Goal: Task Accomplishment & Management: Use online tool/utility

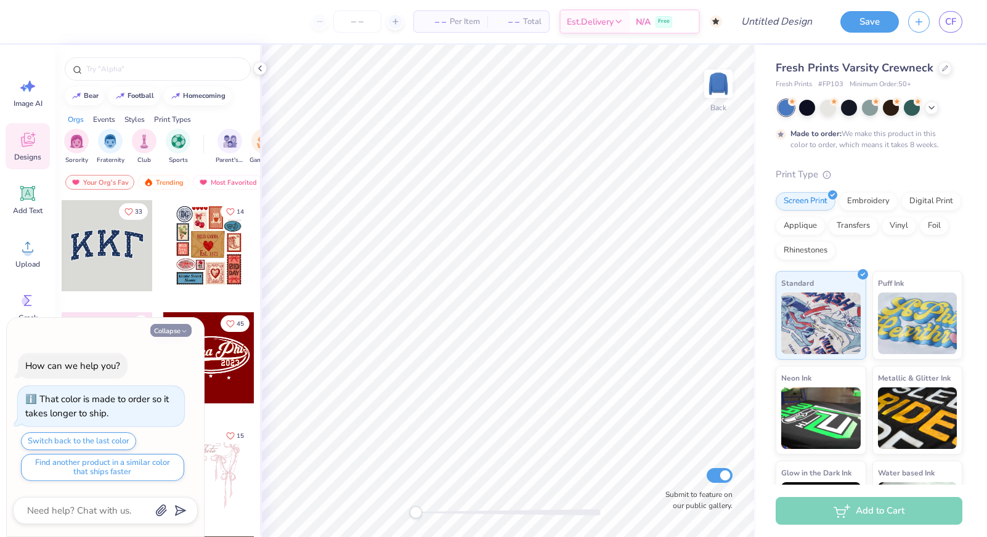
click at [167, 333] on button "Collapse" at bounding box center [170, 330] width 41 height 13
type textarea "x"
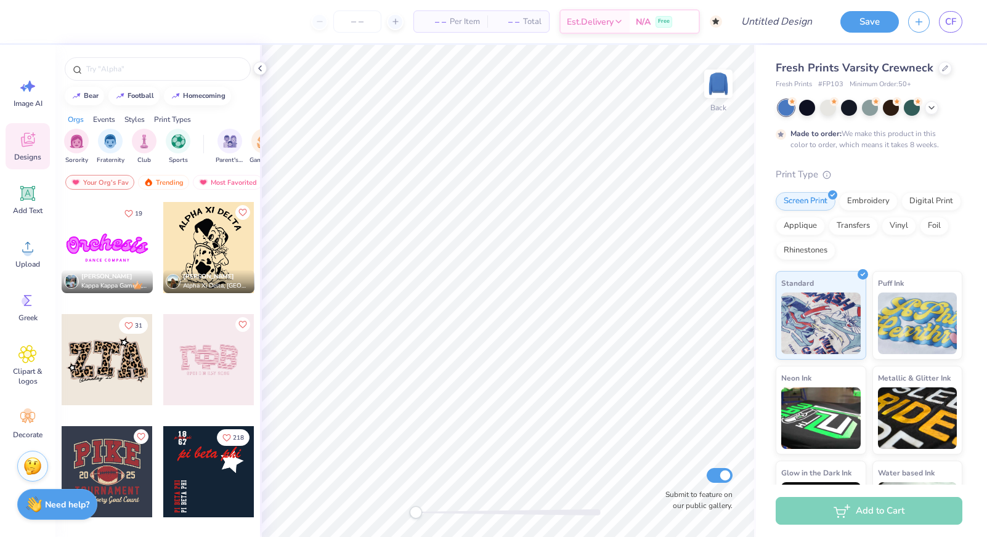
scroll to position [1290, 0]
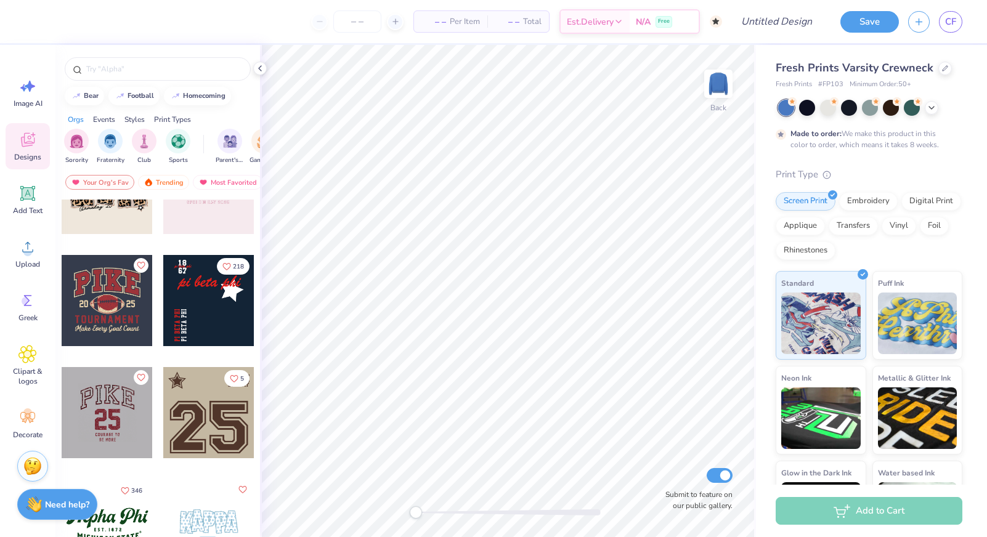
click at [114, 318] on div at bounding box center [107, 300] width 91 height 91
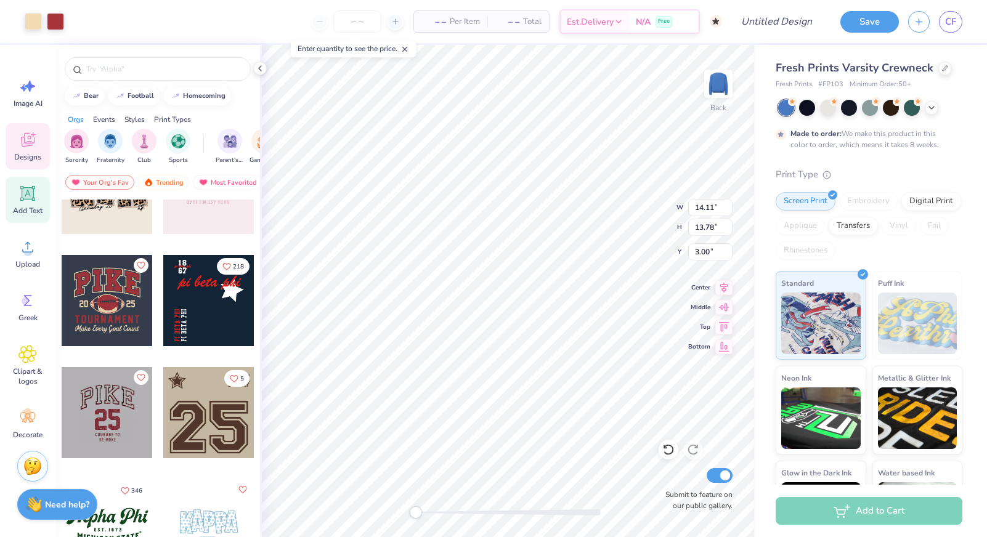
click at [29, 205] on div "Add Text" at bounding box center [28, 200] width 44 height 46
type input "7.17"
type input "2.08"
type input "10.46"
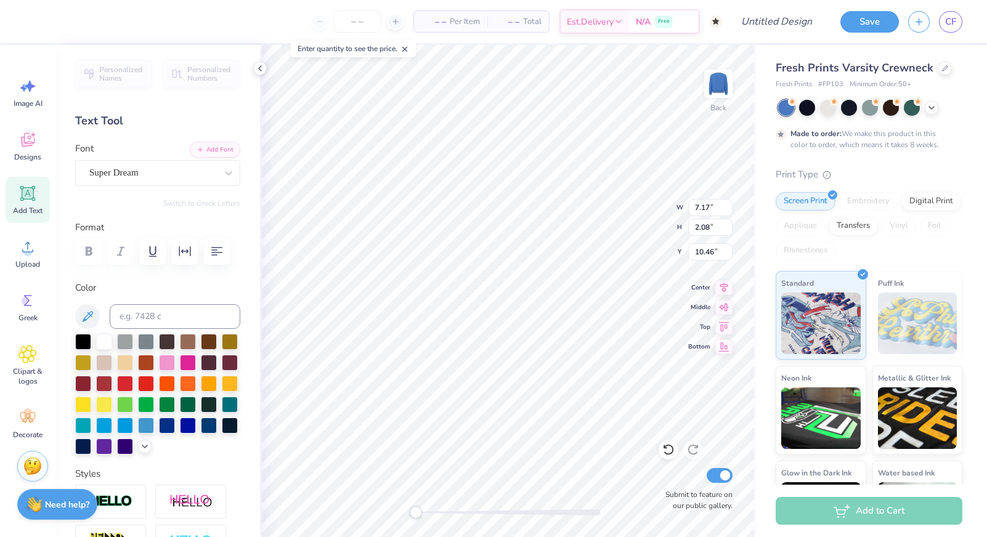
type input "13.63"
type input "11.48"
type input "3.33"
type input "7.17"
type input "2.08"
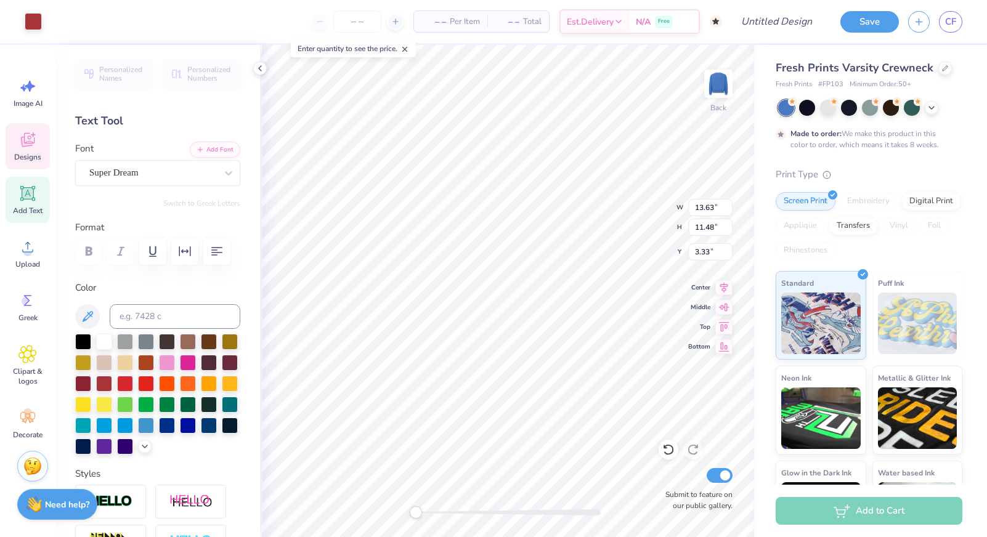
type input "10.46"
type input "14.11"
type input "13.78"
type input "3.00"
type input "13.63"
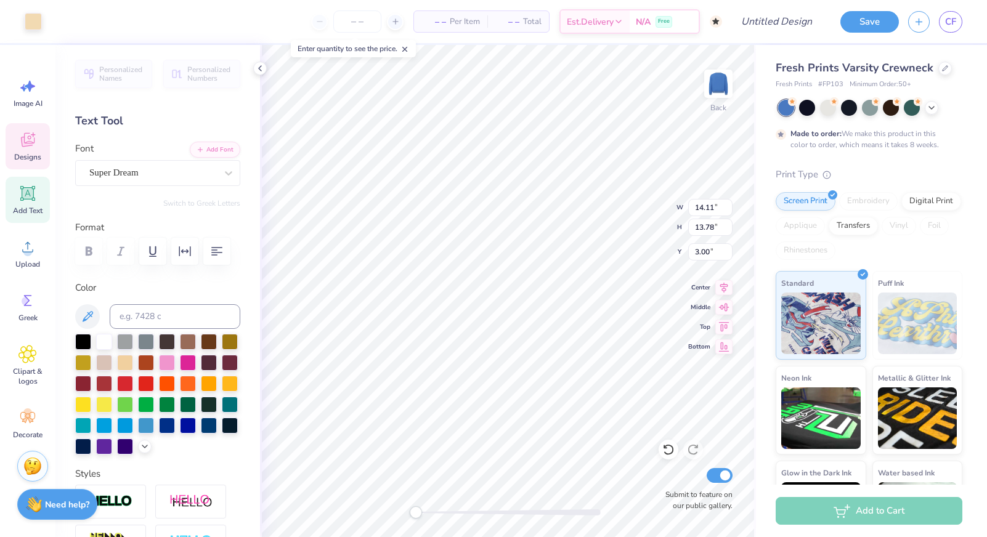
type input "11.48"
type input "3.33"
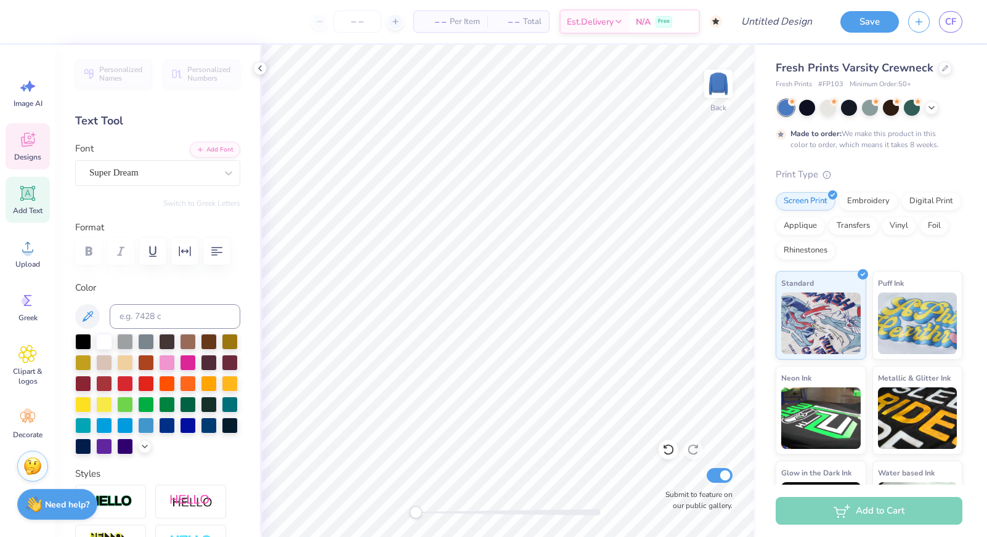
click at [25, 153] on span "Designs" at bounding box center [27, 157] width 27 height 10
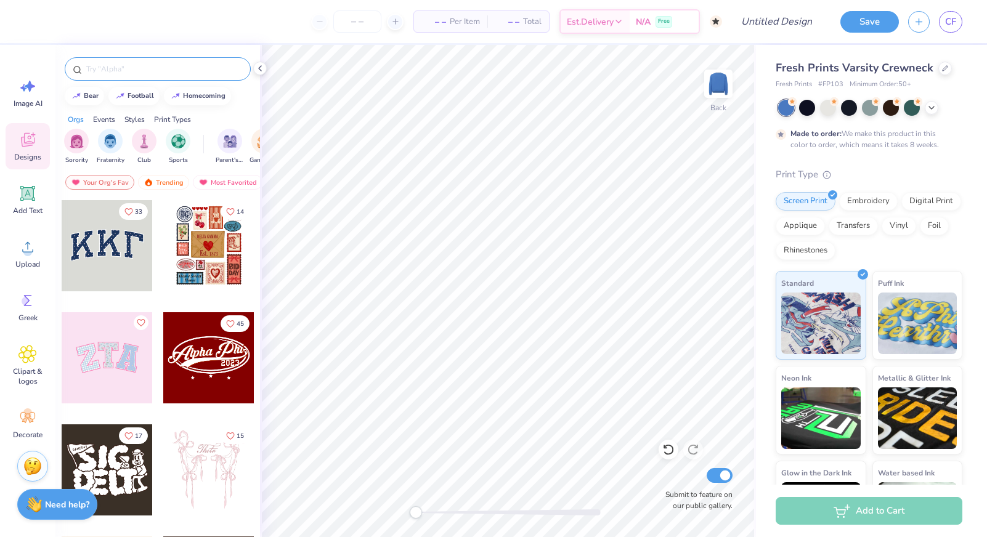
click at [159, 69] on input "text" at bounding box center [164, 69] width 158 height 12
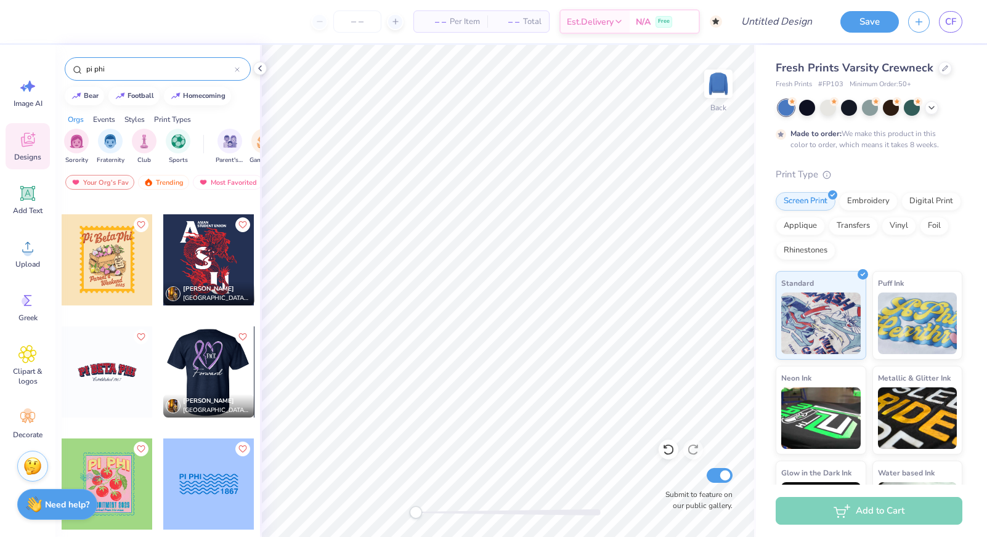
scroll to position [998, 0]
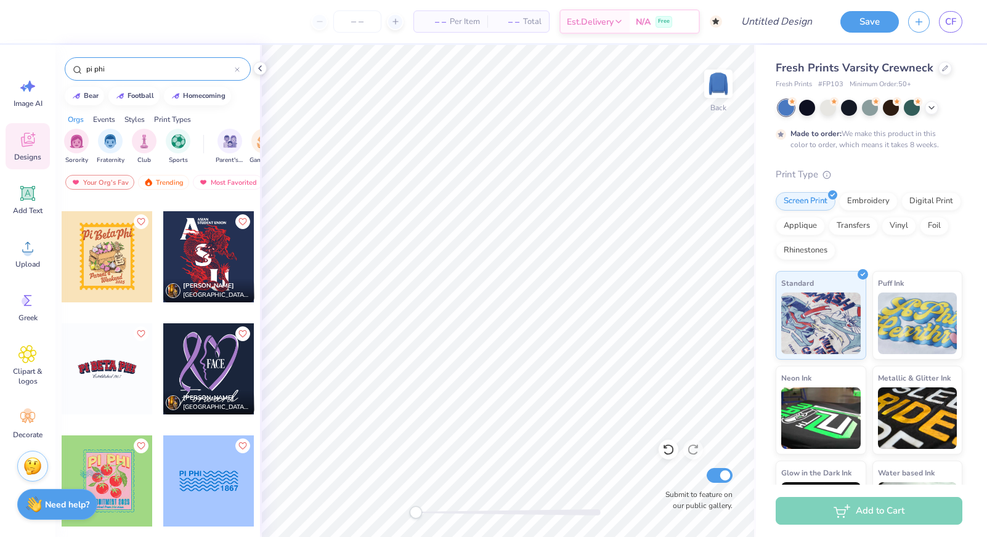
type input "pi phi"
click at [110, 391] on div at bounding box center [107, 368] width 91 height 91
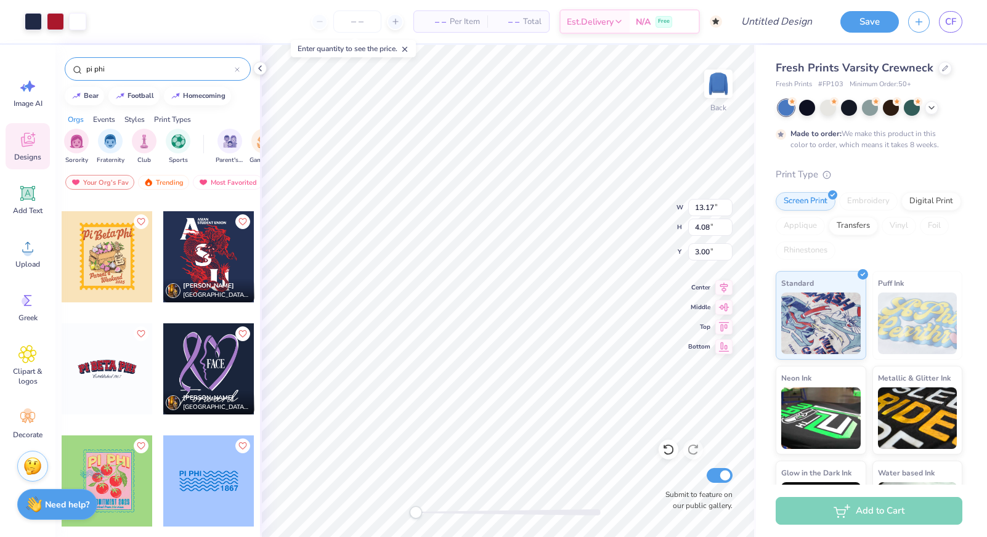
scroll to position [1401, 0]
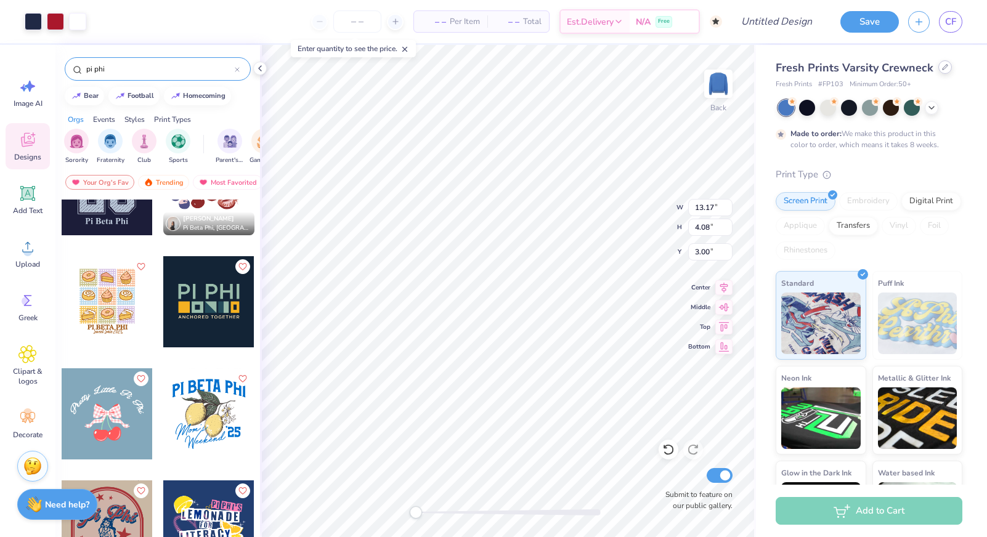
click at [942, 67] on icon at bounding box center [945, 67] width 6 height 6
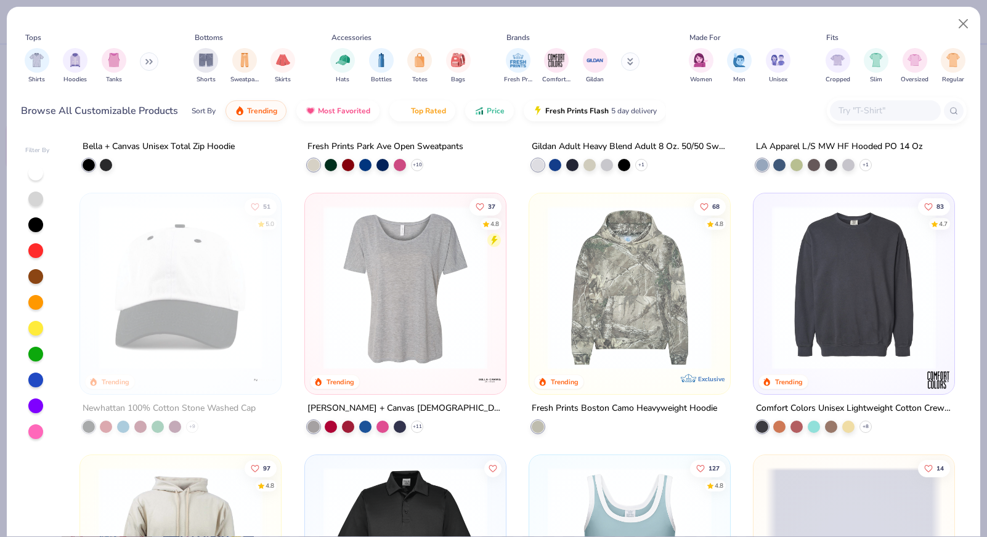
scroll to position [2297, 0]
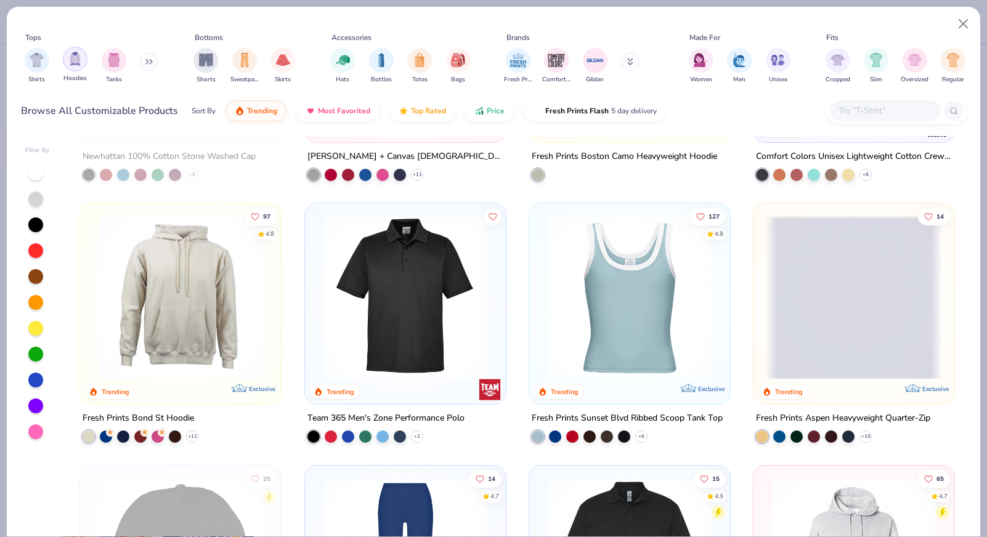
click at [76, 67] on div "filter for Hoodies" at bounding box center [75, 59] width 25 height 25
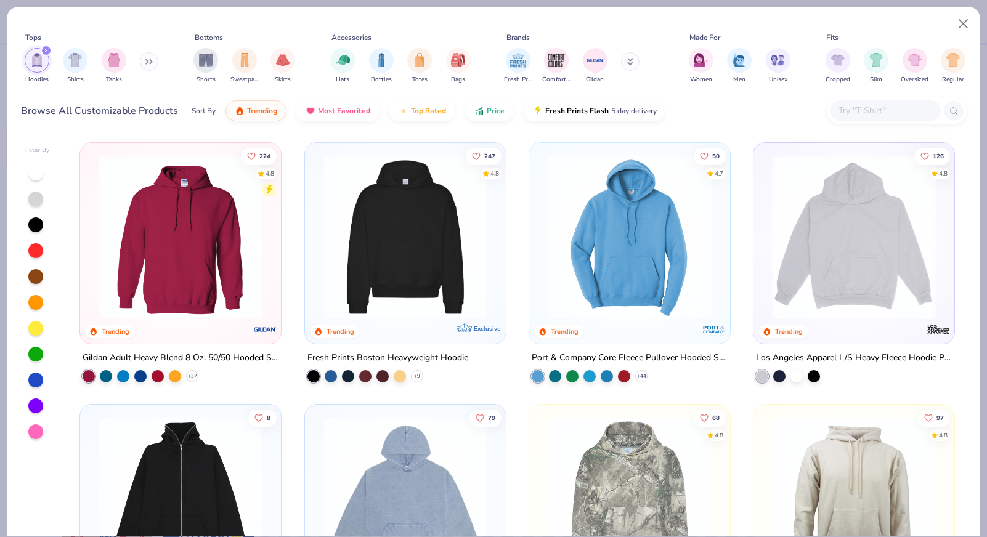
click at [148, 62] on icon at bounding box center [148, 62] width 7 height 6
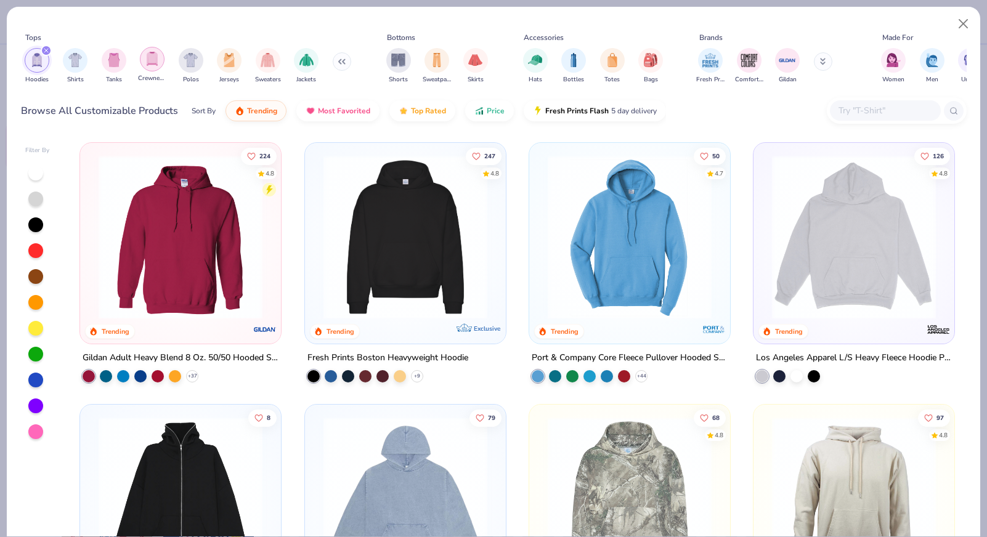
click at [157, 66] on img "filter for Crewnecks" at bounding box center [152, 59] width 14 height 14
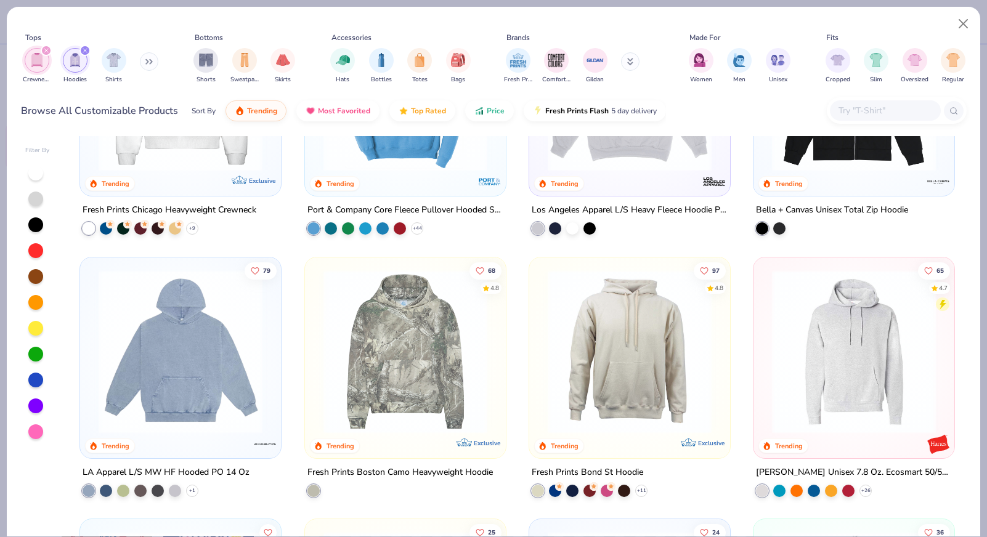
scroll to position [429, 0]
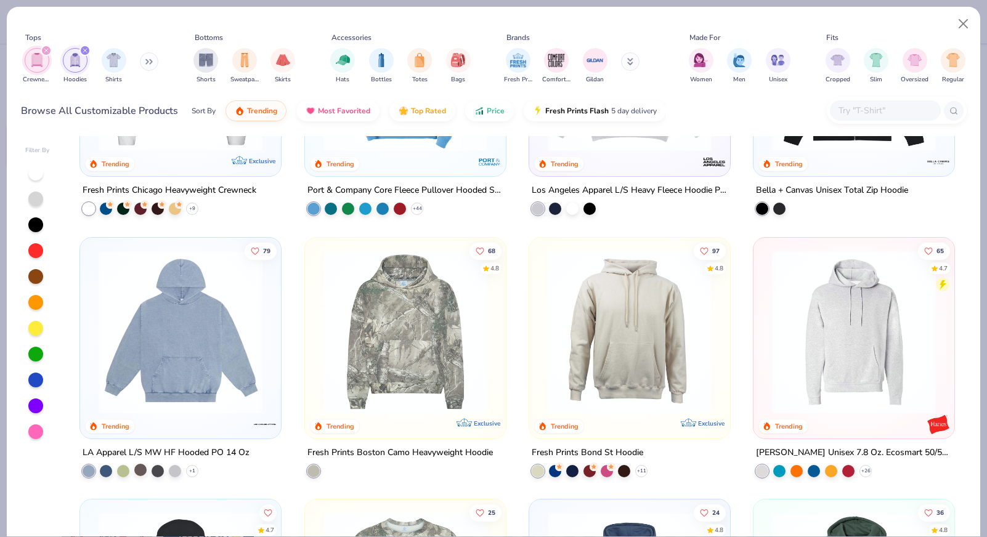
click at [144, 466] on div at bounding box center [140, 470] width 12 height 12
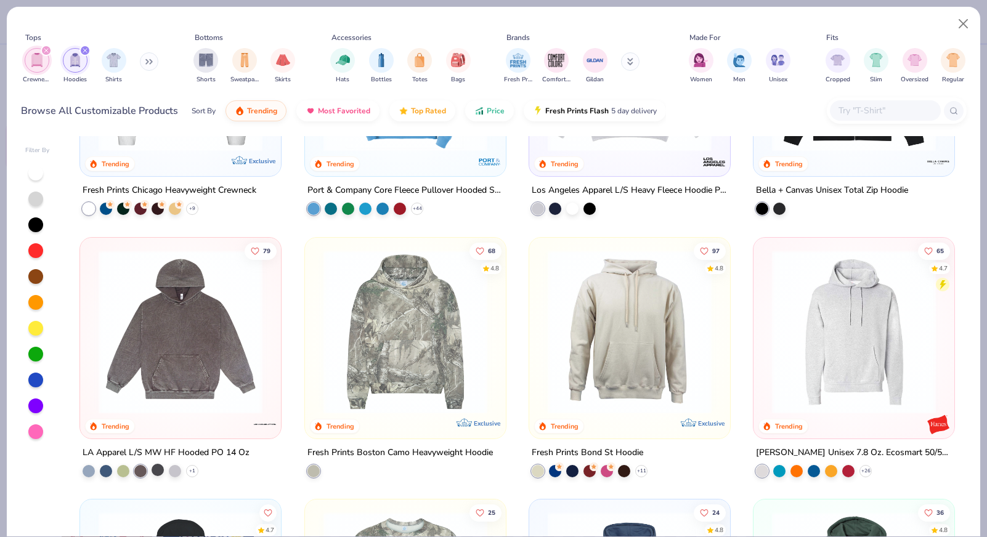
click at [163, 467] on div at bounding box center [158, 470] width 12 height 12
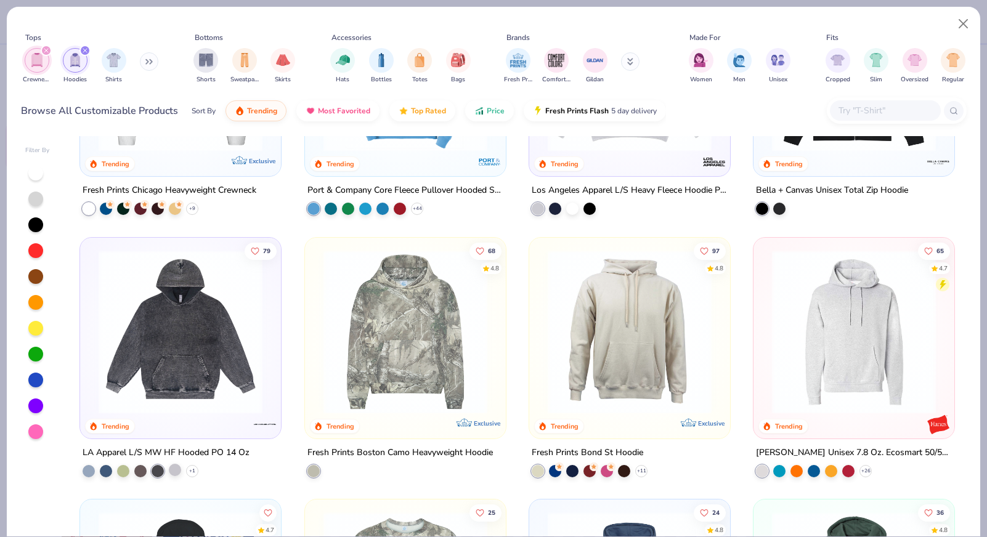
click at [177, 469] on div at bounding box center [175, 470] width 12 height 12
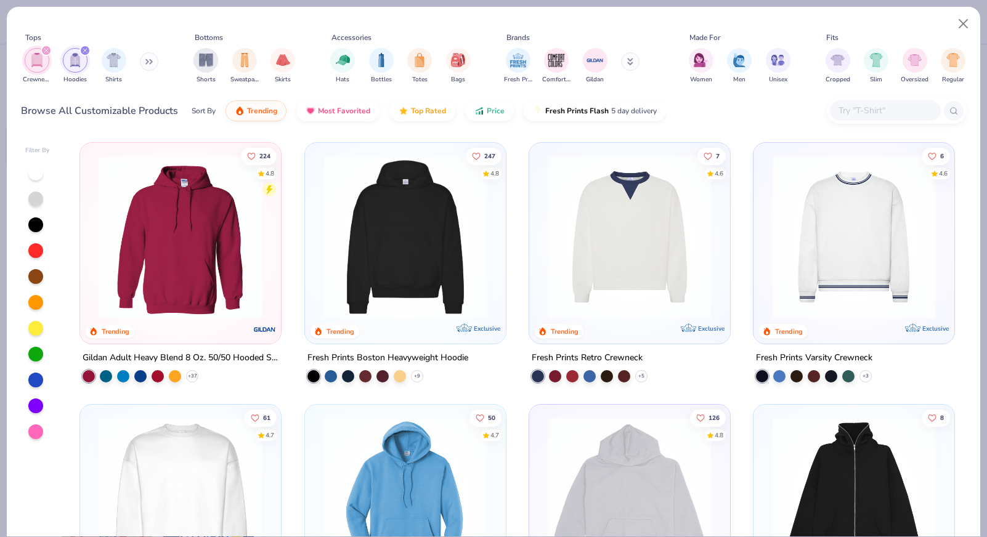
scroll to position [0, 0]
click at [397, 379] on div at bounding box center [400, 375] width 12 height 12
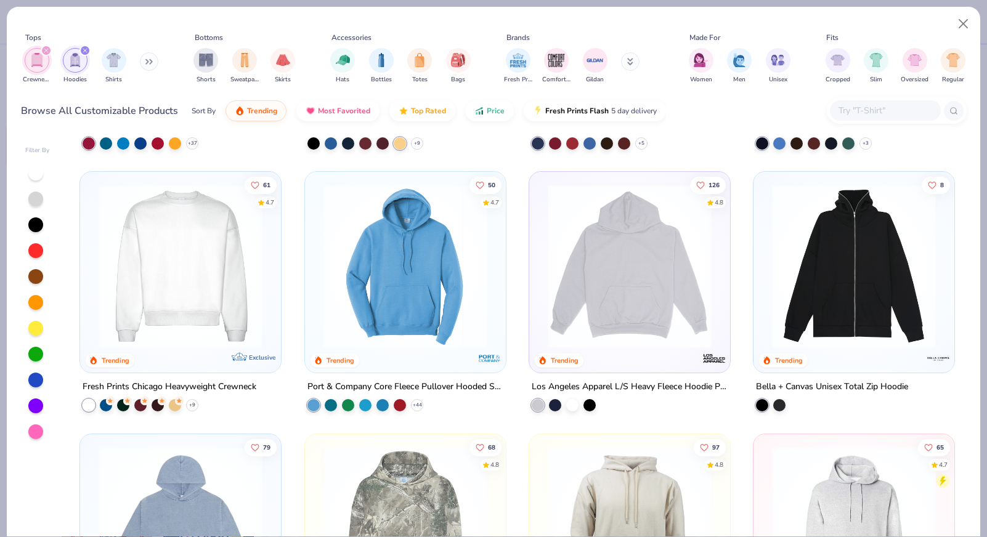
scroll to position [253, 0]
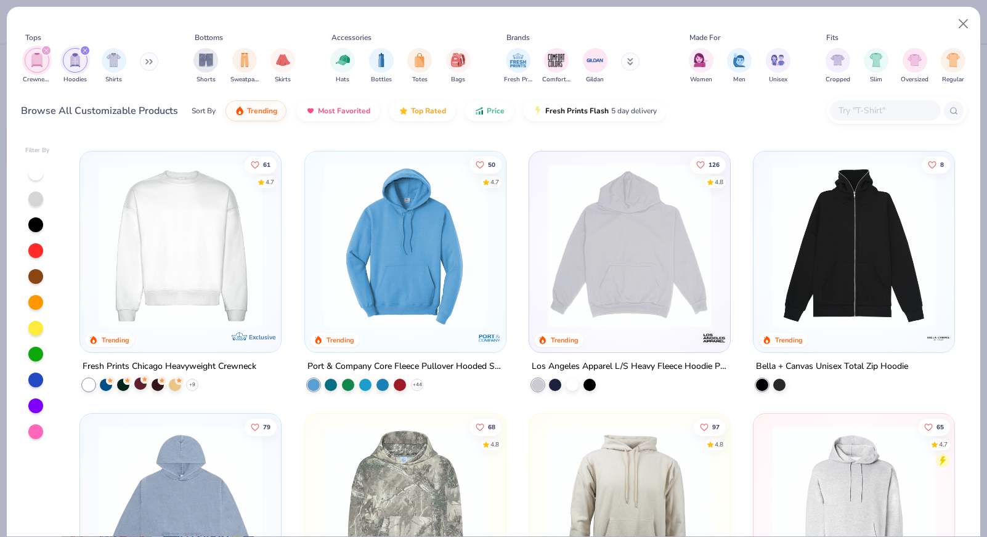
click at [135, 379] on div at bounding box center [140, 384] width 12 height 12
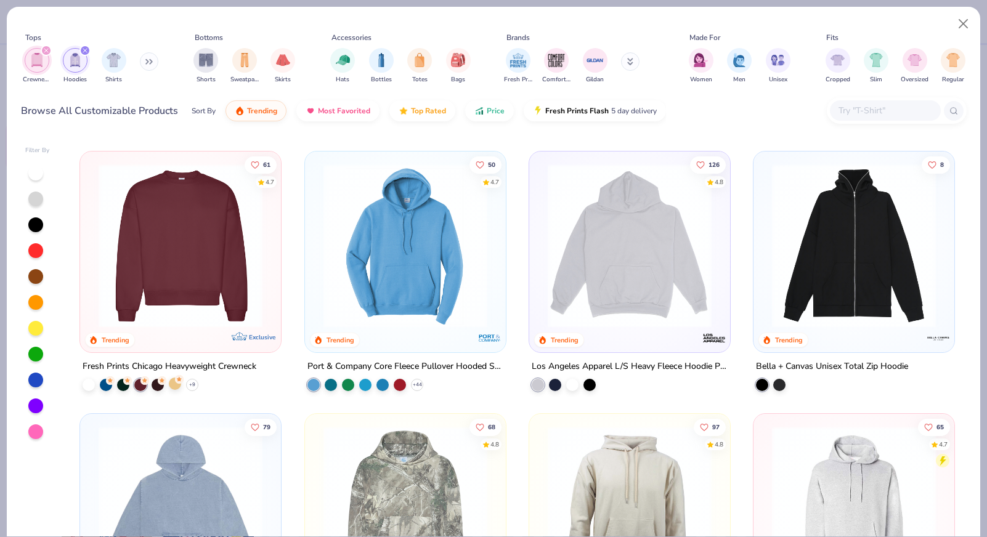
click at [177, 383] on div at bounding box center [175, 384] width 12 height 12
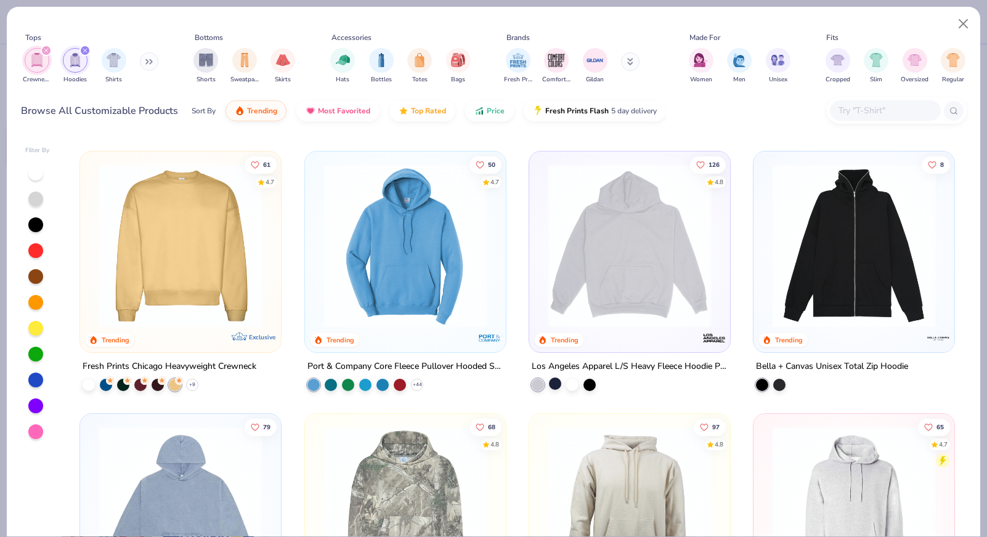
click at [556, 383] on div at bounding box center [555, 384] width 12 height 12
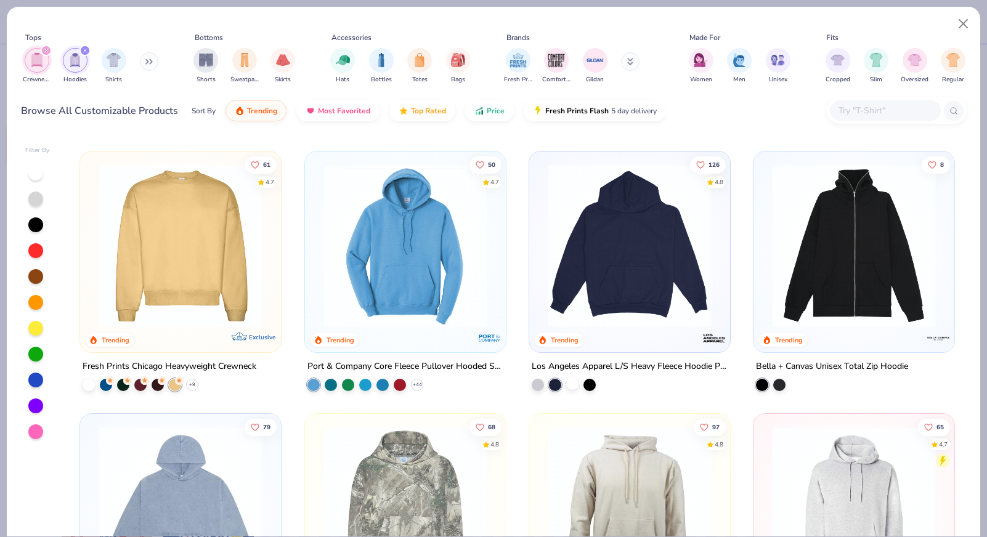
click at [573, 382] on div at bounding box center [572, 384] width 12 height 12
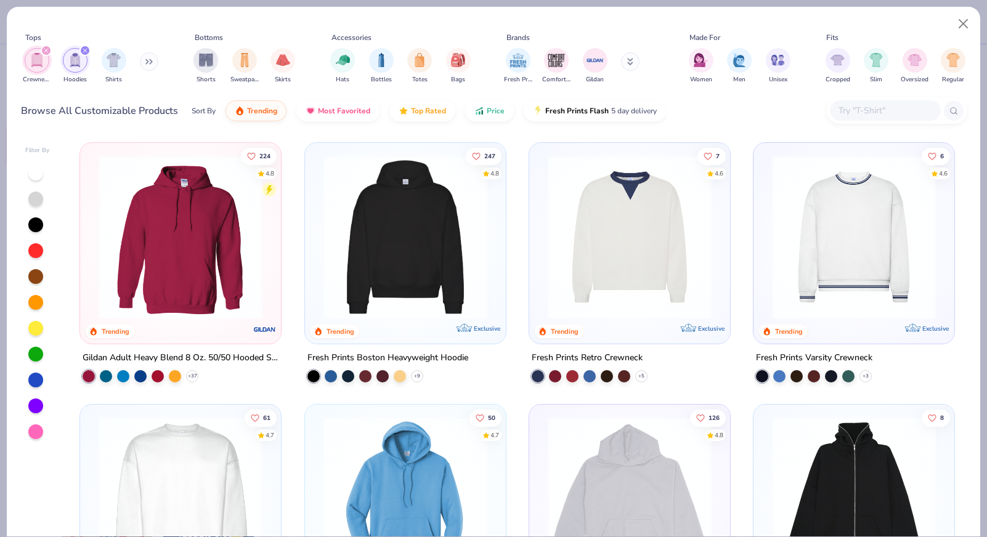
scroll to position [0, 0]
click at [429, 252] on img at bounding box center [405, 237] width 176 height 164
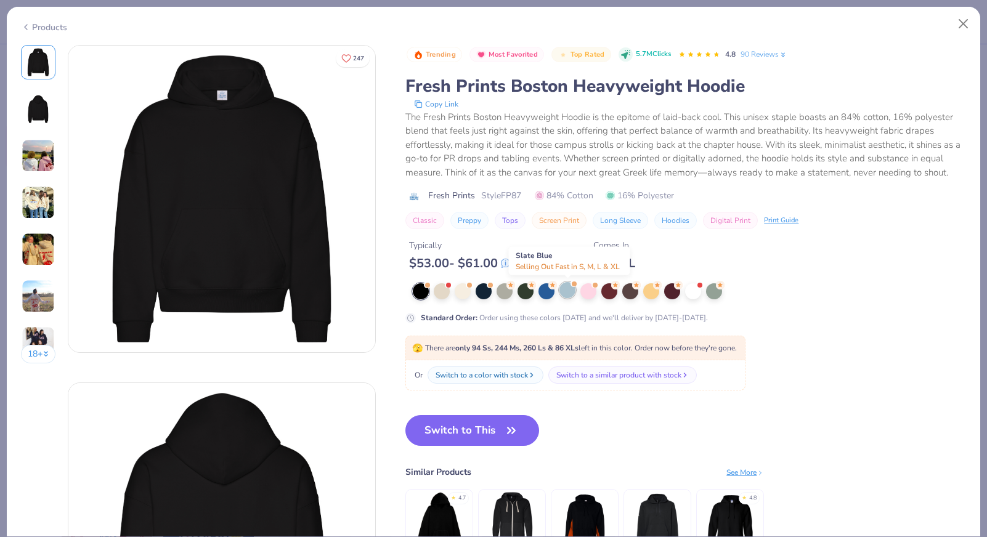
click at [571, 288] on div at bounding box center [567, 290] width 16 height 16
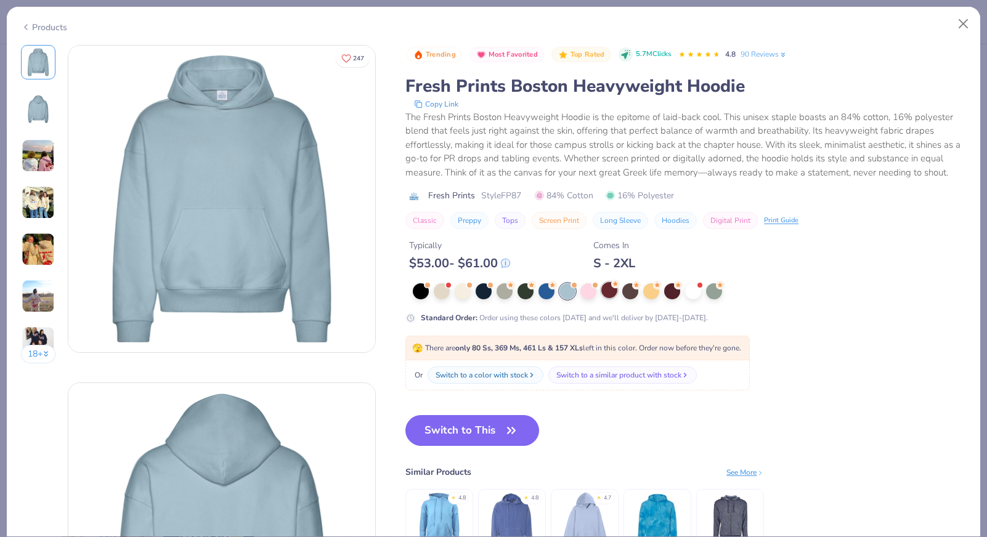
click at [610, 286] on div at bounding box center [609, 290] width 16 height 16
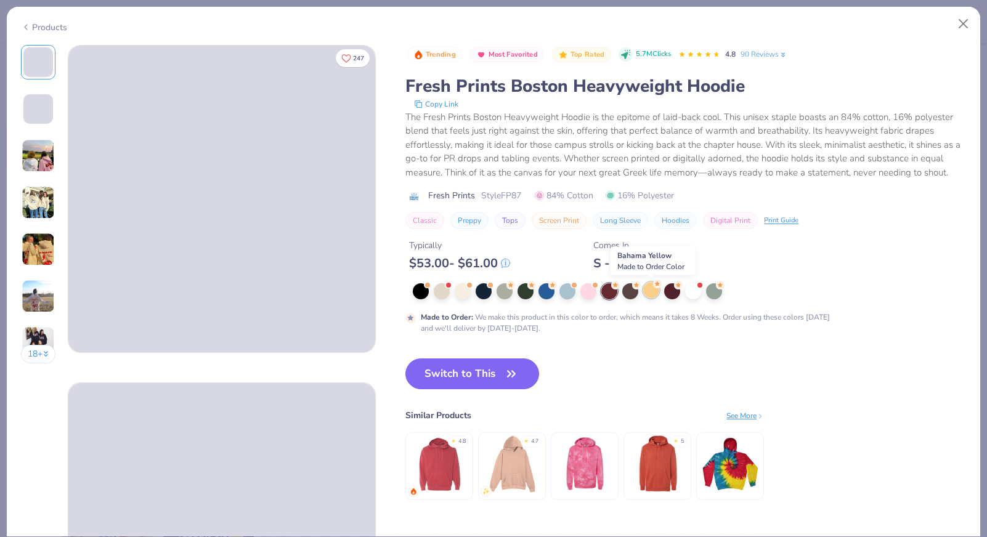
click at [657, 283] on icon at bounding box center [657, 284] width 5 height 4
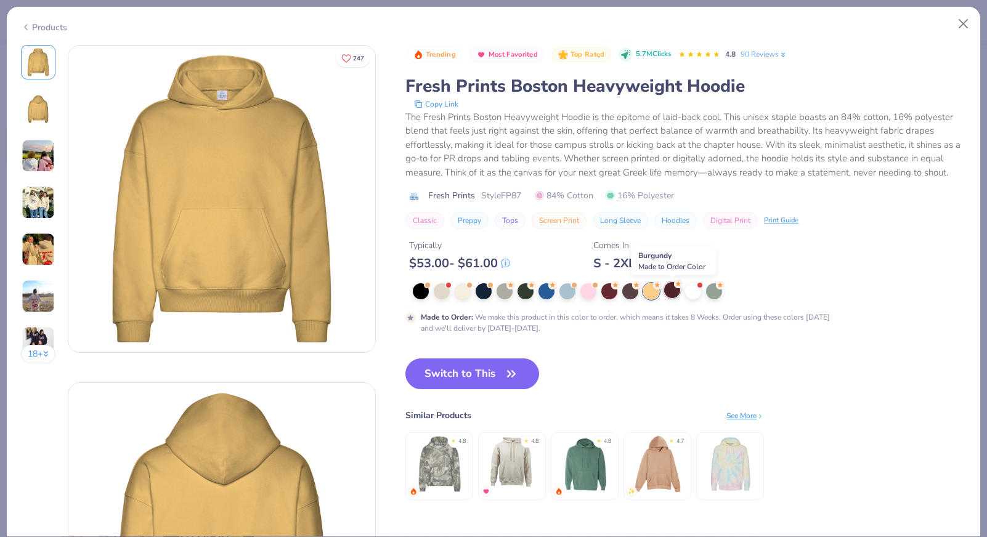
click at [679, 293] on div at bounding box center [672, 290] width 16 height 16
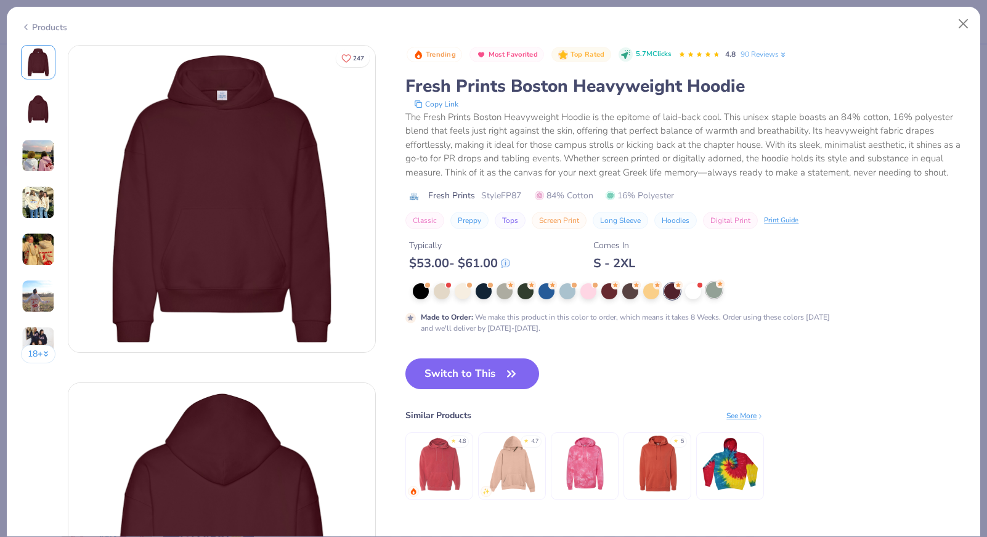
click at [707, 296] on div at bounding box center [714, 290] width 16 height 16
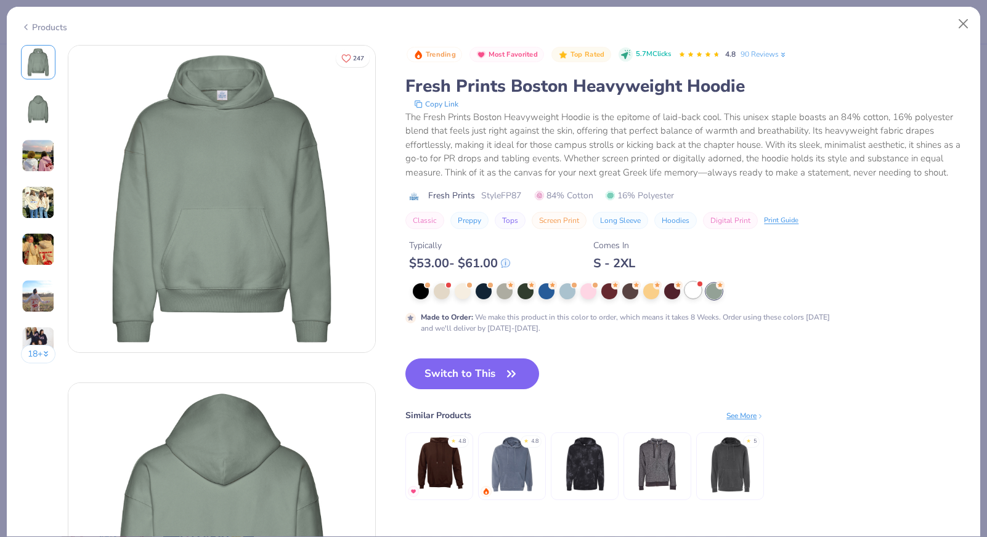
click at [691, 292] on div at bounding box center [693, 290] width 16 height 16
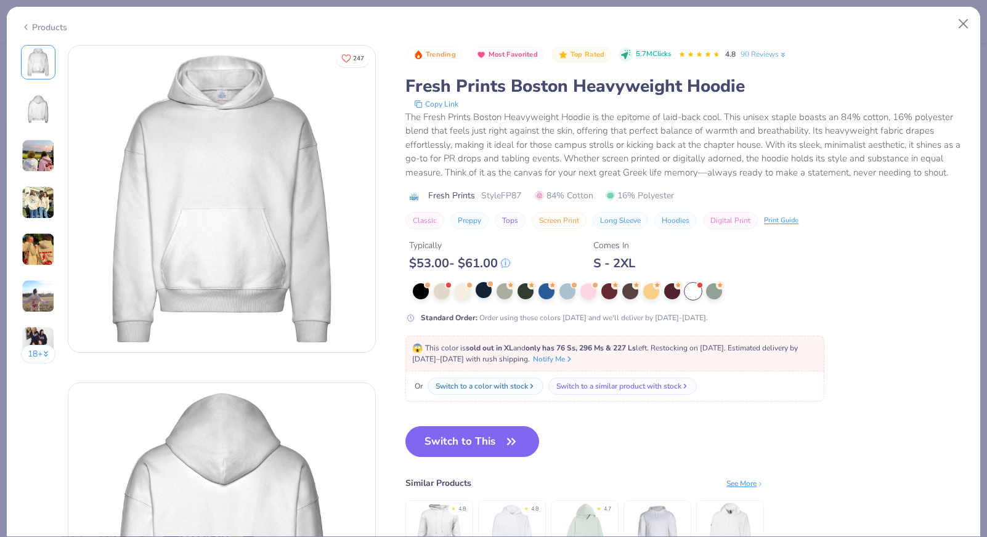
click at [492, 298] on div at bounding box center [484, 290] width 16 height 16
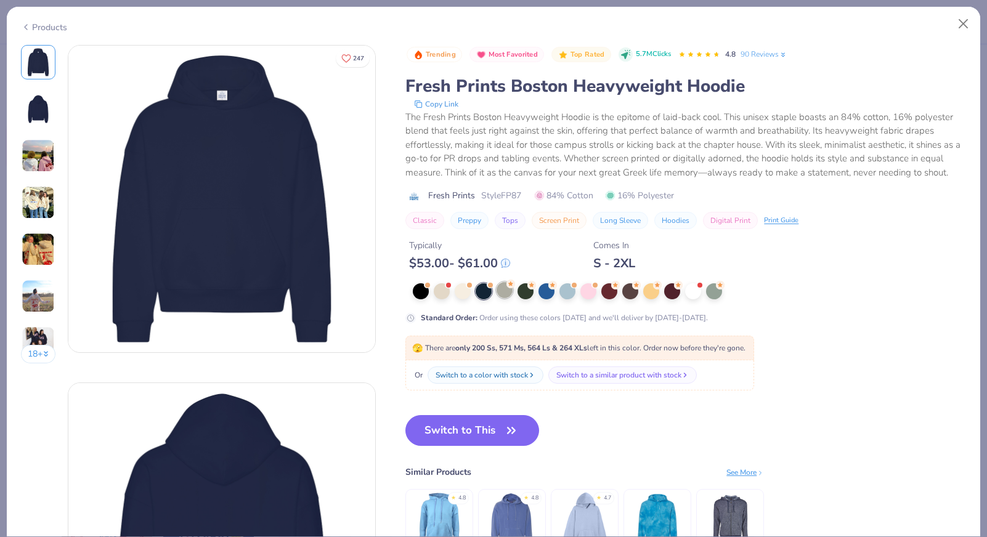
click at [502, 297] on div at bounding box center [504, 290] width 16 height 16
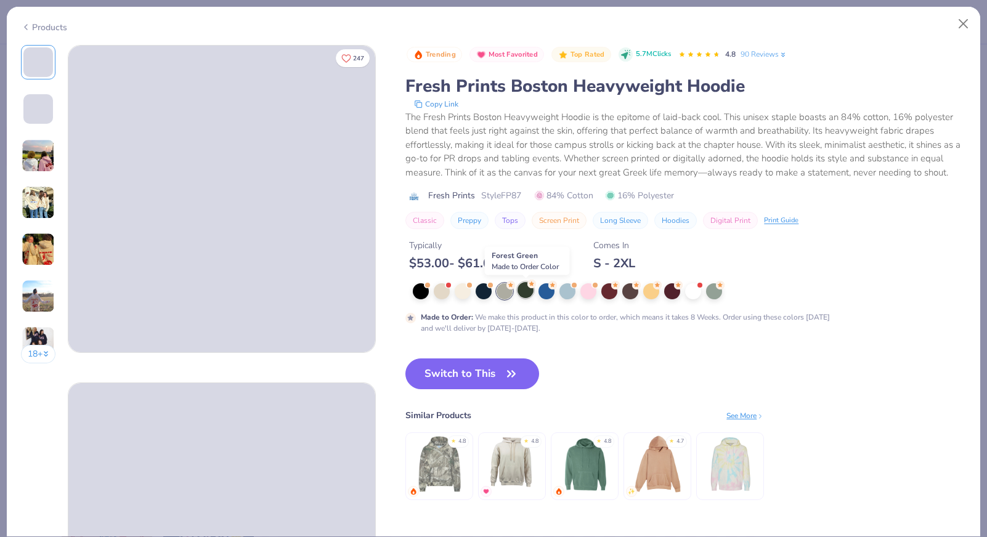
click at [520, 298] on div at bounding box center [525, 290] width 16 height 16
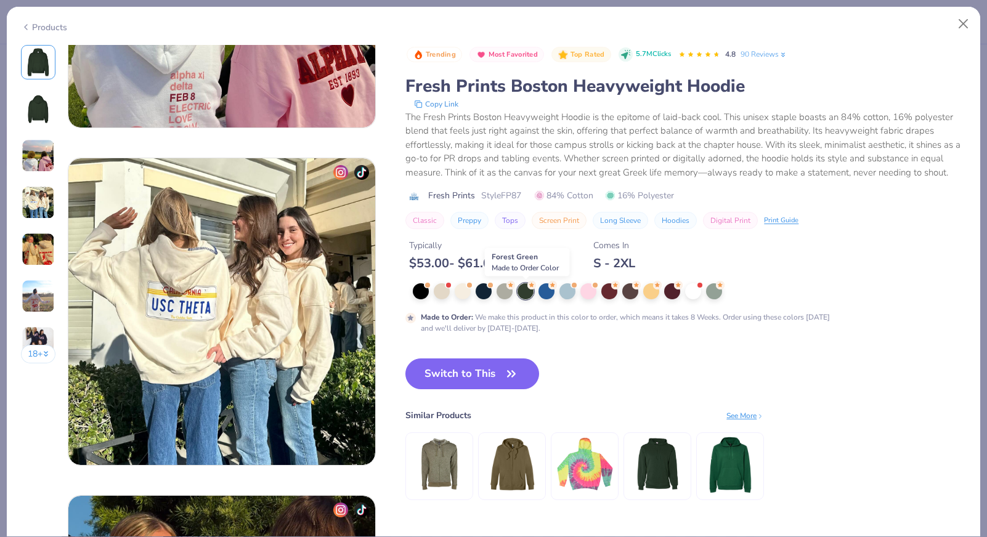
scroll to position [992, 0]
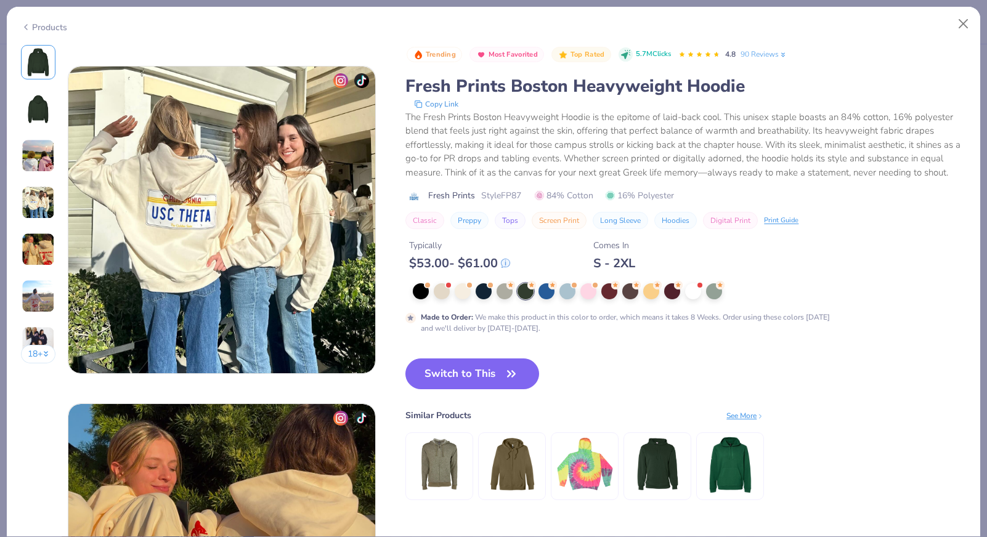
click at [460, 300] on div "Made to Order : We make this product in this color to order, which means it tak…" at bounding box center [651, 308] width 493 height 51
click at [461, 296] on div at bounding box center [463, 290] width 16 height 16
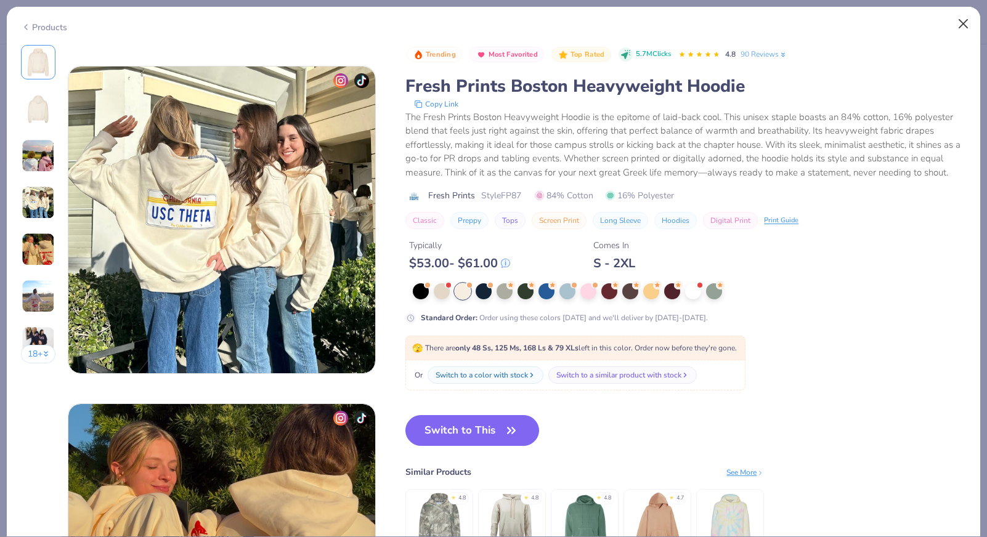
click at [966, 23] on button "Close" at bounding box center [963, 23] width 23 height 23
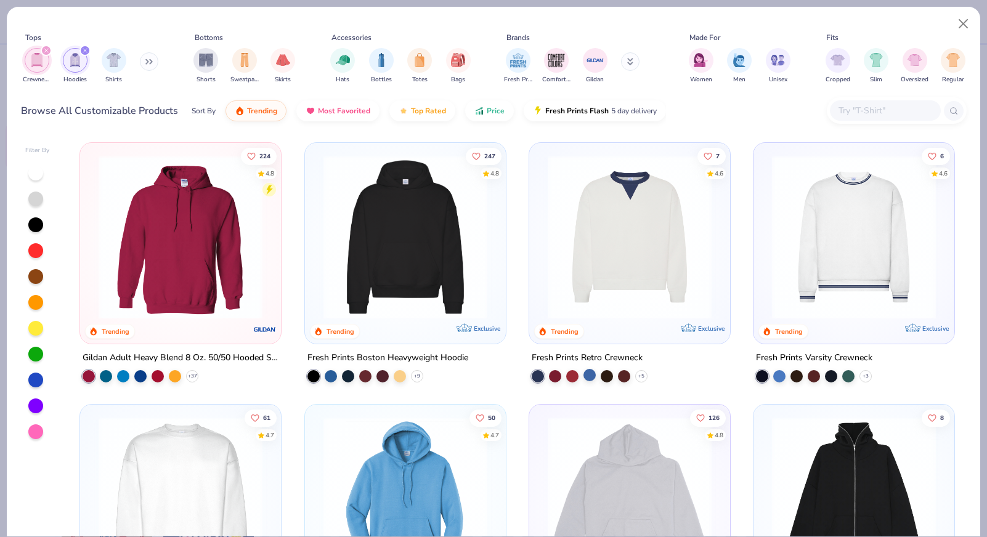
click at [587, 379] on div at bounding box center [589, 375] width 12 height 12
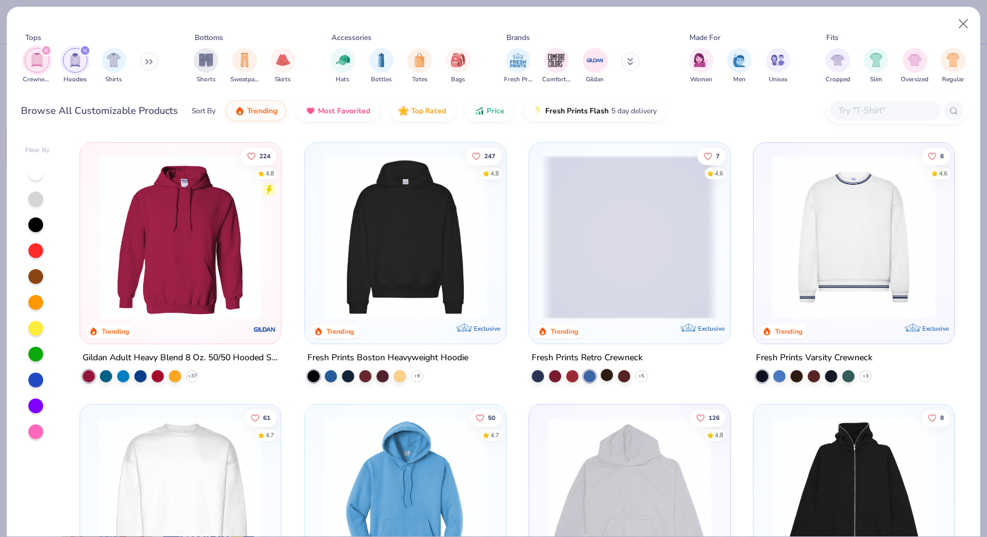
click at [602, 373] on div at bounding box center [607, 375] width 12 height 12
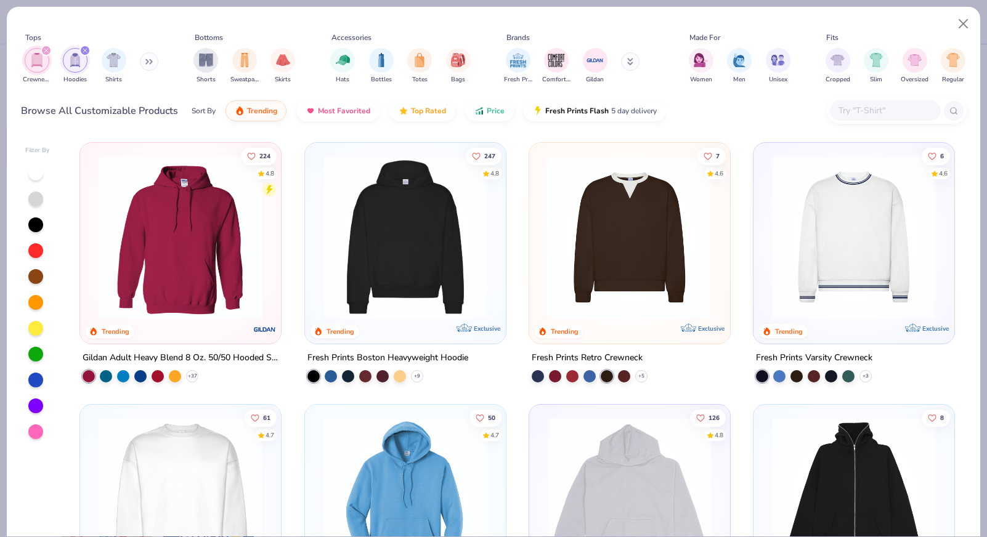
click at [614, 372] on div "+ 5" at bounding box center [590, 376] width 116 height 12
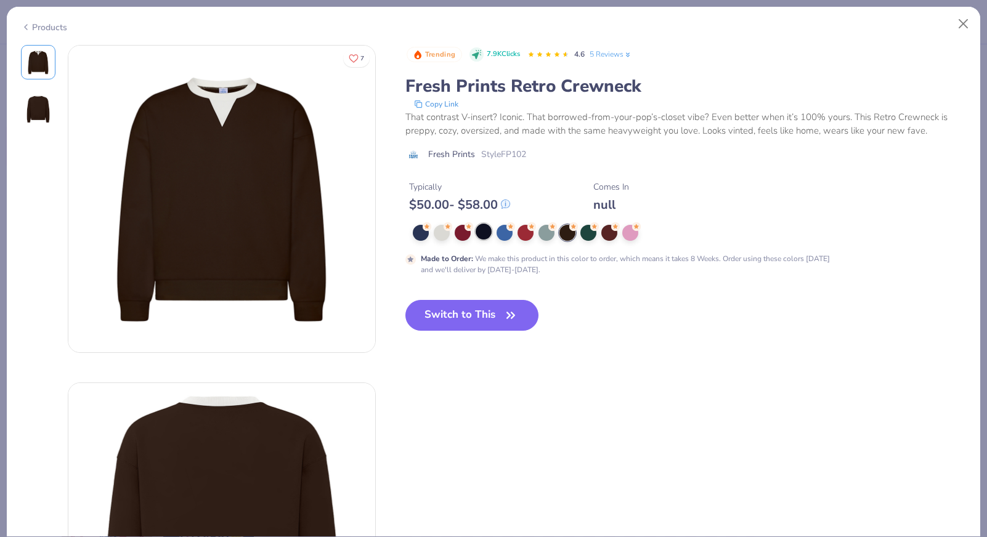
click at [478, 236] on div at bounding box center [484, 232] width 16 height 16
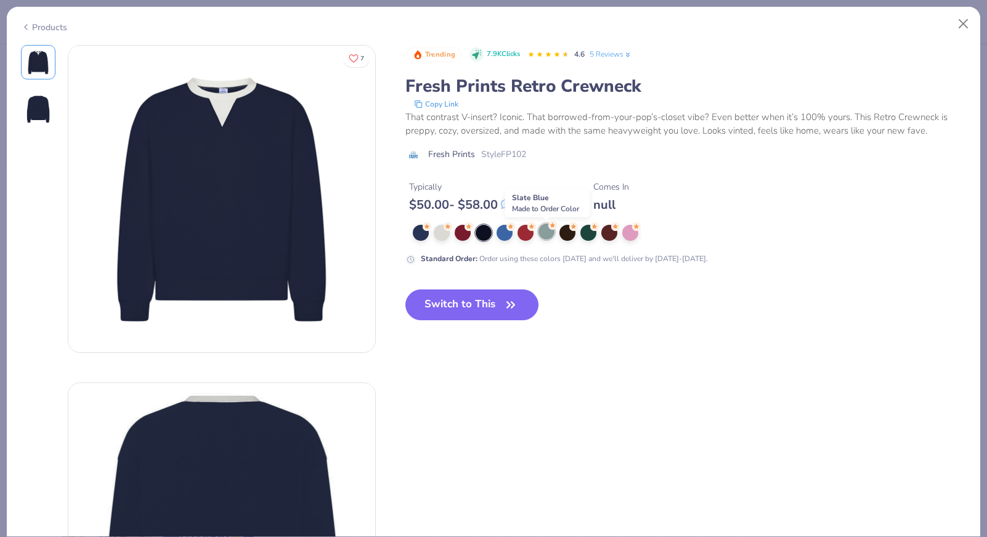
click at [548, 226] on div at bounding box center [546, 232] width 16 height 16
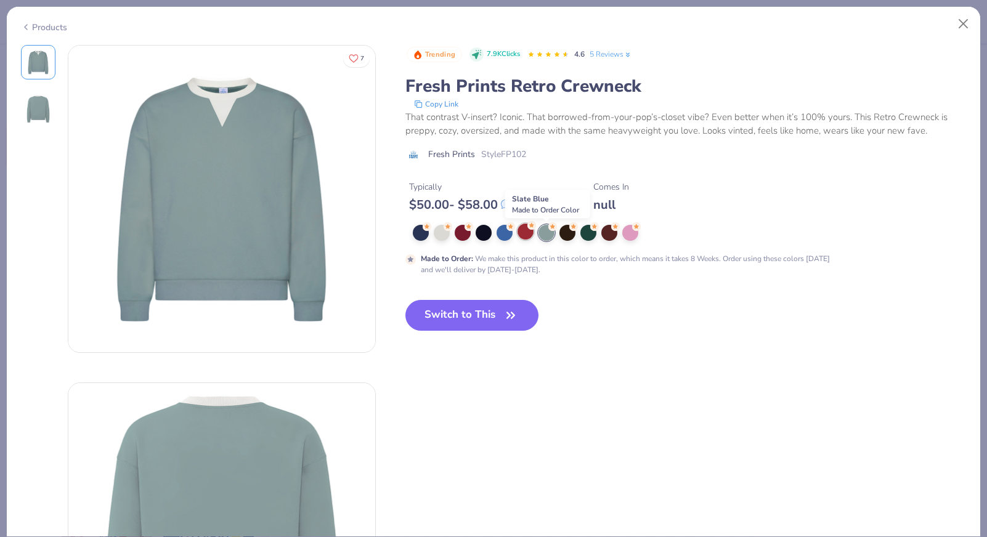
click at [528, 236] on div at bounding box center [525, 232] width 16 height 16
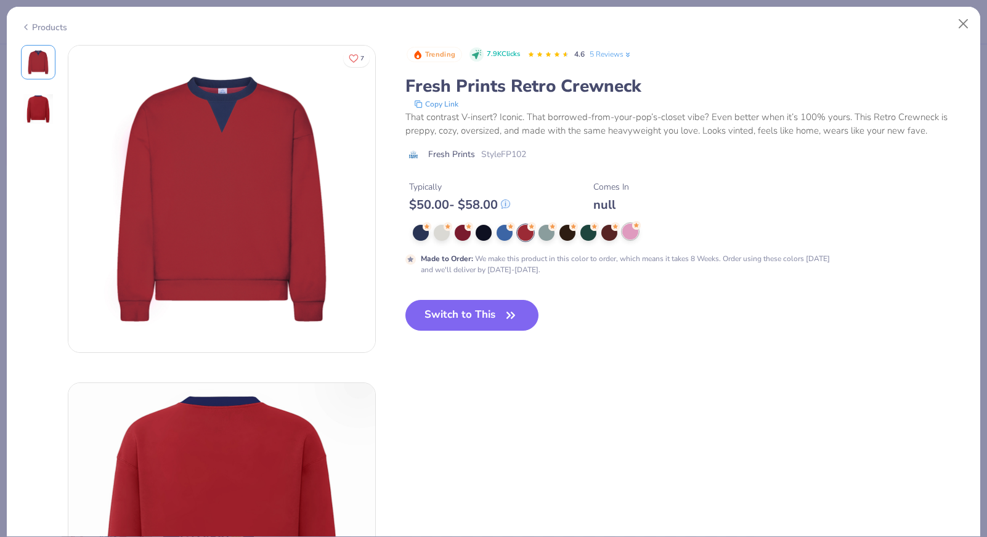
click at [627, 237] on div at bounding box center [630, 232] width 16 height 16
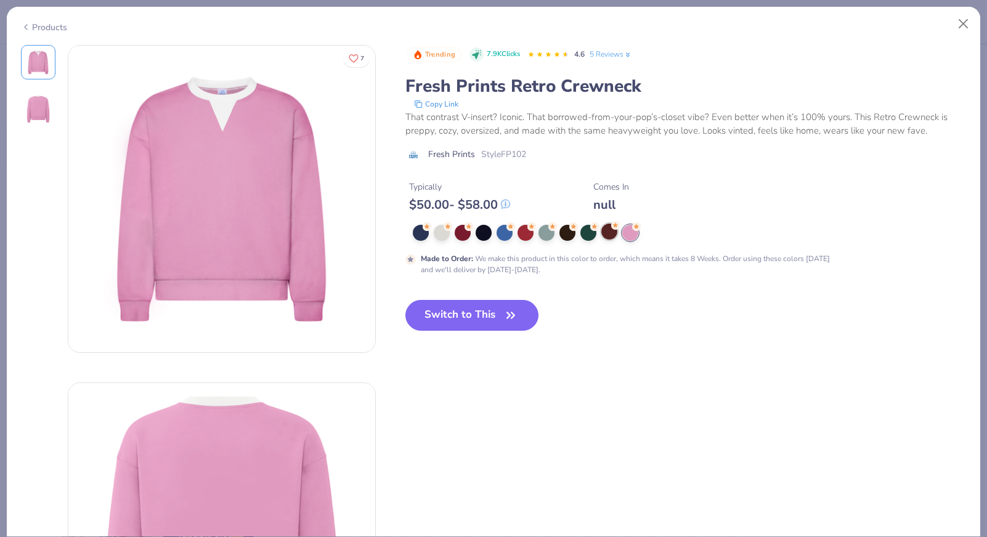
click at [612, 239] on div at bounding box center [609, 232] width 16 height 16
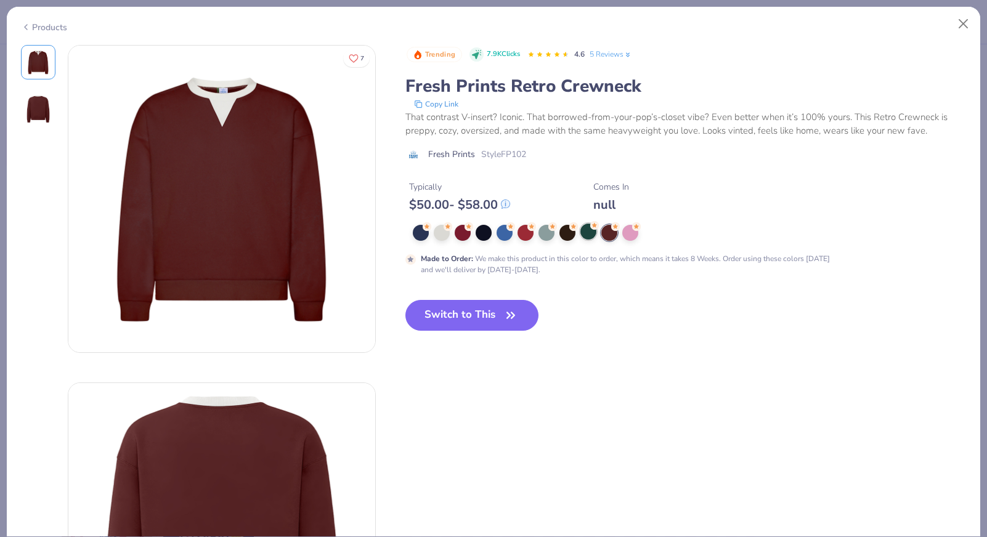
click at [586, 240] on div at bounding box center [588, 232] width 16 height 16
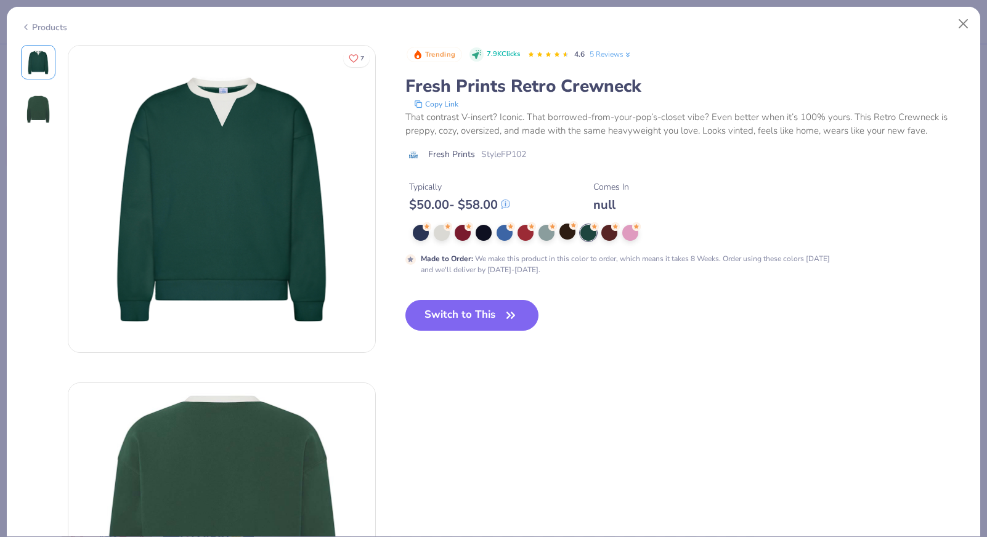
click at [559, 240] on div at bounding box center [567, 232] width 16 height 16
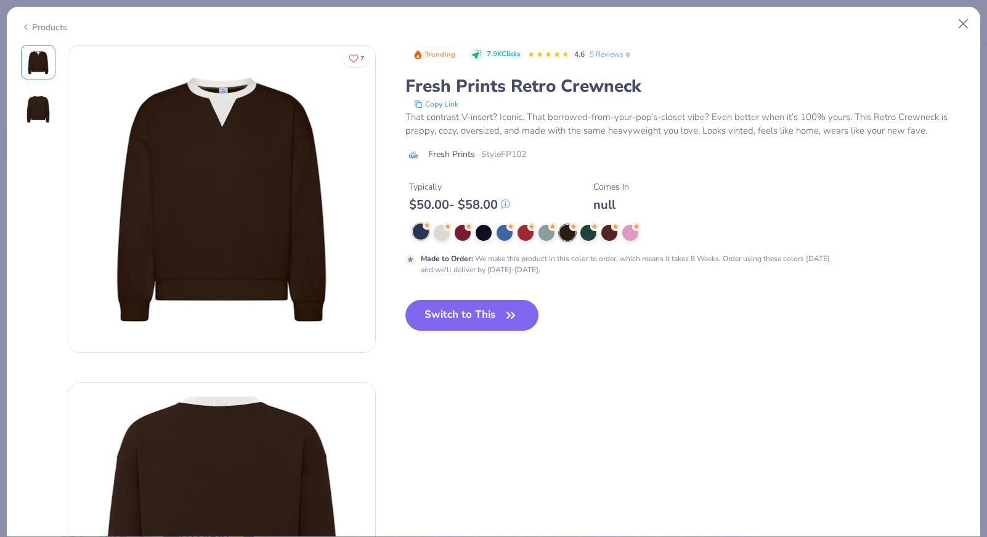
click at [427, 233] on div at bounding box center [421, 232] width 16 height 16
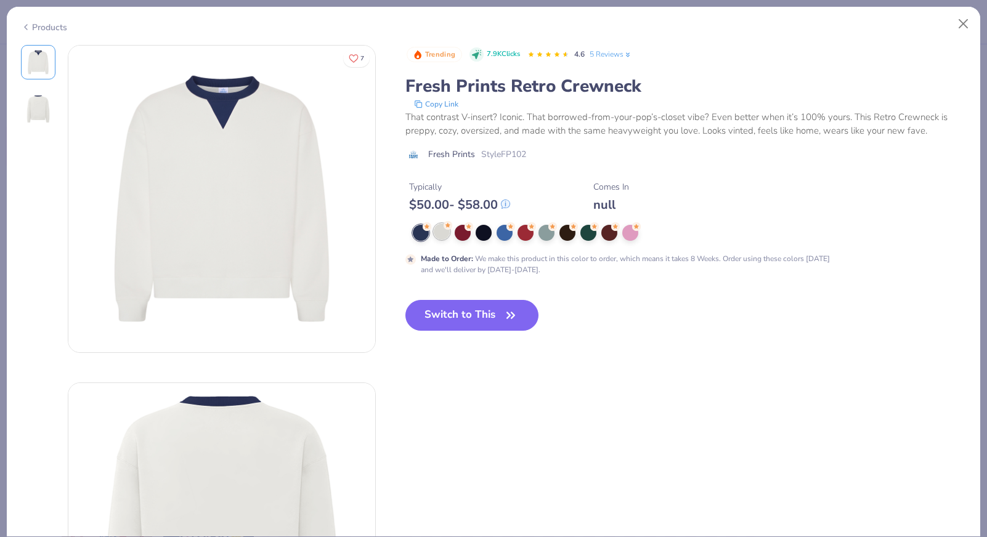
click at [447, 235] on div at bounding box center [442, 232] width 16 height 16
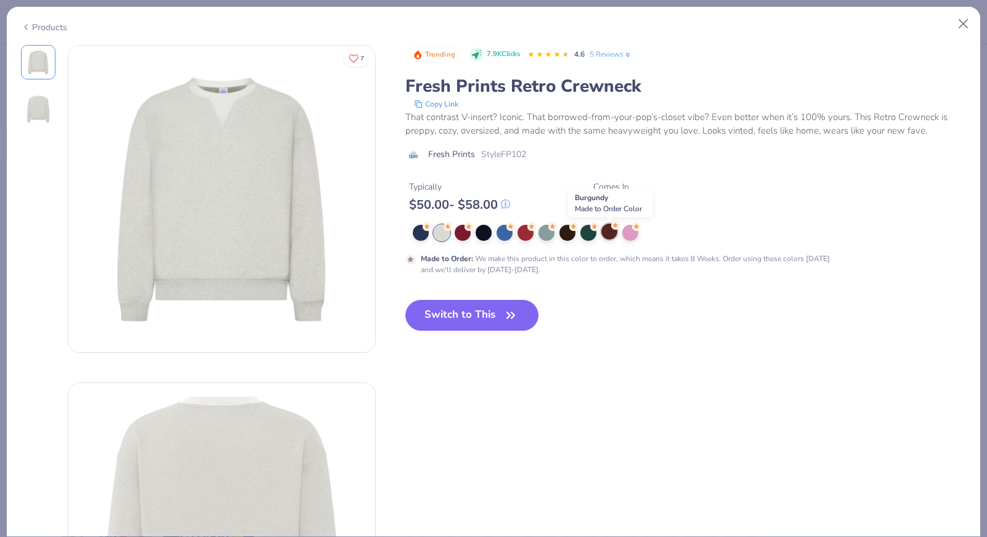
click at [609, 236] on div at bounding box center [609, 232] width 16 height 16
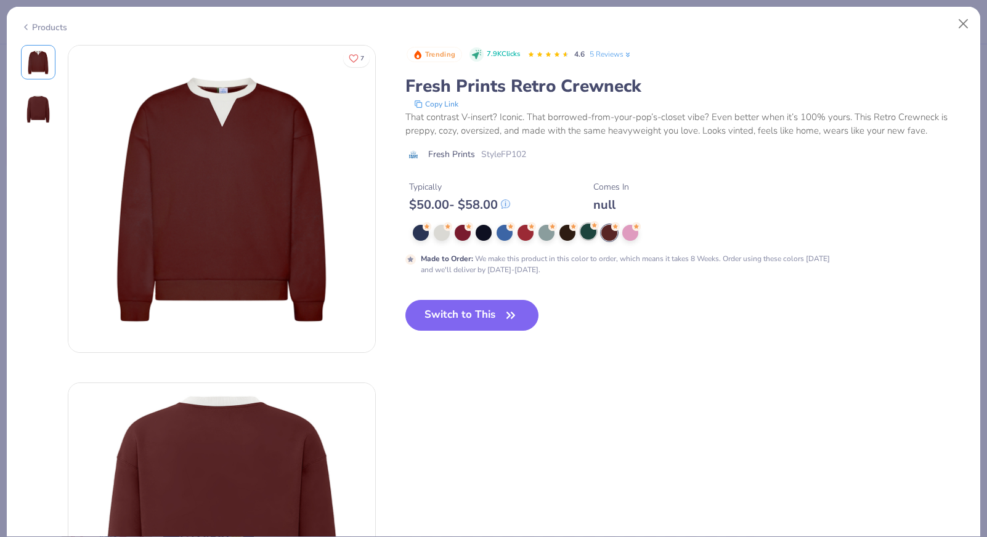
click at [584, 235] on div at bounding box center [588, 232] width 16 height 16
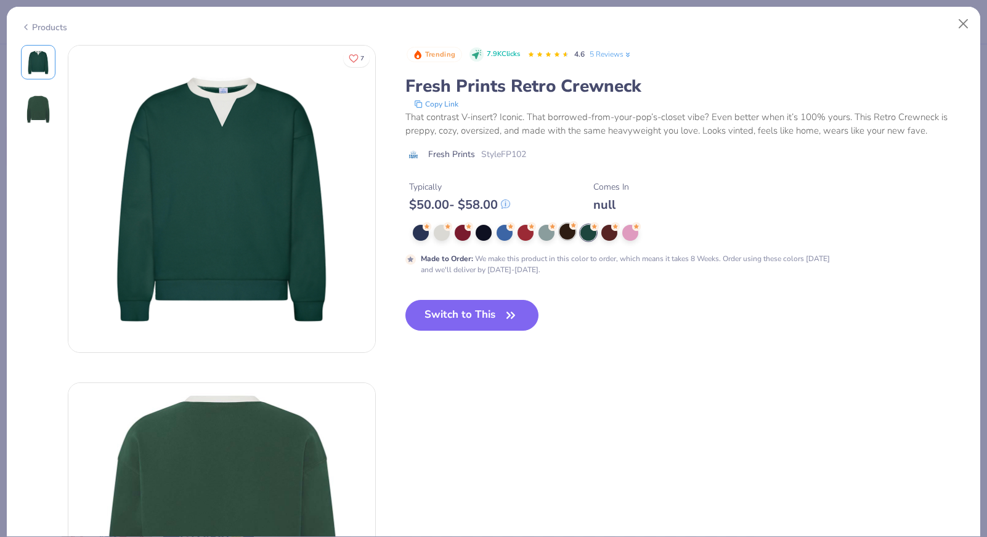
click at [562, 235] on div at bounding box center [567, 232] width 16 height 16
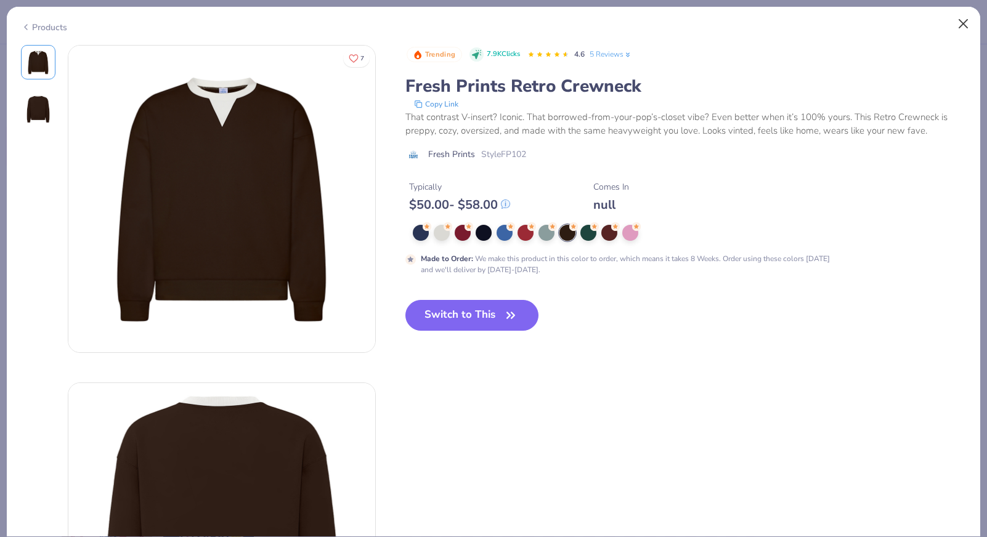
click at [966, 23] on button "Close" at bounding box center [963, 23] width 23 height 23
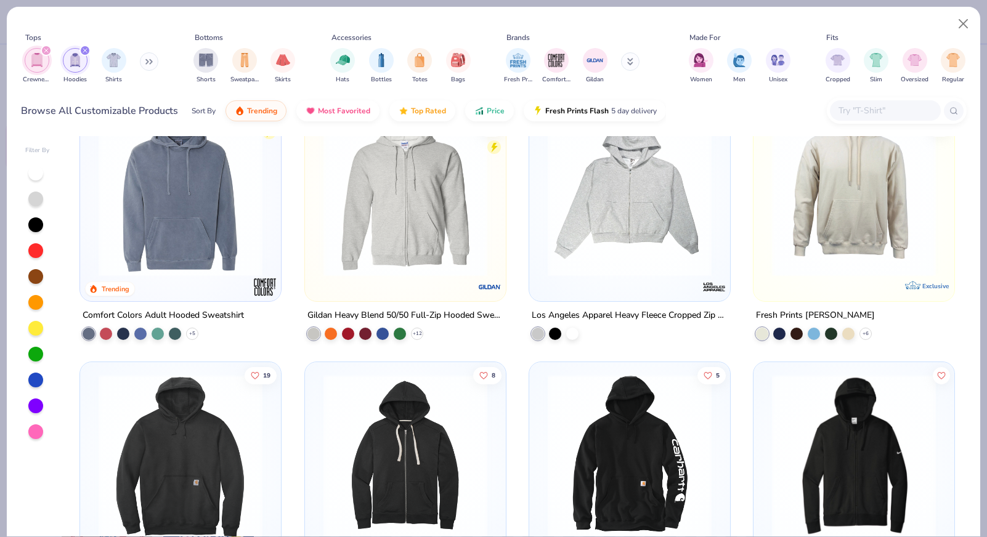
scroll to position [1090, 0]
click at [424, 251] on img at bounding box center [405, 195] width 176 height 164
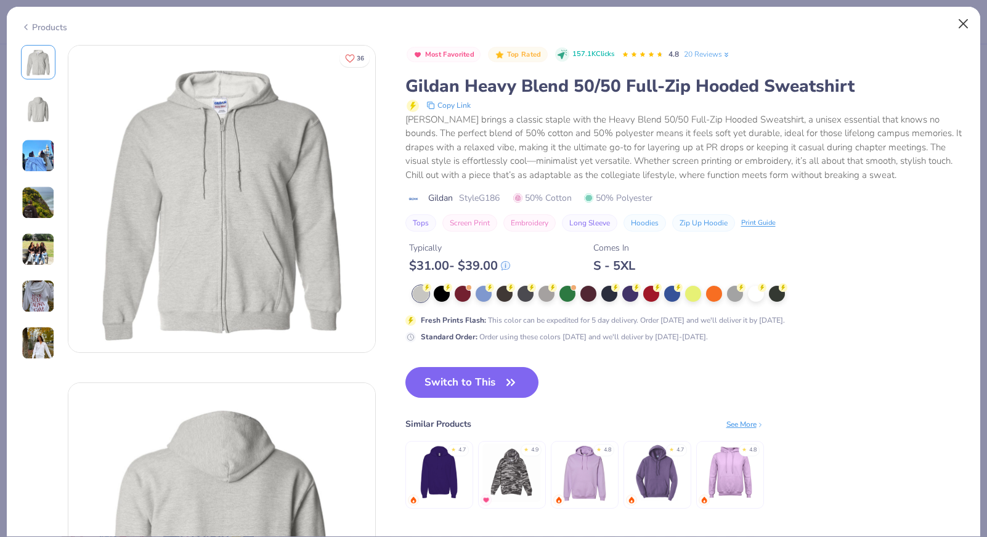
click at [967, 22] on button "Close" at bounding box center [963, 23] width 23 height 23
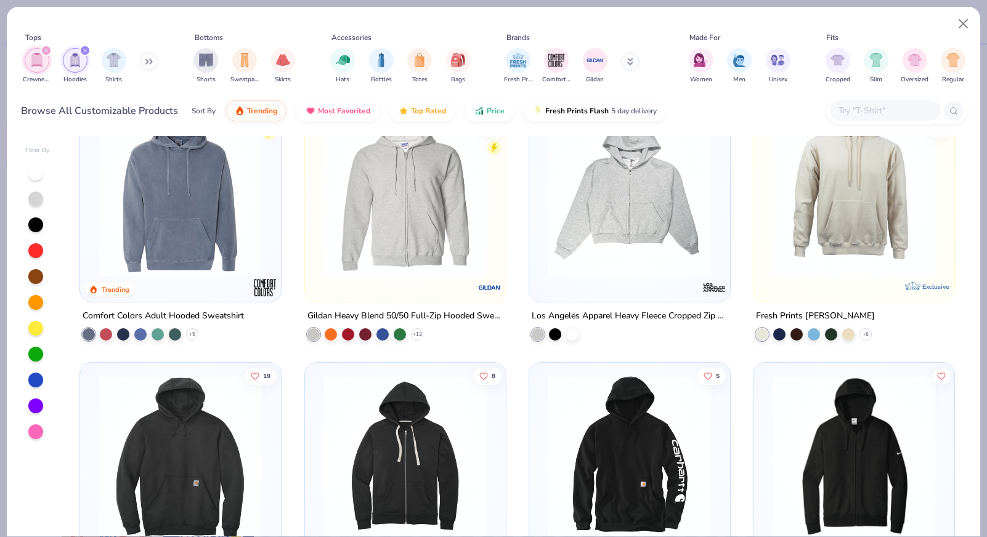
click at [646, 166] on img at bounding box center [629, 195] width 176 height 164
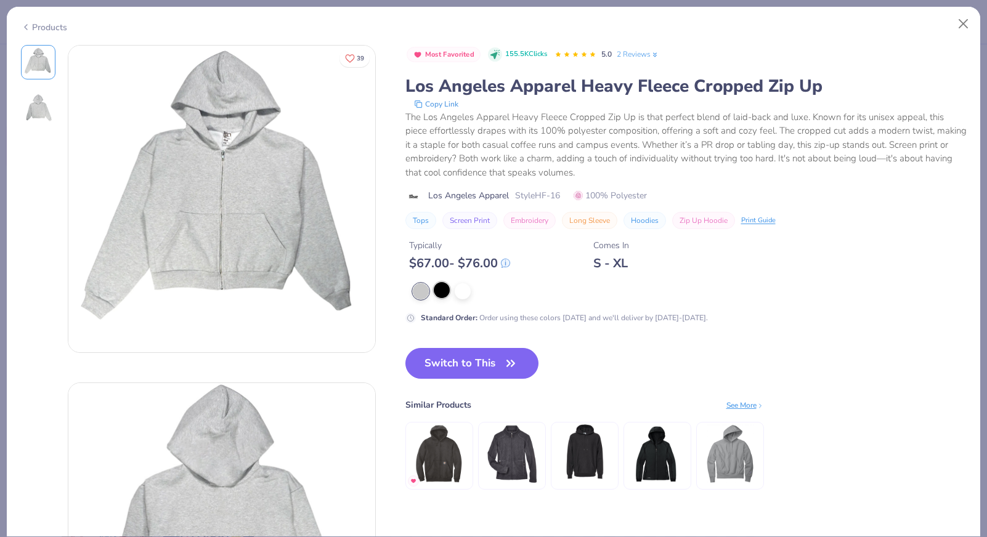
click at [442, 291] on div at bounding box center [442, 290] width 16 height 16
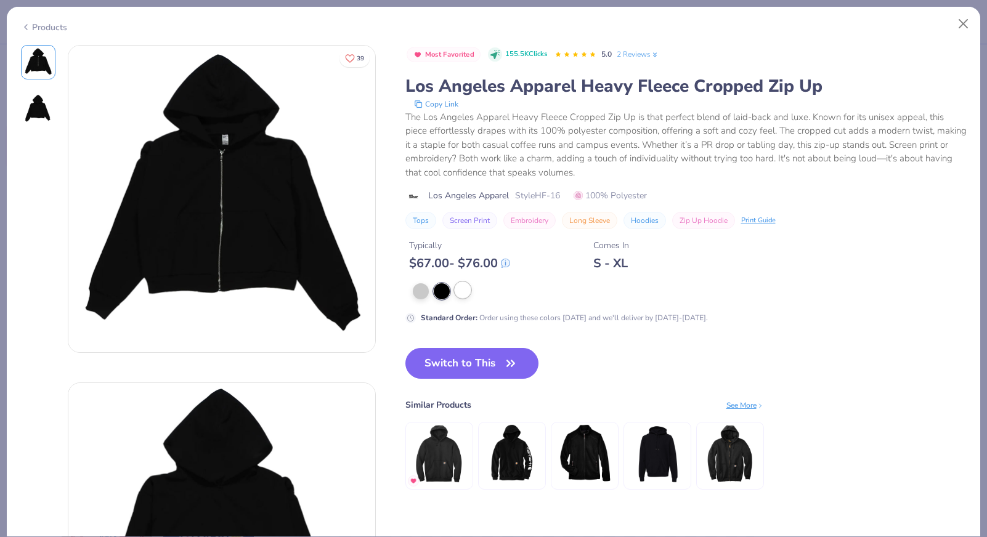
click at [459, 293] on div at bounding box center [463, 290] width 16 height 16
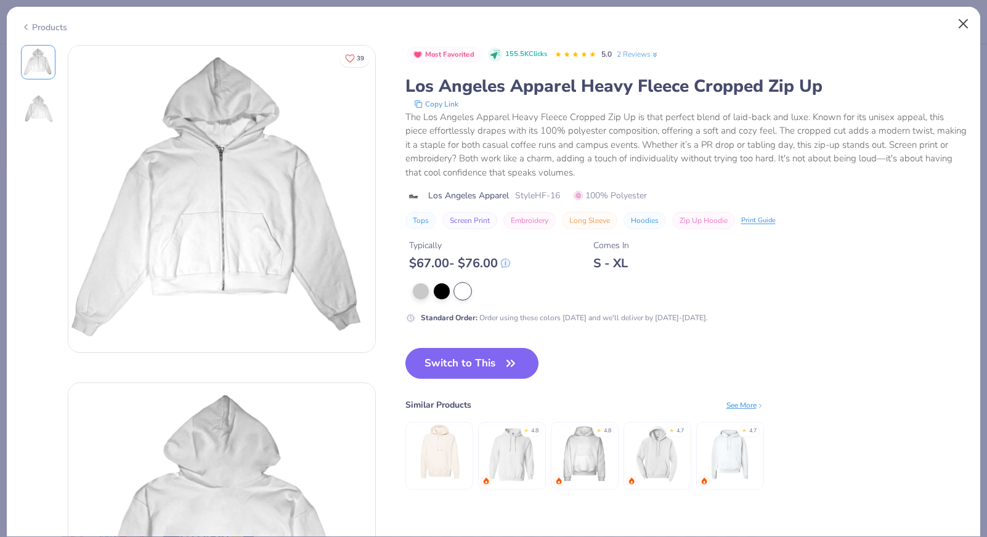
click at [957, 24] on button "Close" at bounding box center [963, 23] width 23 height 23
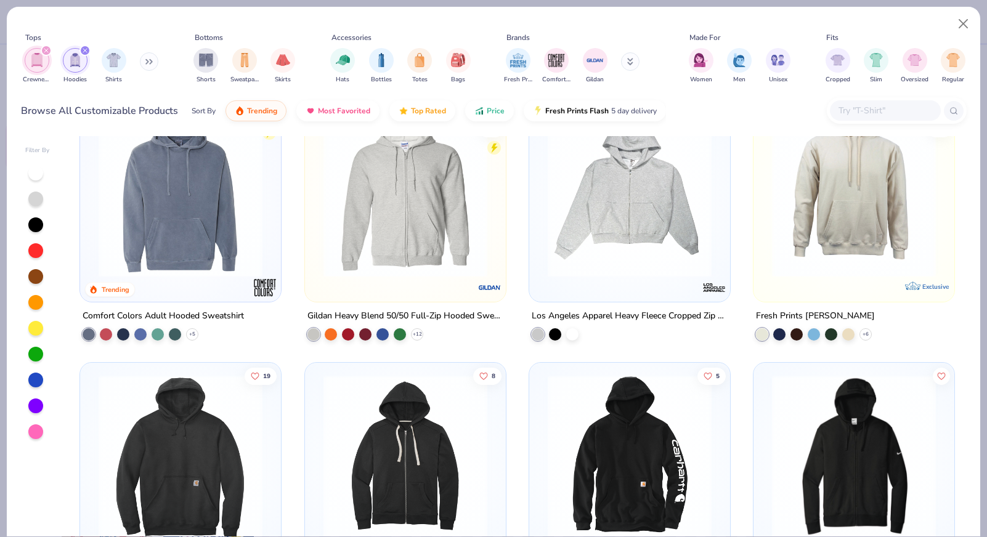
click at [403, 266] on img at bounding box center [405, 195] width 176 height 164
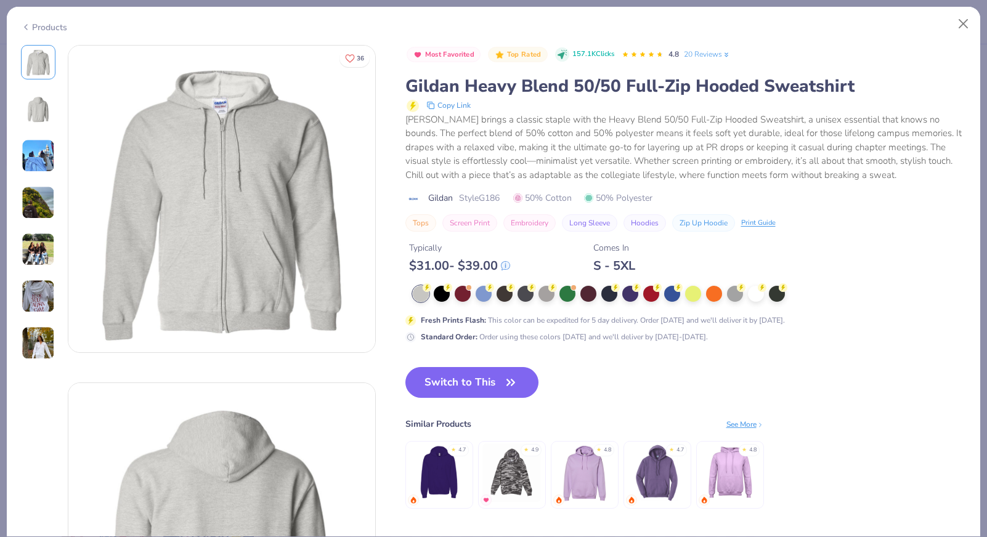
click at [41, 284] on img at bounding box center [38, 296] width 33 height 33
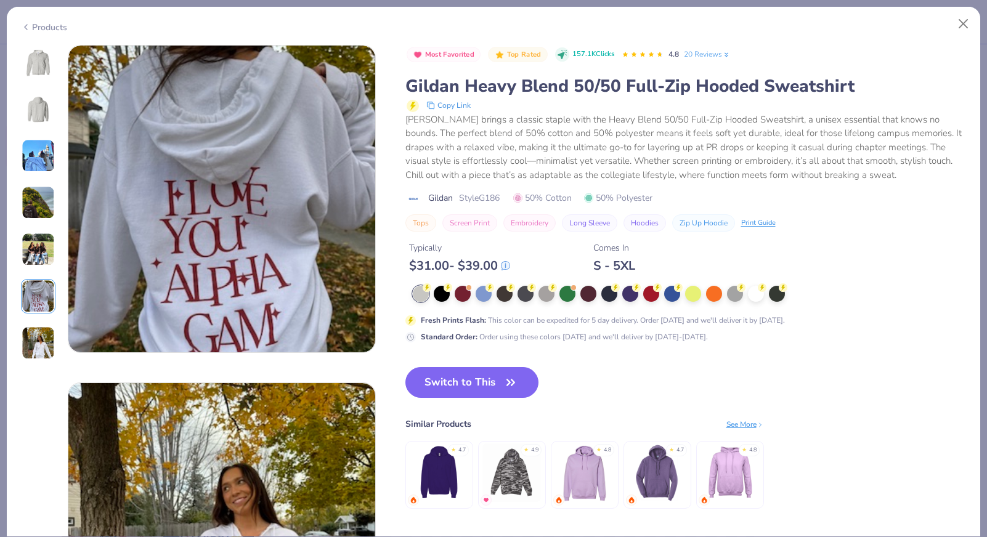
click at [41, 342] on img at bounding box center [38, 342] width 33 height 33
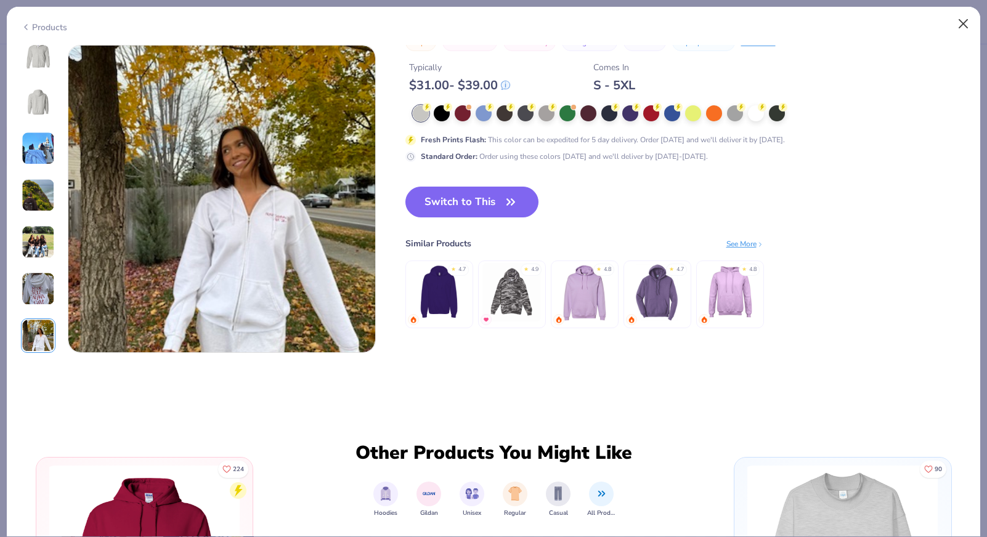
click at [962, 25] on button "Close" at bounding box center [963, 23] width 23 height 23
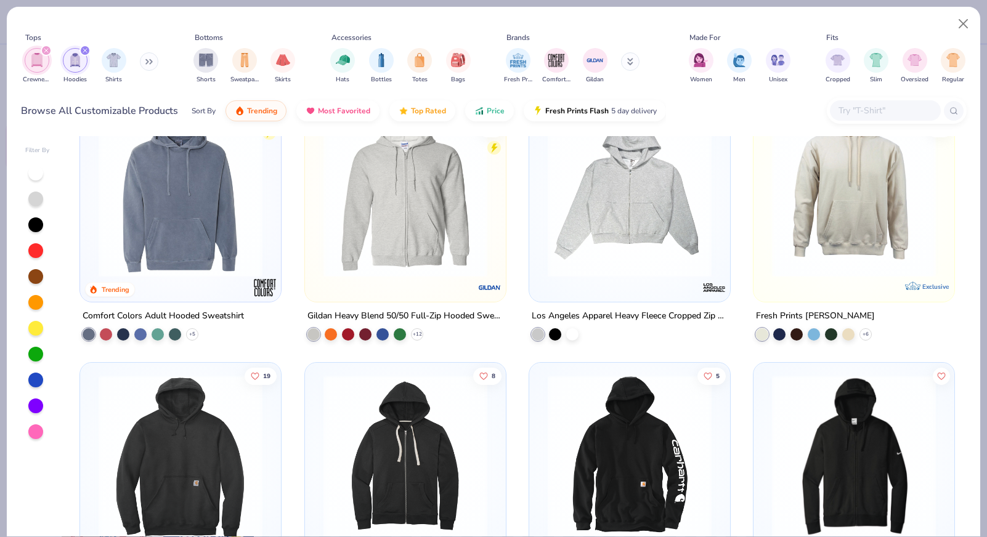
click at [168, 246] on img at bounding box center [180, 195] width 176 height 164
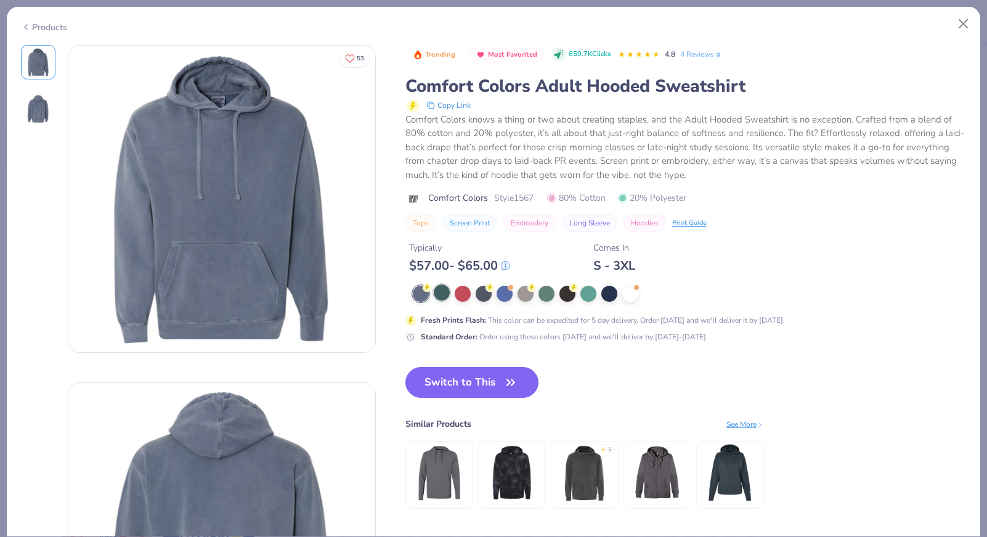
click at [439, 291] on div at bounding box center [442, 293] width 16 height 16
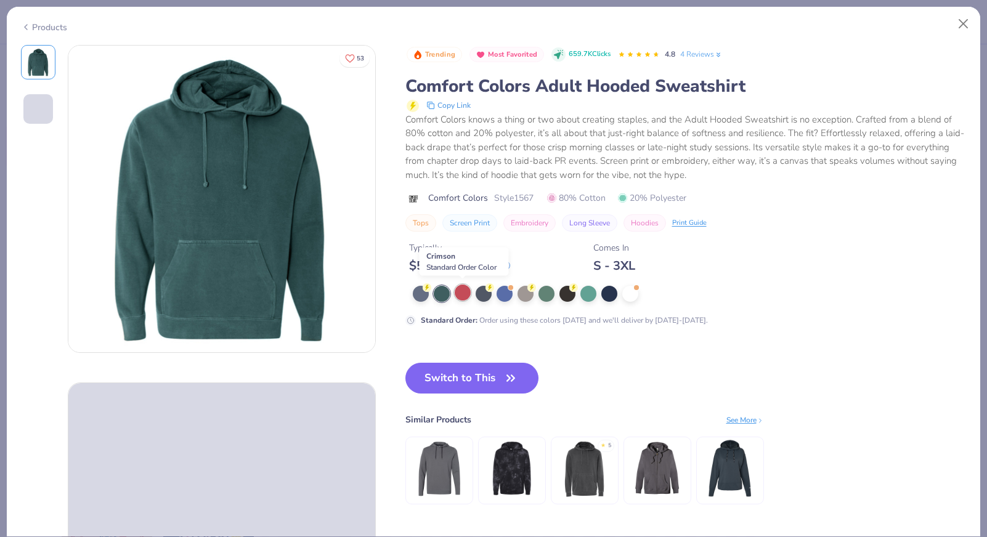
click at [461, 291] on div at bounding box center [463, 293] width 16 height 16
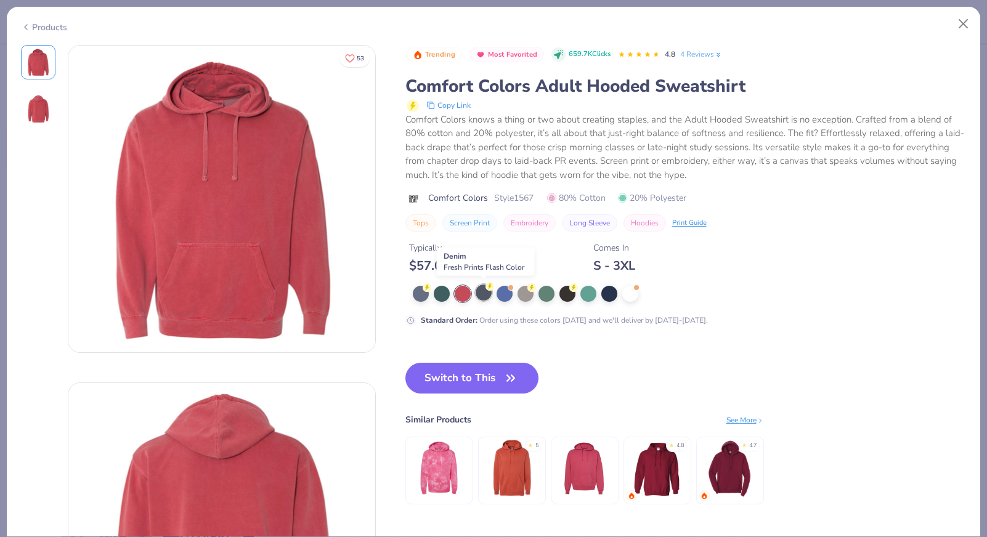
click at [481, 290] on div at bounding box center [484, 293] width 16 height 16
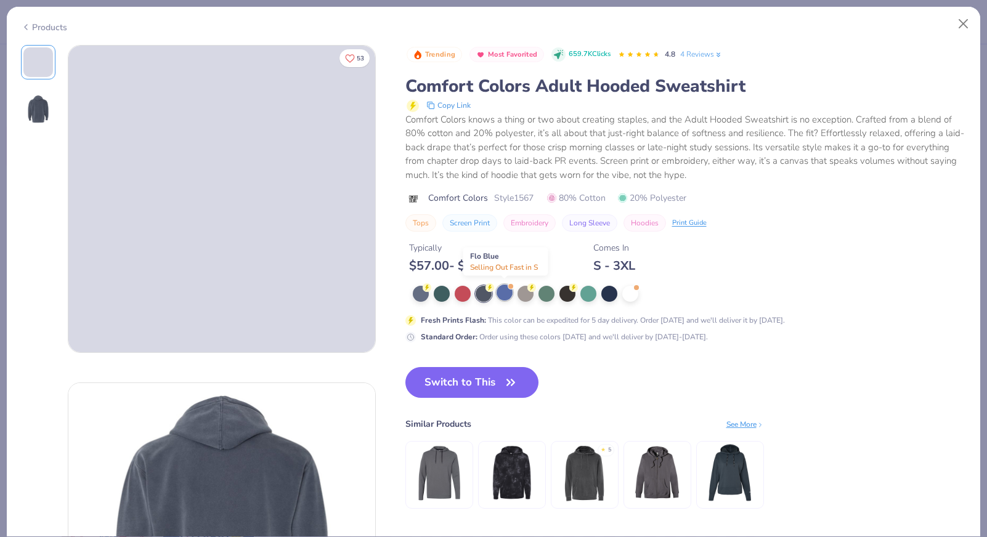
click at [513, 286] on span at bounding box center [511, 286] width 7 height 7
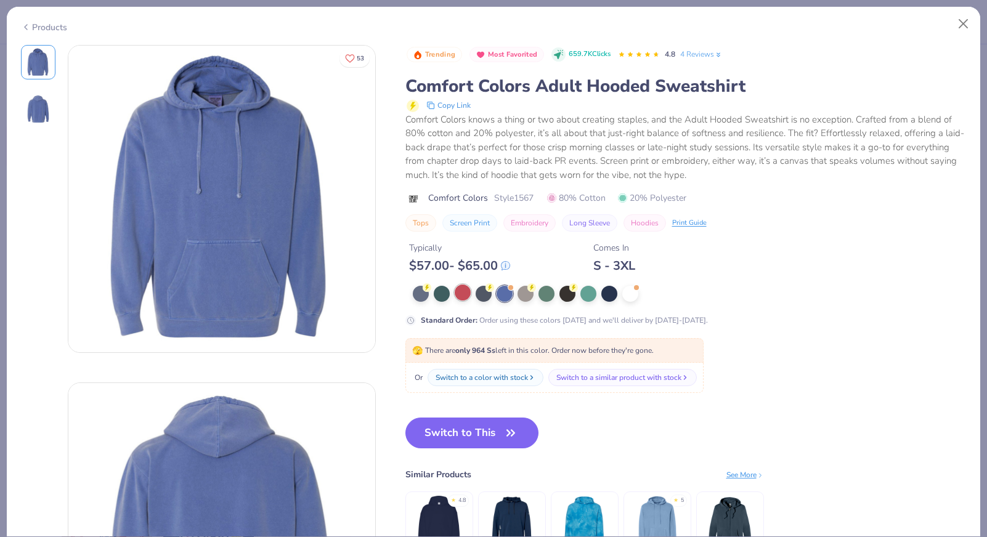
click at [464, 291] on div at bounding box center [463, 293] width 16 height 16
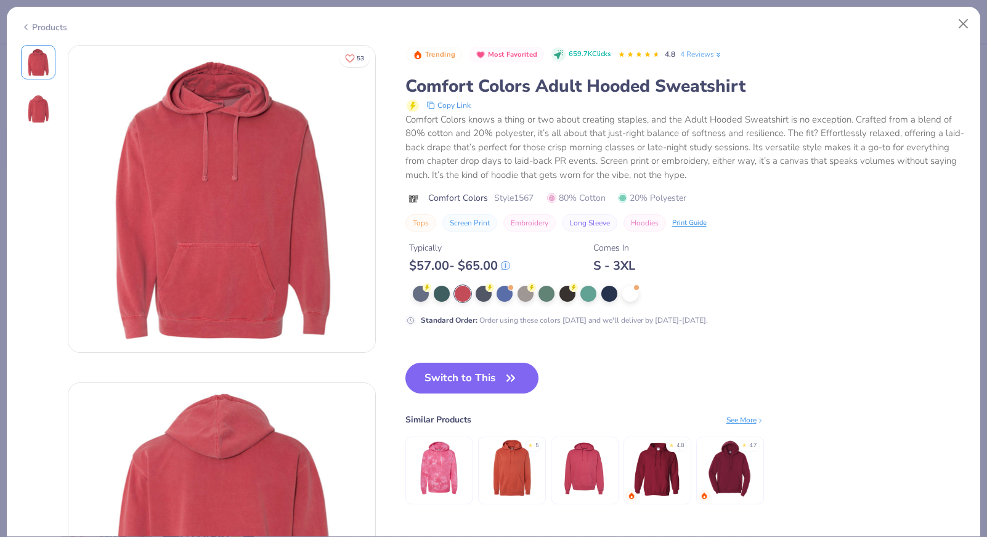
click at [536, 286] on div at bounding box center [655, 294] width 485 height 16
click at [498, 449] on img at bounding box center [511, 468] width 59 height 59
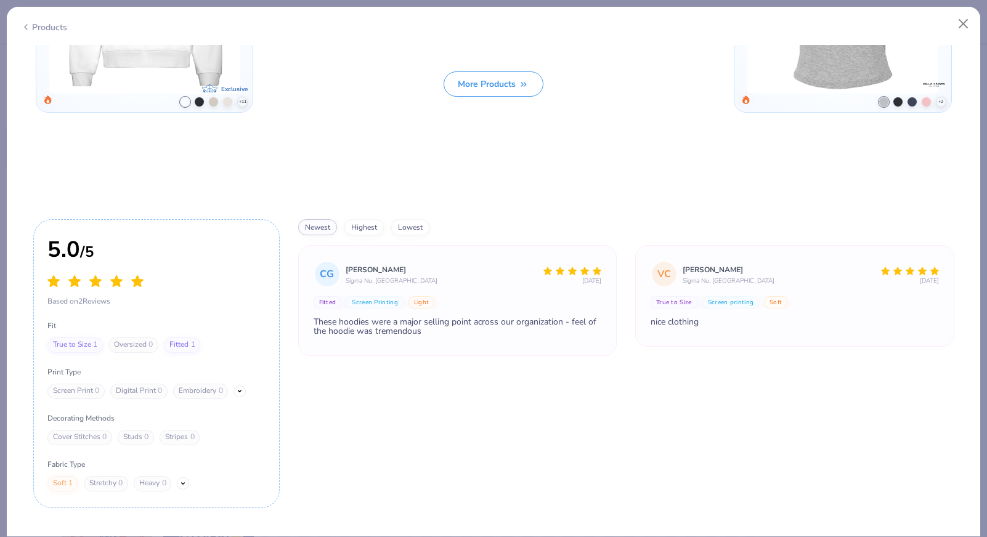
scroll to position [1745, 0]
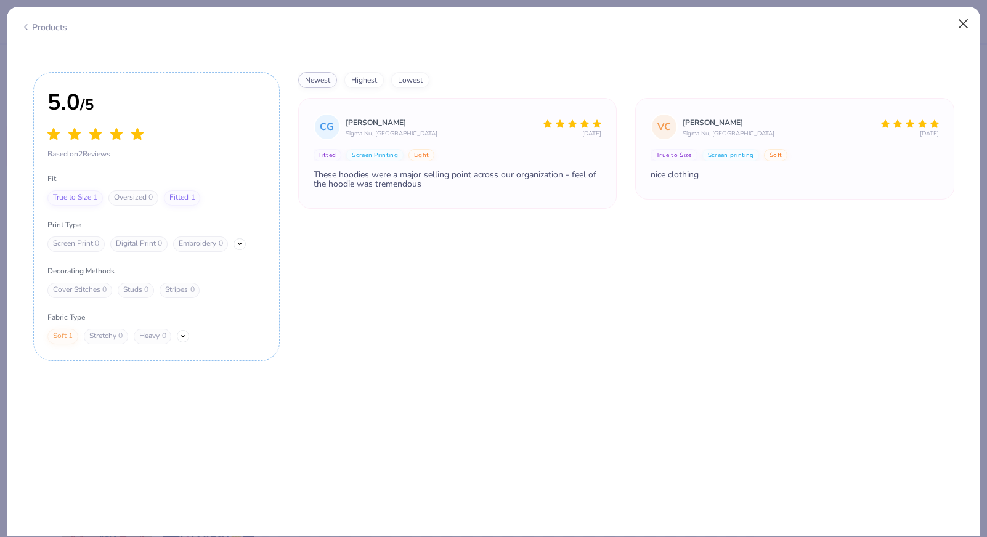
click at [962, 20] on button "Close" at bounding box center [963, 23] width 23 height 23
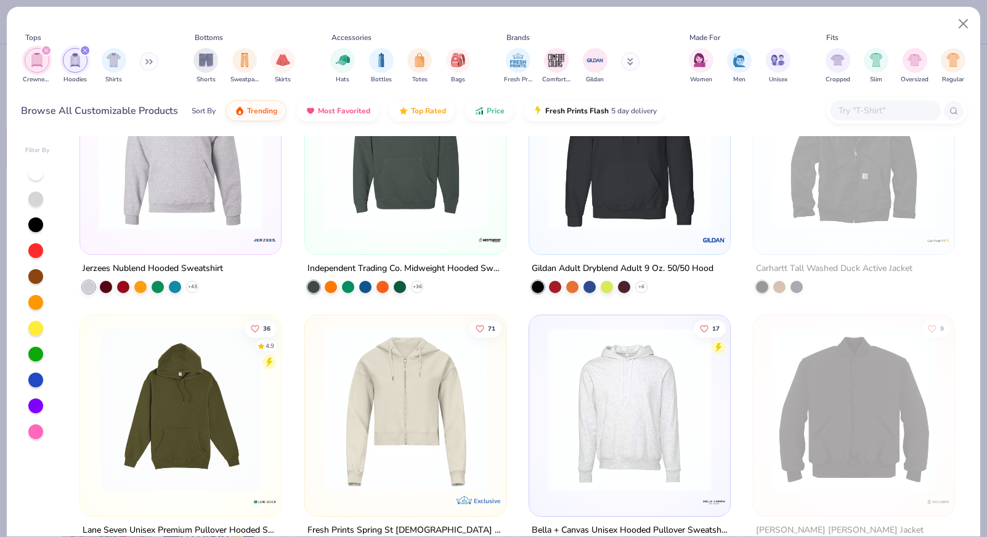
scroll to position [1548, 0]
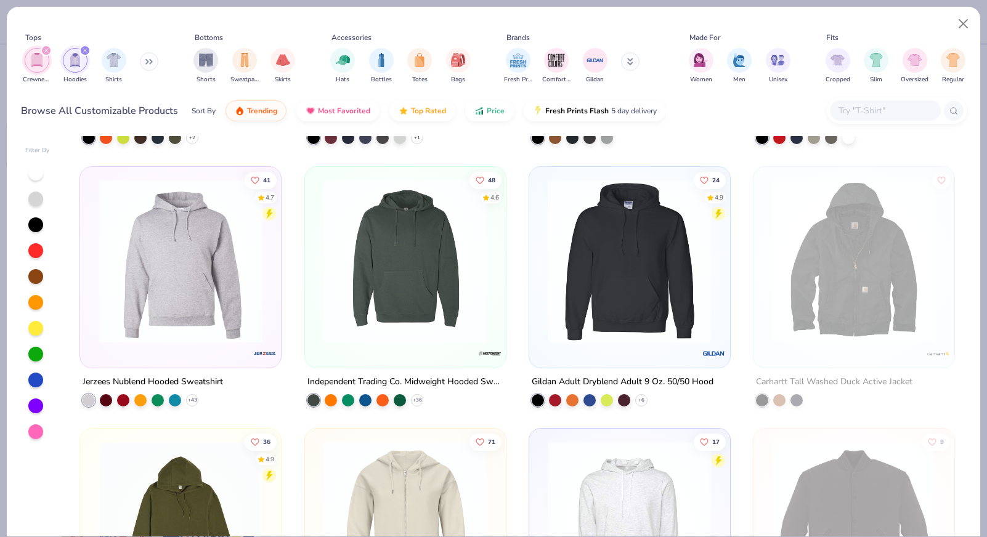
click at [655, 257] on img at bounding box center [629, 261] width 176 height 164
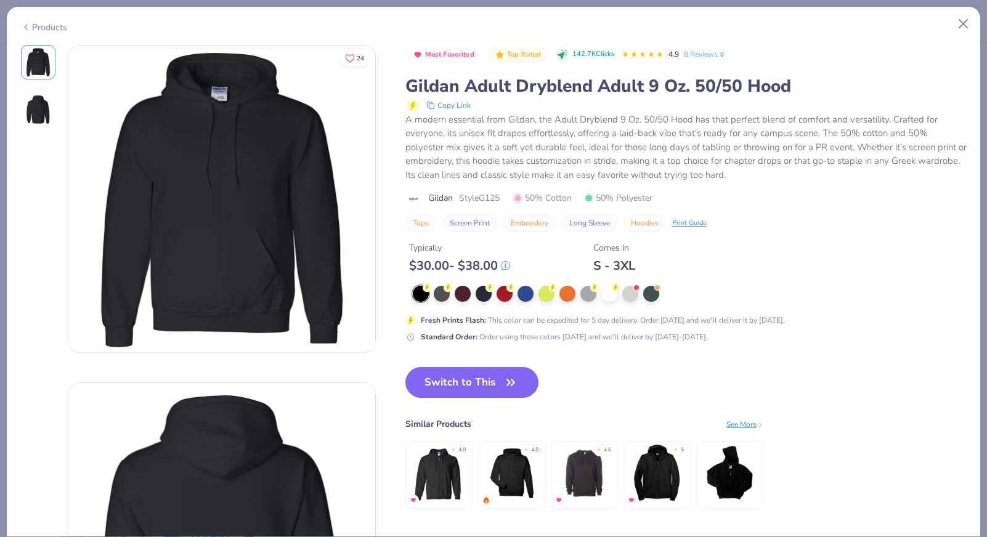
click at [556, 297] on div at bounding box center [655, 294] width 485 height 16
click at [562, 294] on div at bounding box center [567, 293] width 16 height 16
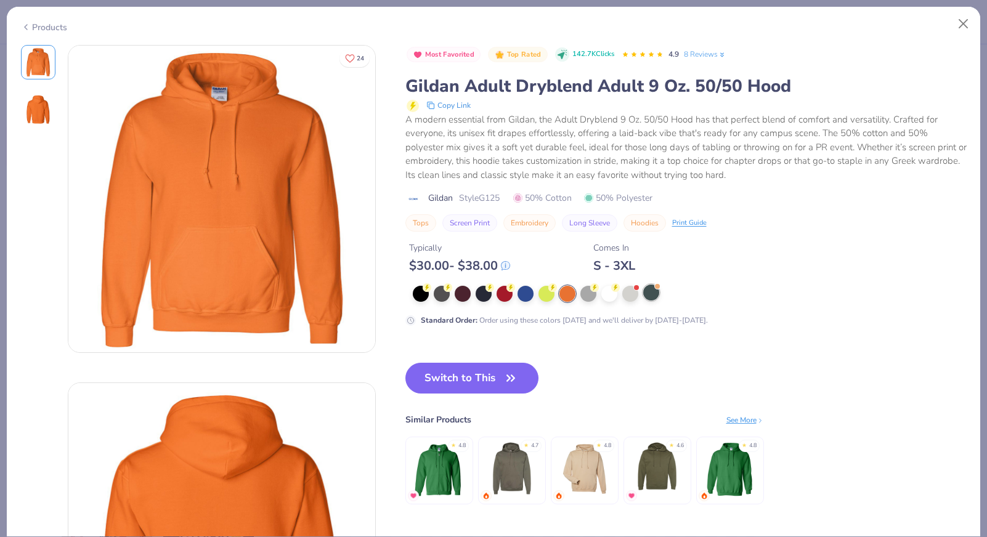
click at [652, 293] on div at bounding box center [651, 293] width 16 height 16
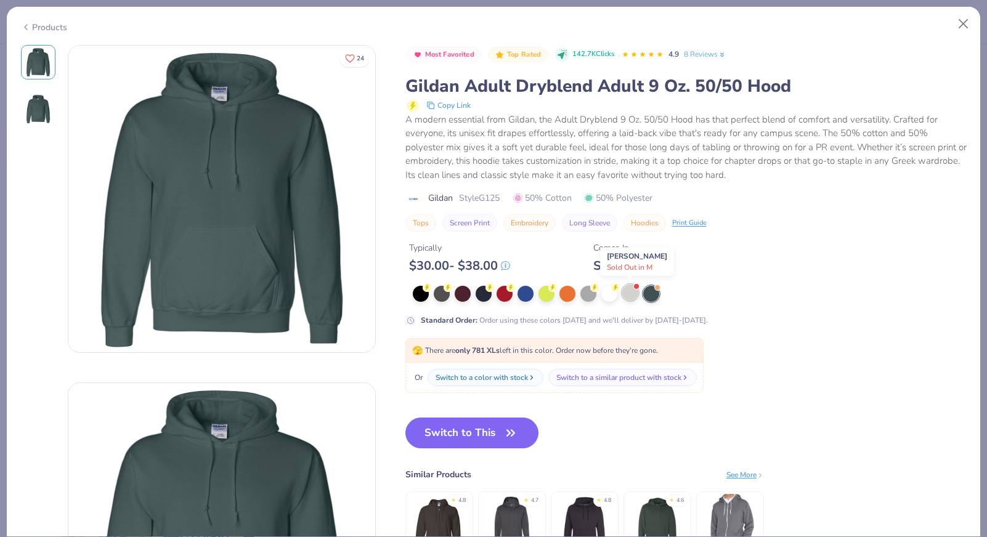
click at [630, 294] on div at bounding box center [630, 293] width 16 height 16
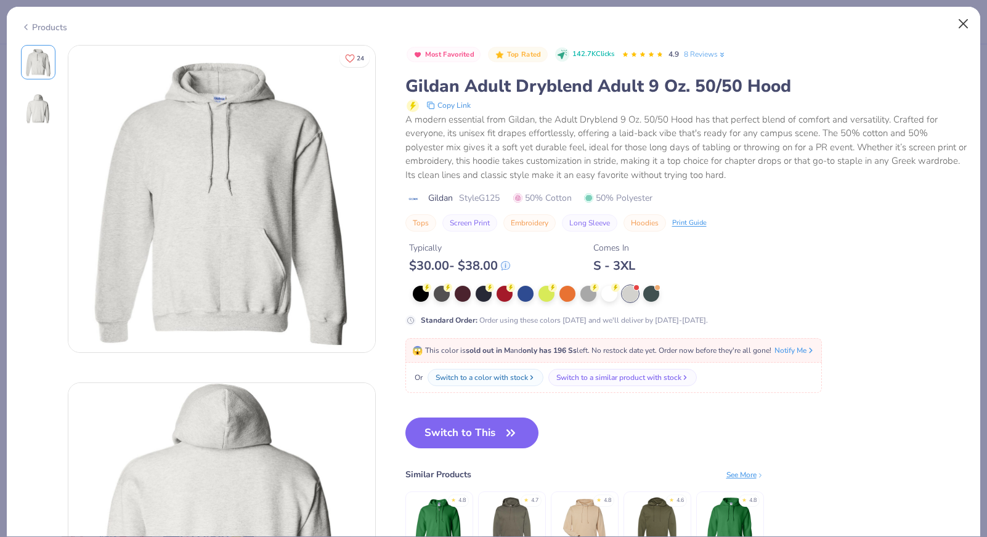
click at [957, 26] on button "Close" at bounding box center [963, 23] width 23 height 23
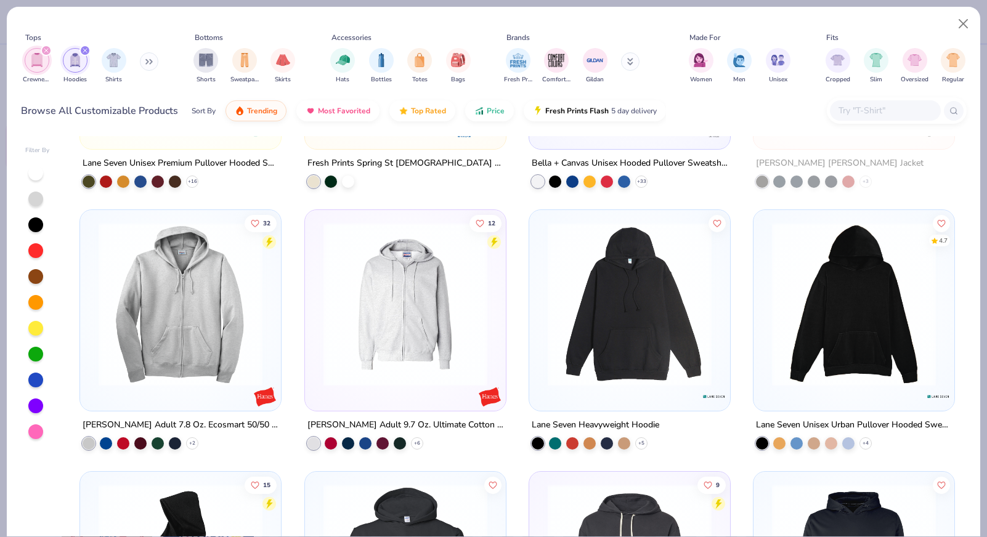
scroll to position [2029, 0]
click at [143, 63] on button at bounding box center [149, 61] width 18 height 18
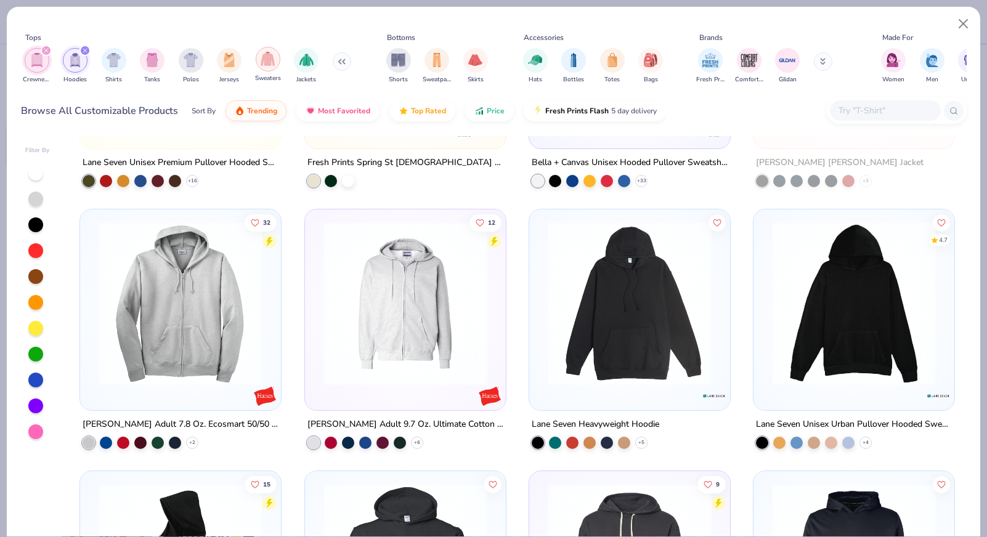
click at [262, 63] on img "filter for Sweaters" at bounding box center [268, 59] width 14 height 14
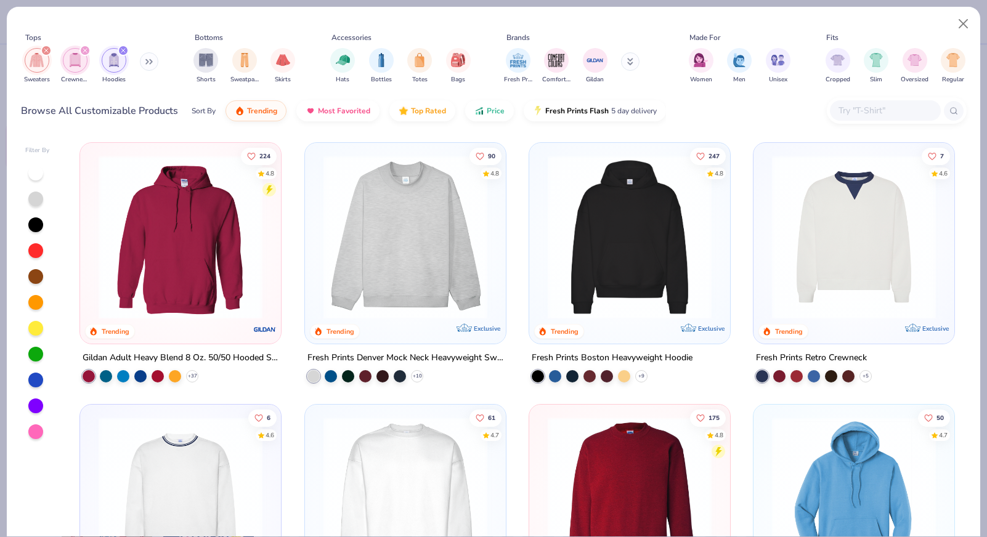
click at [81, 55] on div "filter for Crewnecks" at bounding box center [84, 50] width 11 height 11
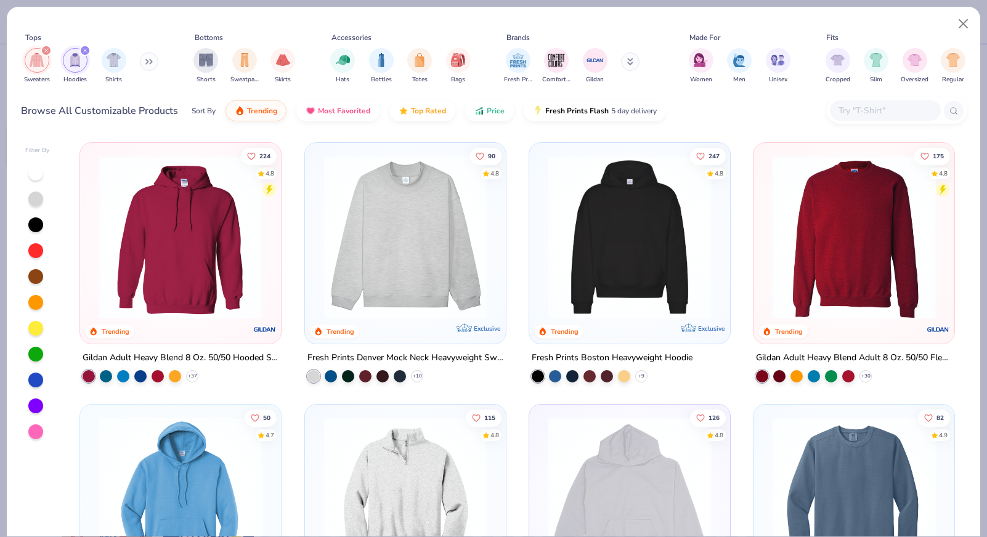
click at [85, 55] on div "filter for Hoodies" at bounding box center [84, 50] width 11 height 11
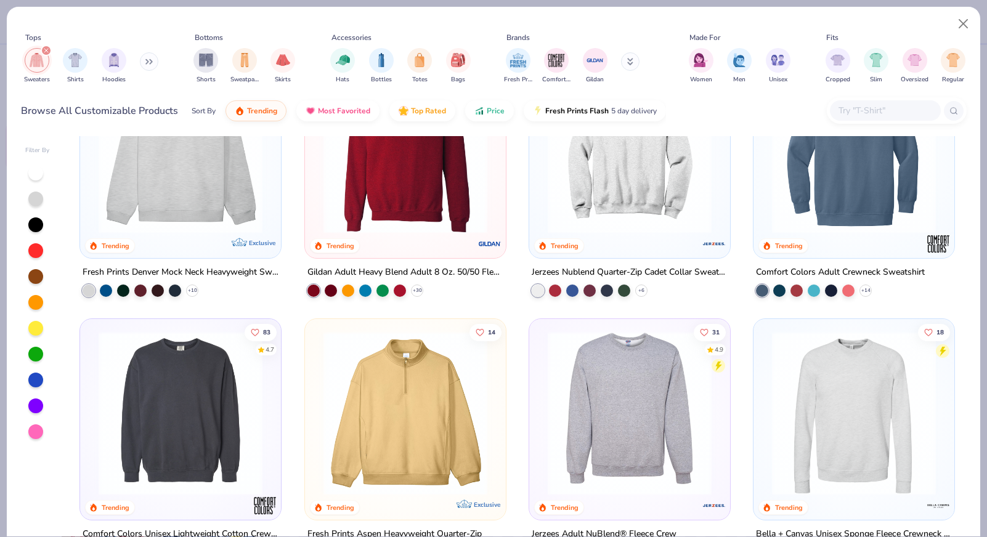
scroll to position [100, 0]
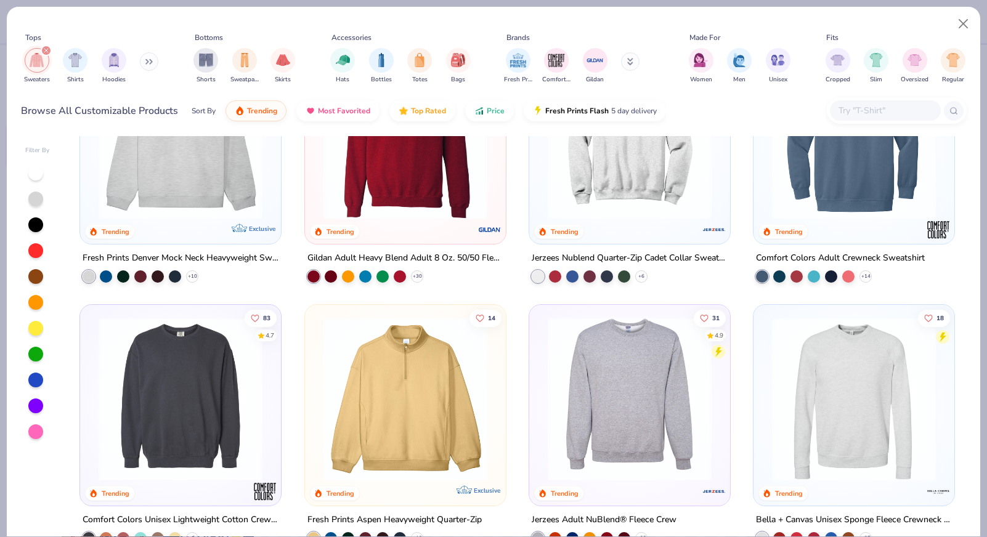
click at [389, 199] on img at bounding box center [405, 137] width 176 height 164
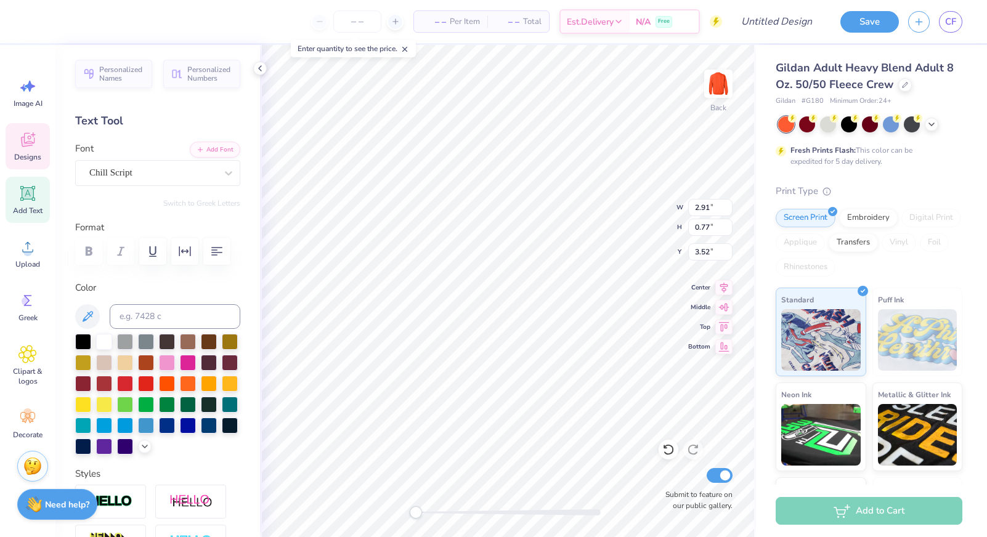
type textarea "B"
type textarea "Read Lead Ahieve"
click at [821, 124] on div at bounding box center [828, 123] width 16 height 16
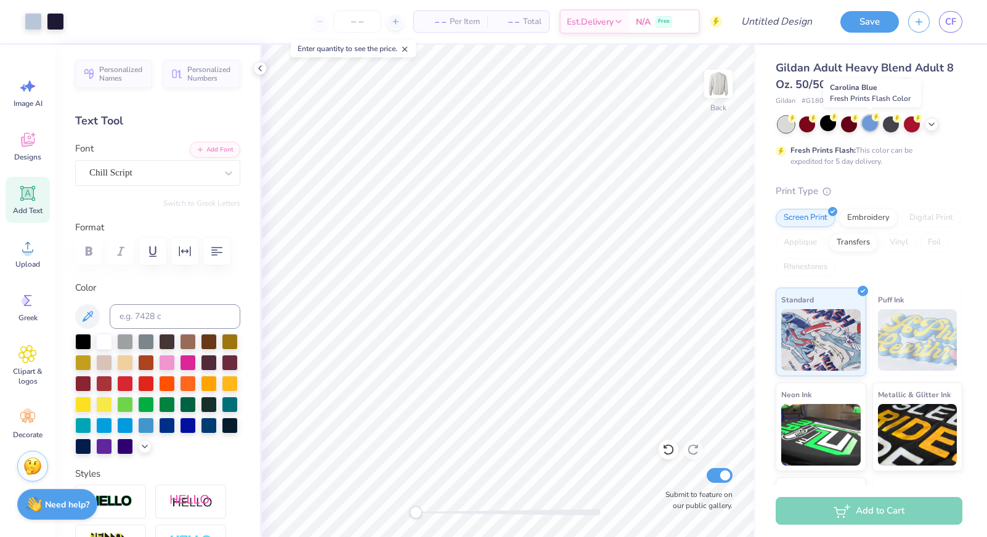
click at [872, 124] on div at bounding box center [870, 123] width 16 height 16
click at [933, 125] on icon at bounding box center [931, 123] width 10 height 10
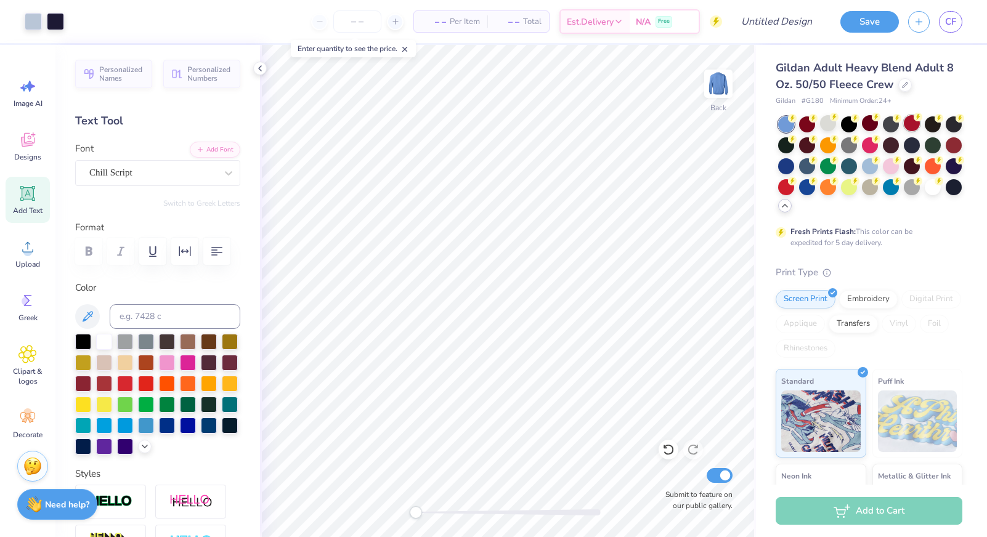
click at [909, 127] on div at bounding box center [912, 123] width 16 height 16
click at [808, 122] on div at bounding box center [807, 123] width 16 height 16
click at [787, 186] on div at bounding box center [786, 186] width 16 height 16
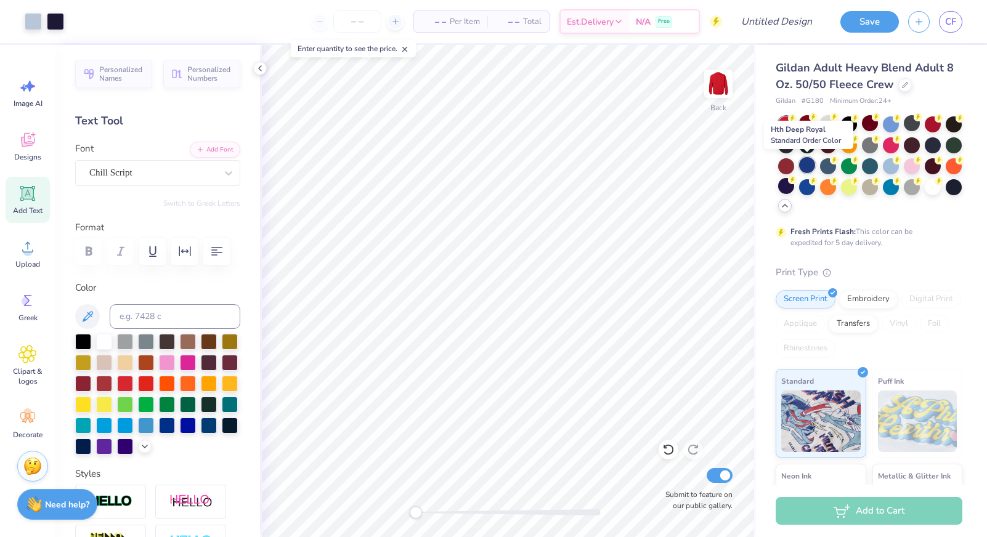
click at [802, 166] on div at bounding box center [807, 165] width 16 height 16
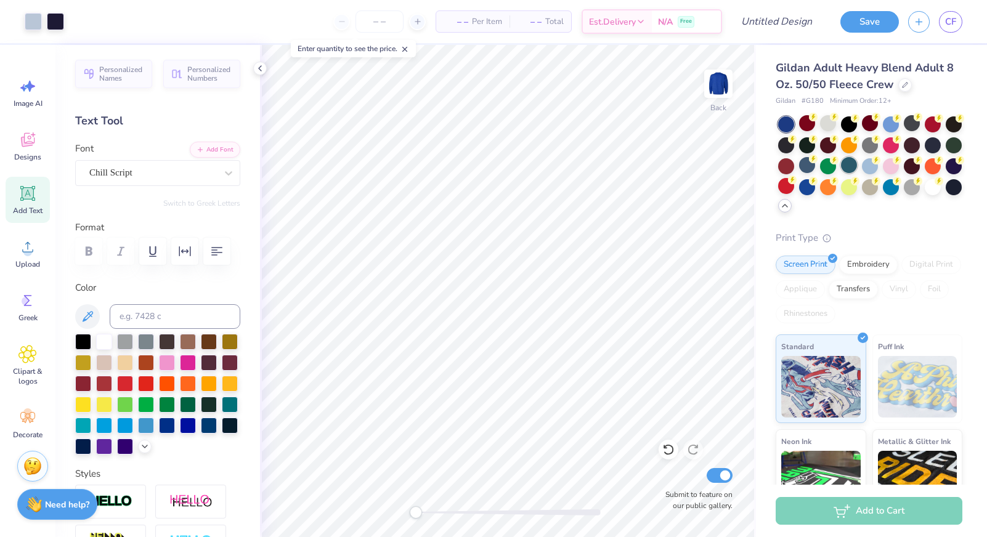
click at [851, 161] on div at bounding box center [849, 165] width 16 height 16
click at [946, 189] on div at bounding box center [954, 186] width 16 height 16
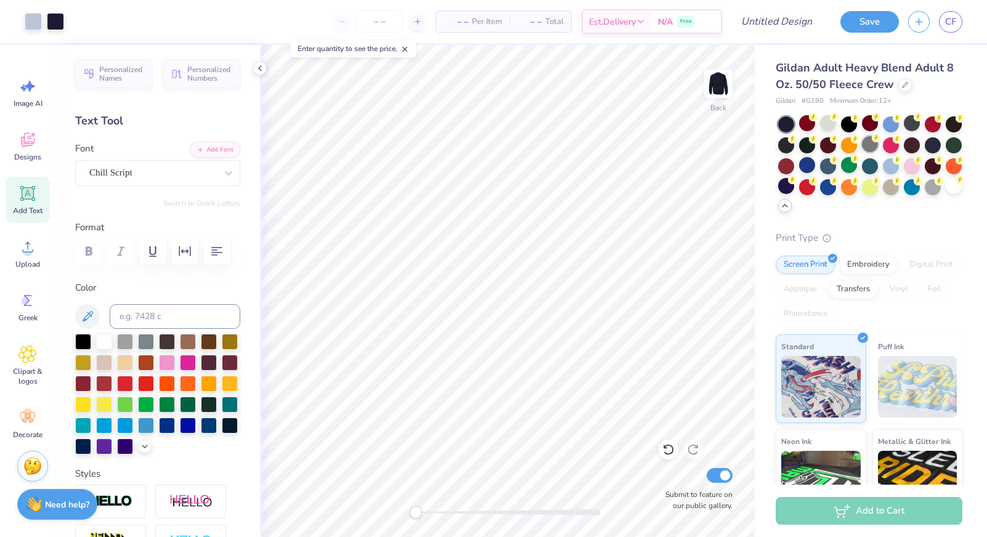
click at [870, 148] on div at bounding box center [870, 144] width 16 height 16
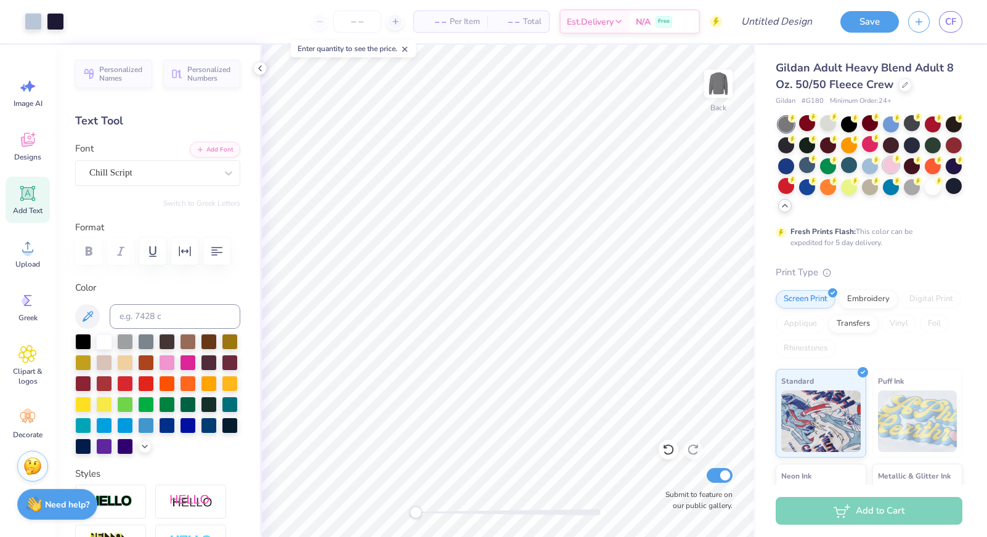
click at [886, 166] on div at bounding box center [891, 165] width 16 height 16
click at [873, 188] on div at bounding box center [870, 186] width 16 height 16
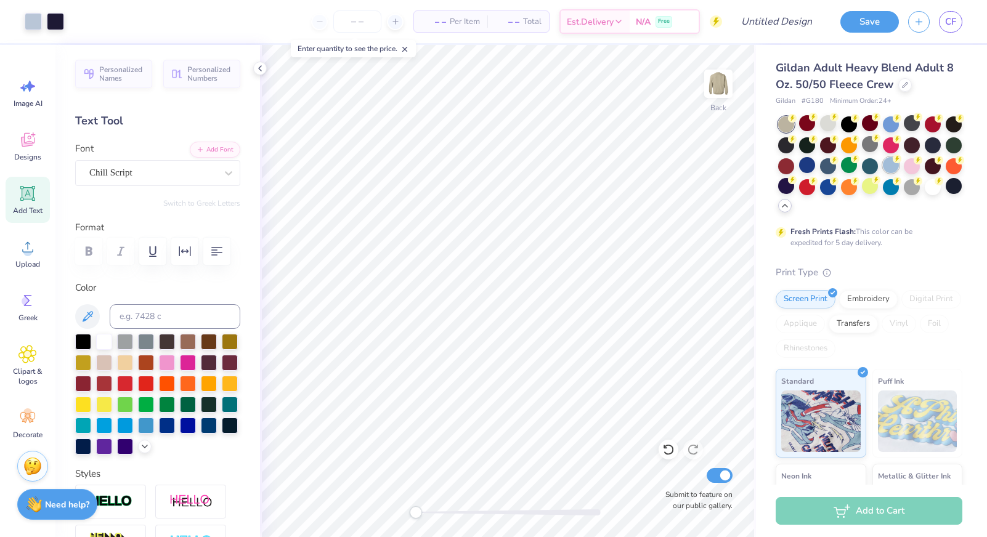
click at [893, 167] on div at bounding box center [891, 165] width 16 height 16
click at [885, 124] on div at bounding box center [891, 123] width 16 height 16
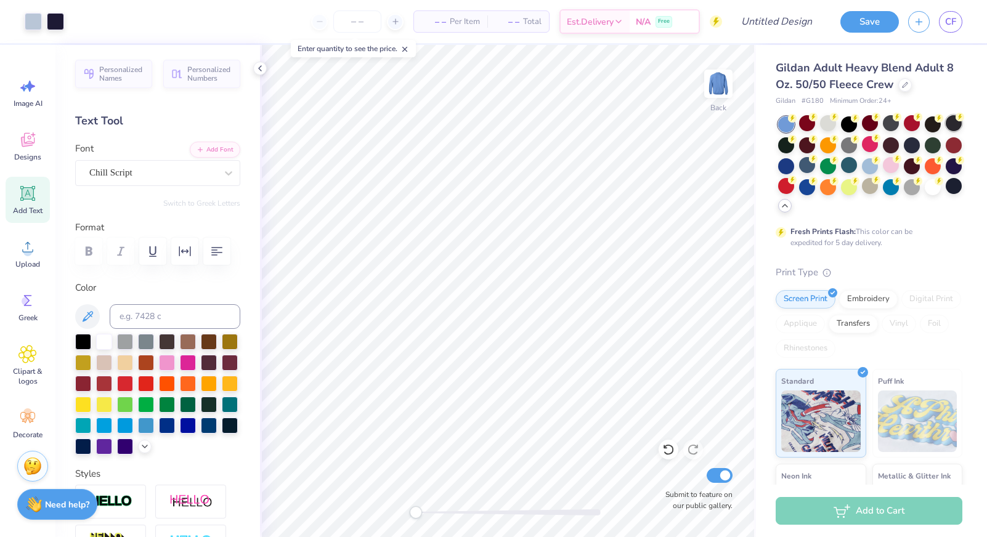
click at [952, 125] on div at bounding box center [954, 123] width 16 height 16
click at [928, 126] on div at bounding box center [933, 123] width 16 height 16
click at [957, 145] on div at bounding box center [954, 144] width 16 height 16
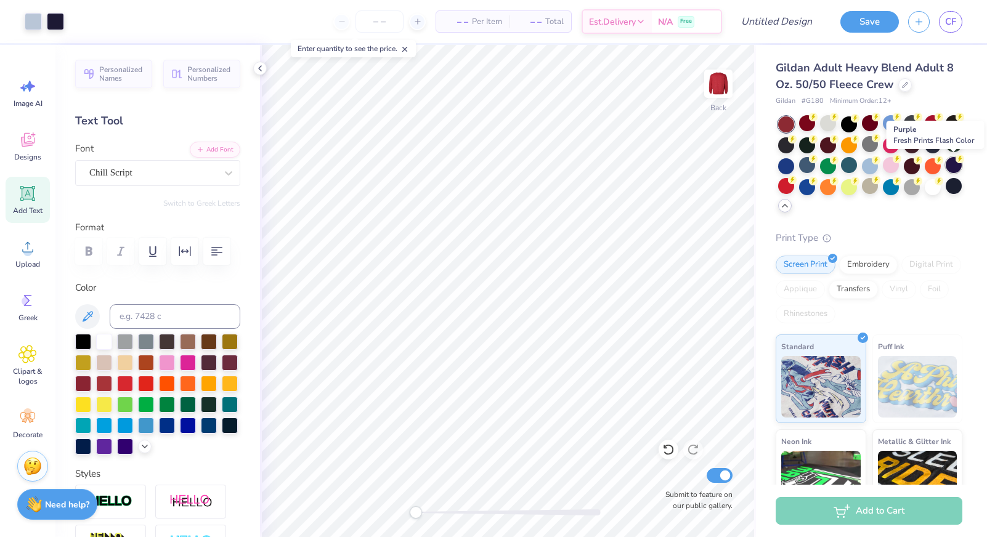
click at [956, 170] on div at bounding box center [954, 165] width 16 height 16
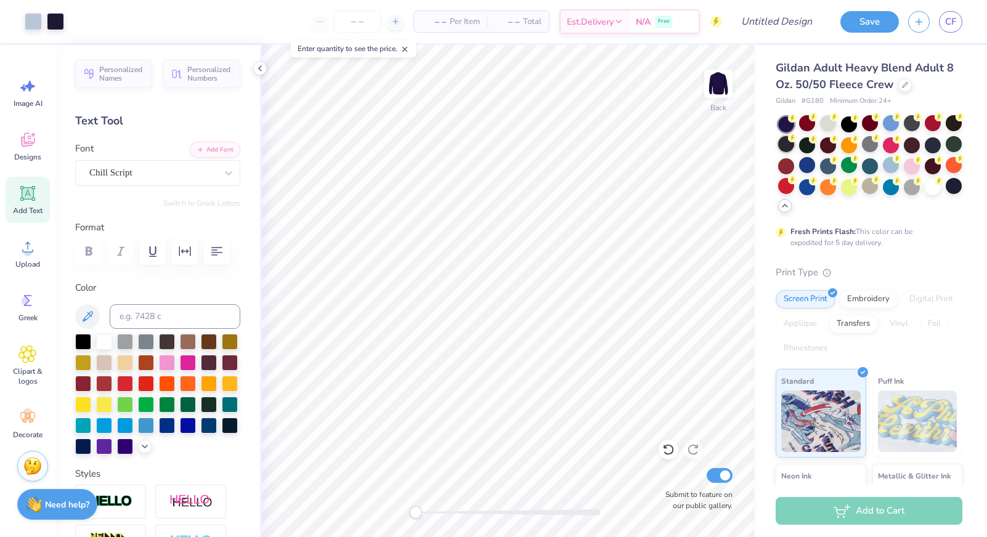
click at [790, 142] on div at bounding box center [786, 144] width 16 height 16
click at [806, 171] on div at bounding box center [807, 165] width 16 height 16
click at [784, 169] on div at bounding box center [786, 165] width 16 height 16
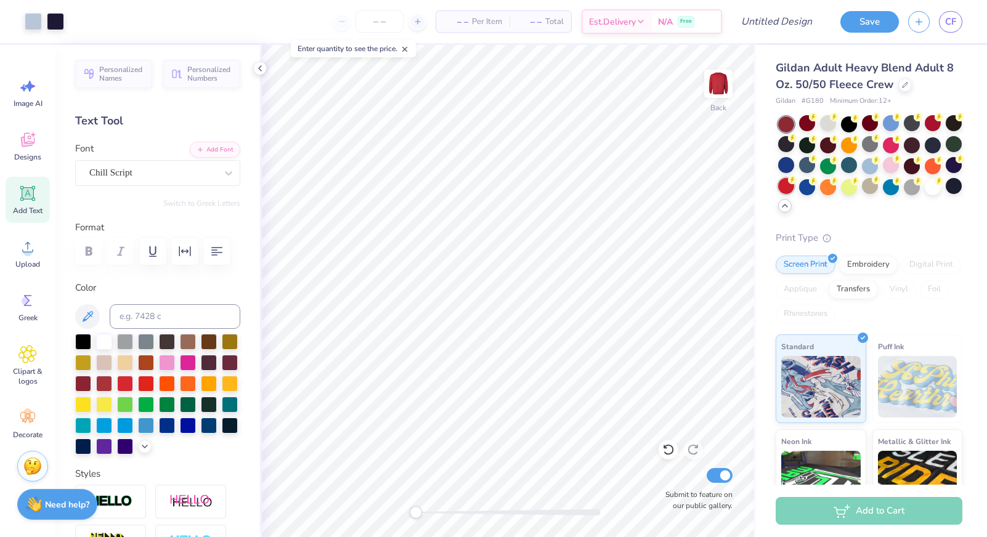
click at [781, 180] on div at bounding box center [786, 186] width 16 height 16
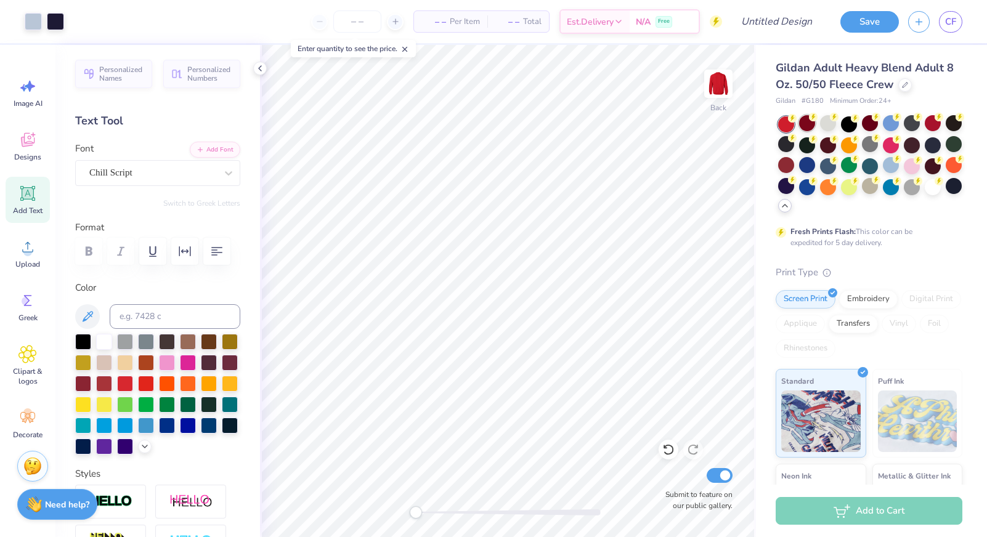
click at [810, 127] on div at bounding box center [807, 123] width 16 height 16
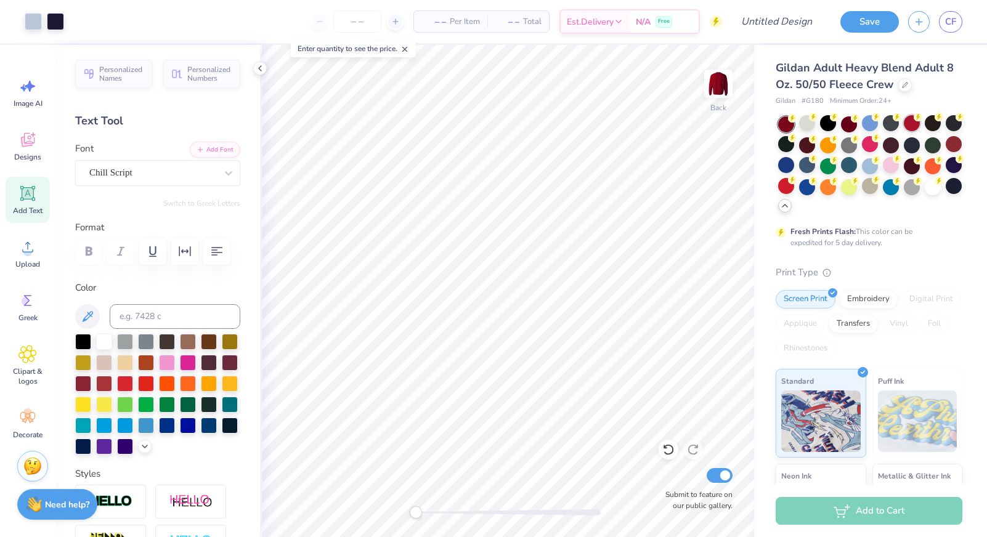
click at [907, 123] on div at bounding box center [912, 123] width 16 height 16
click at [957, 143] on div at bounding box center [954, 144] width 16 height 16
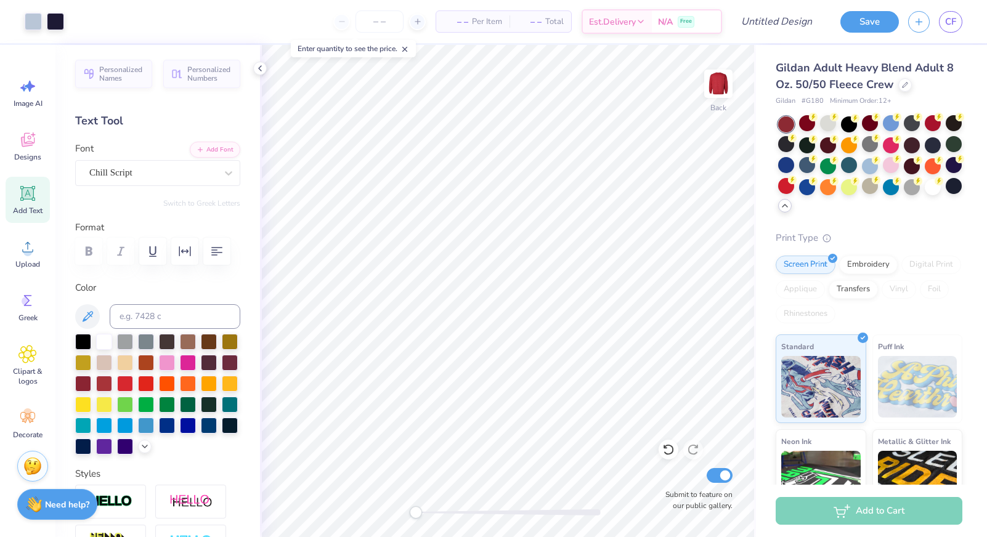
click at [826, 121] on div at bounding box center [828, 123] width 16 height 16
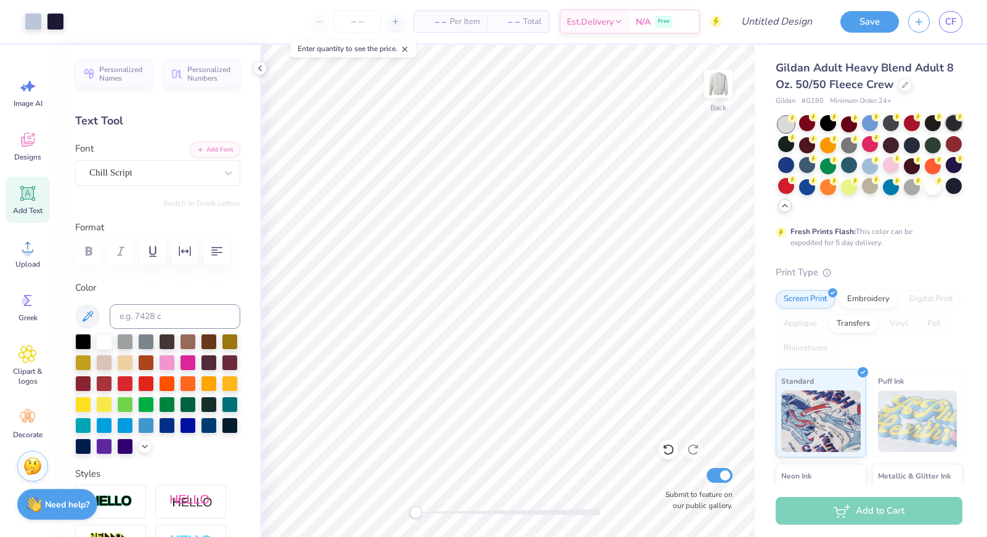
click at [949, 118] on div at bounding box center [954, 123] width 16 height 16
click at [885, 123] on div at bounding box center [891, 123] width 16 height 16
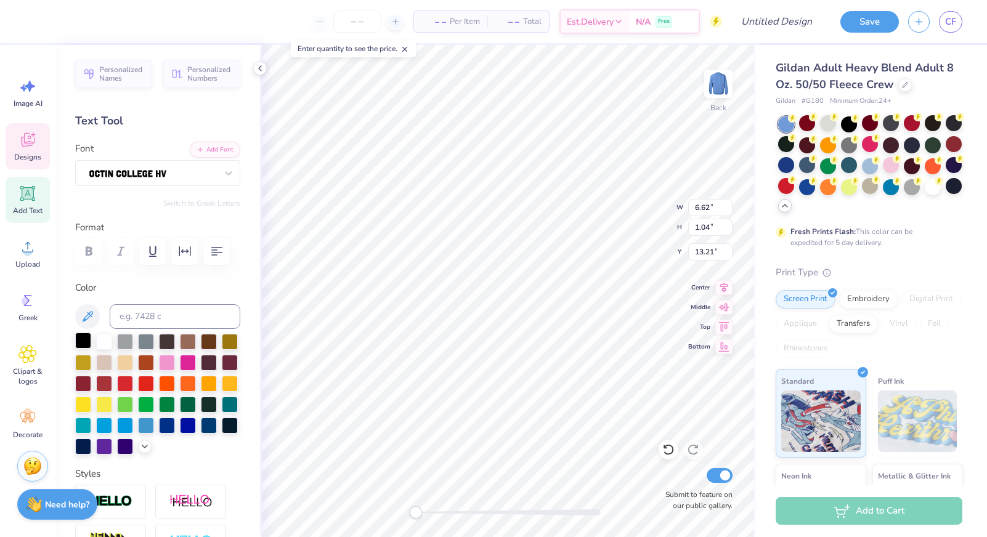
click at [82, 345] on div at bounding box center [83, 341] width 16 height 16
click at [227, 426] on div at bounding box center [230, 424] width 16 height 16
type input "6.27"
type input "0.61"
type input "3.58"
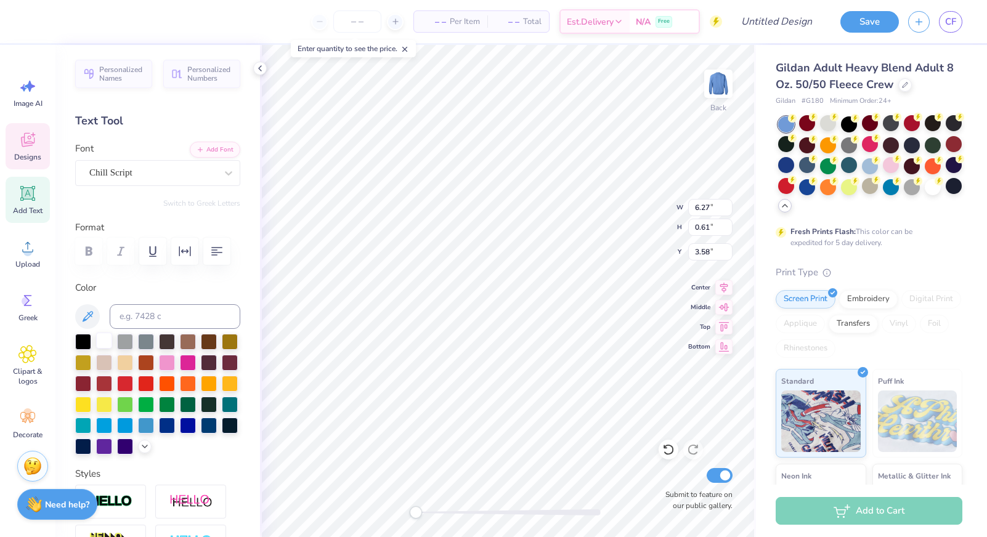
click at [101, 339] on div at bounding box center [104, 341] width 16 height 16
click at [232, 429] on div at bounding box center [230, 424] width 16 height 16
type input "1.63"
type input "0.58"
type input "3.56"
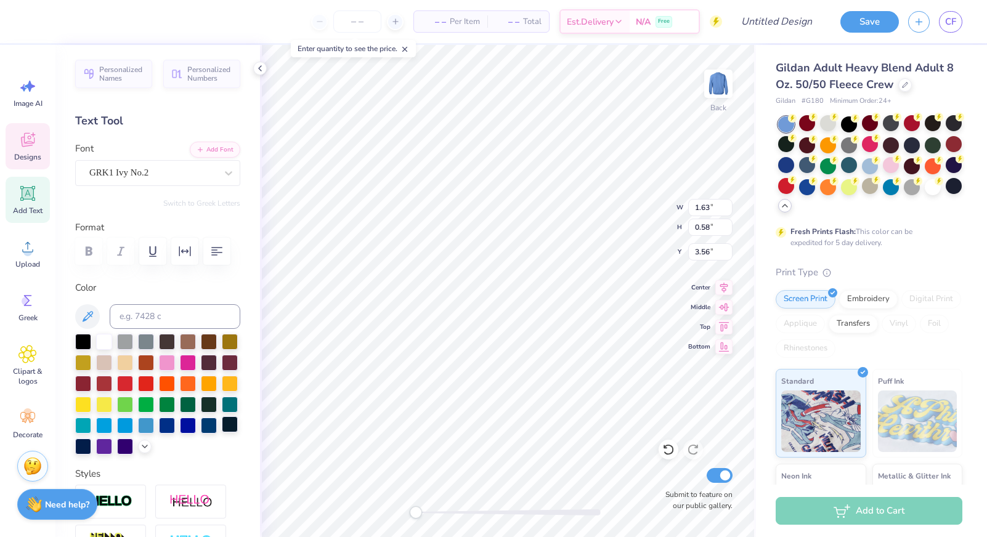
click at [227, 428] on div at bounding box center [230, 424] width 16 height 16
click at [909, 188] on div at bounding box center [912, 186] width 16 height 16
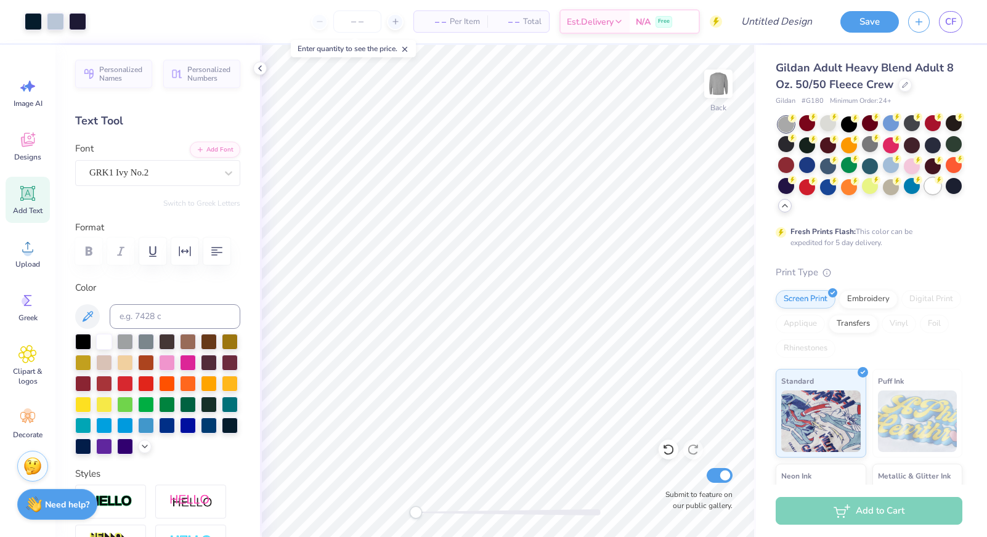
click at [935, 188] on div at bounding box center [933, 186] width 16 height 16
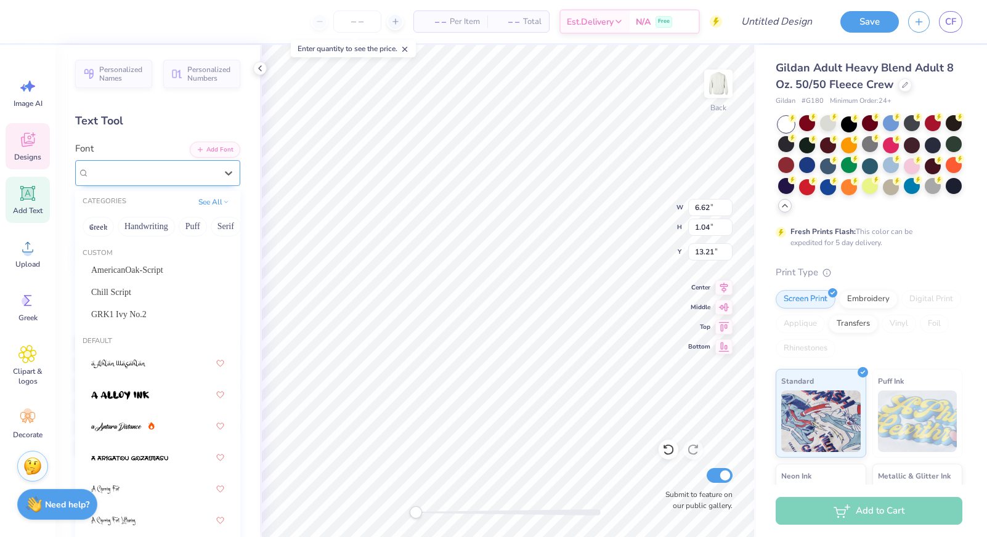
click at [164, 172] on img at bounding box center [127, 173] width 77 height 9
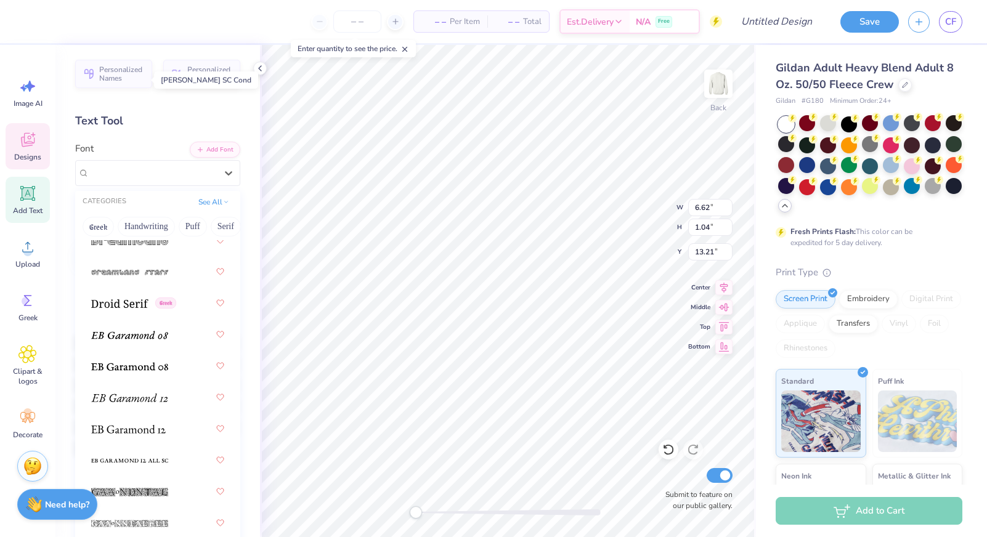
scroll to position [3244, 0]
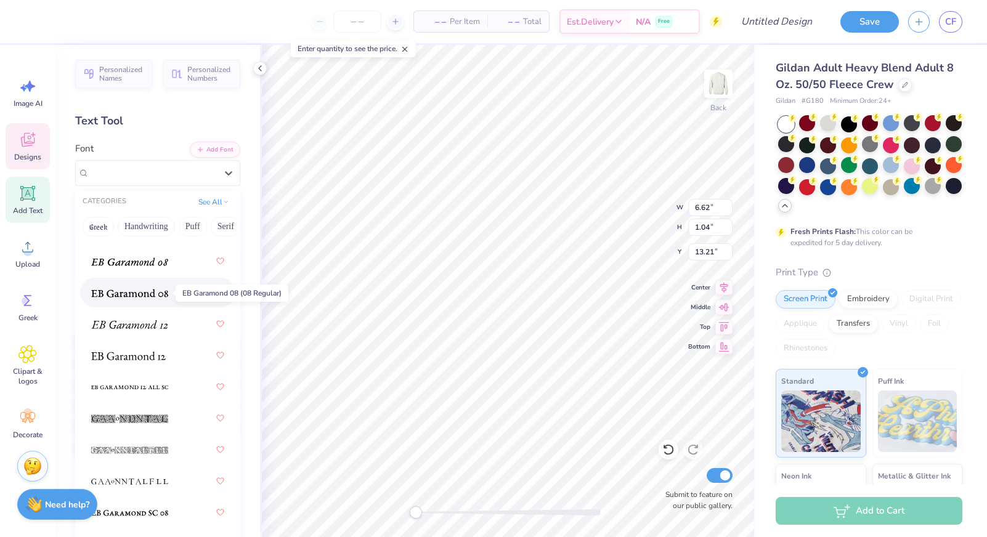
click at [138, 294] on img at bounding box center [129, 293] width 77 height 9
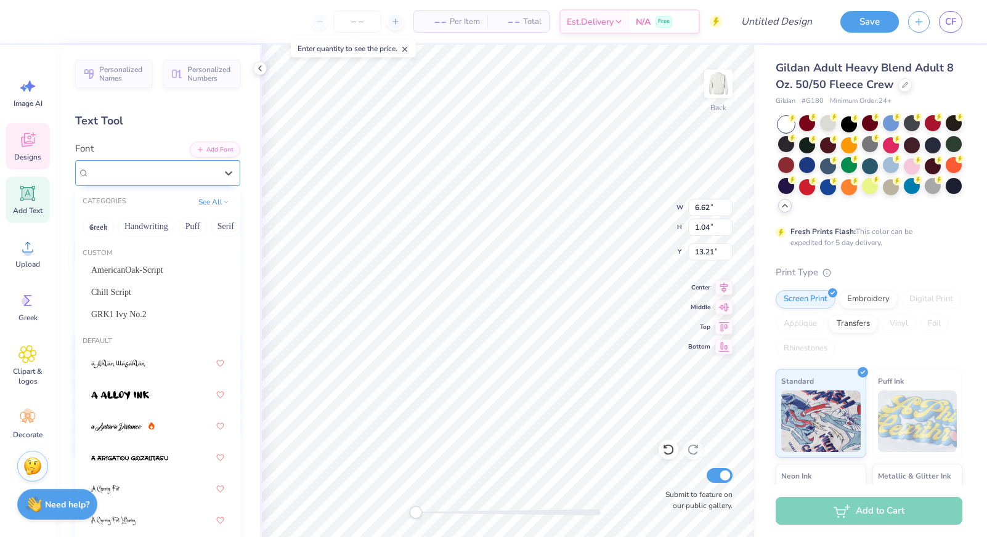
click at [151, 172] on span "EB Garamond 08 (08 Regular)" at bounding box center [138, 173] width 99 height 14
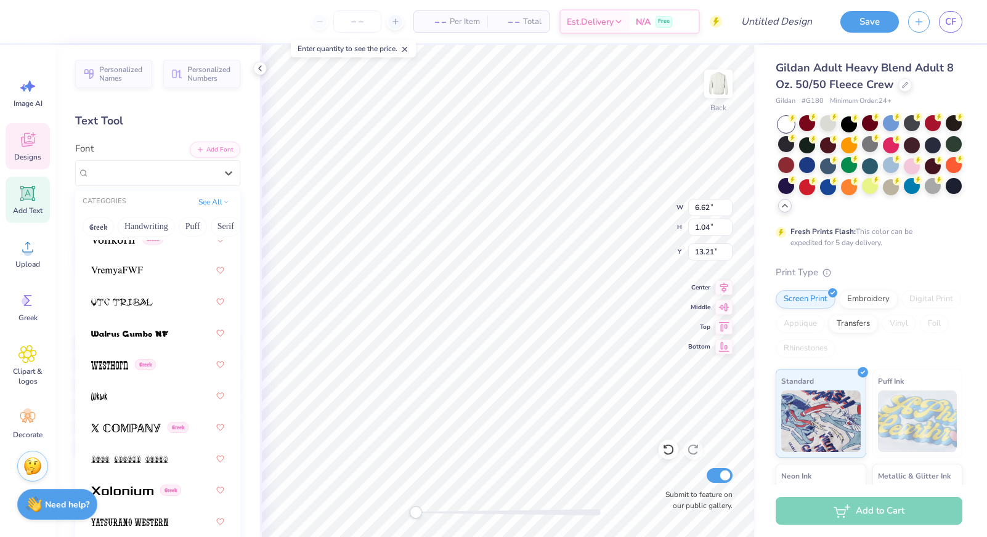
scroll to position [9516, 0]
click at [136, 271] on img at bounding box center [117, 272] width 52 height 9
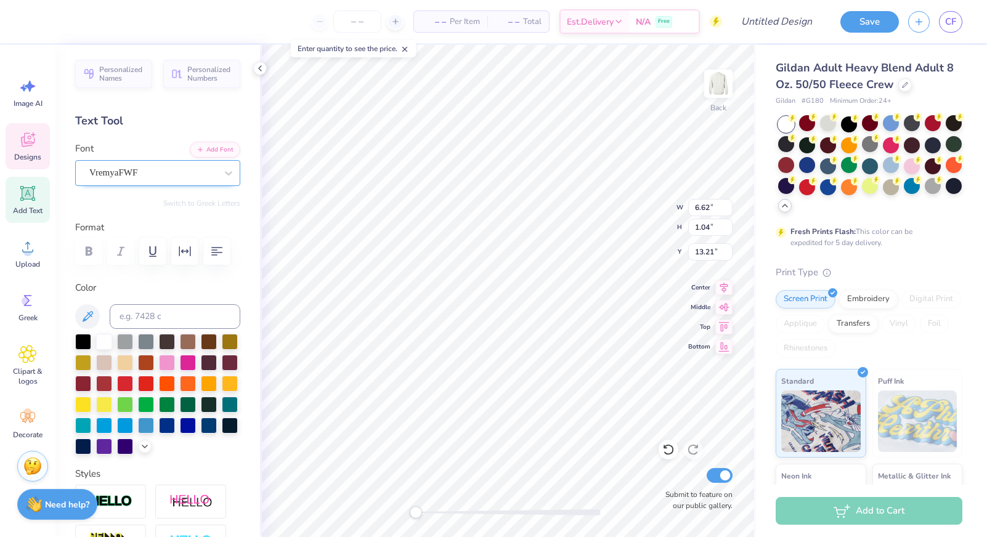
click at [191, 162] on div "VremyaFWF" at bounding box center [157, 173] width 165 height 26
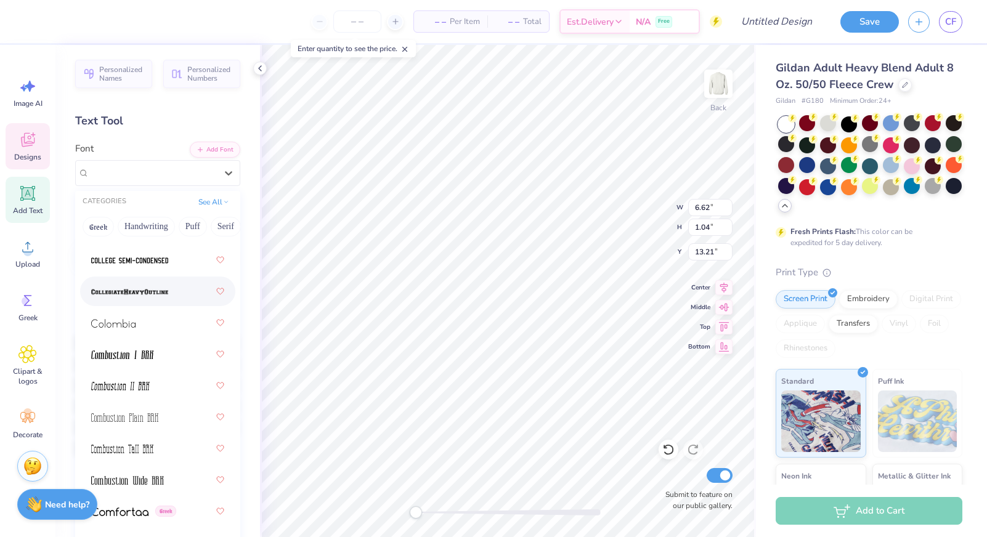
scroll to position [2428, 0]
click at [128, 265] on img at bounding box center [129, 261] width 77 height 9
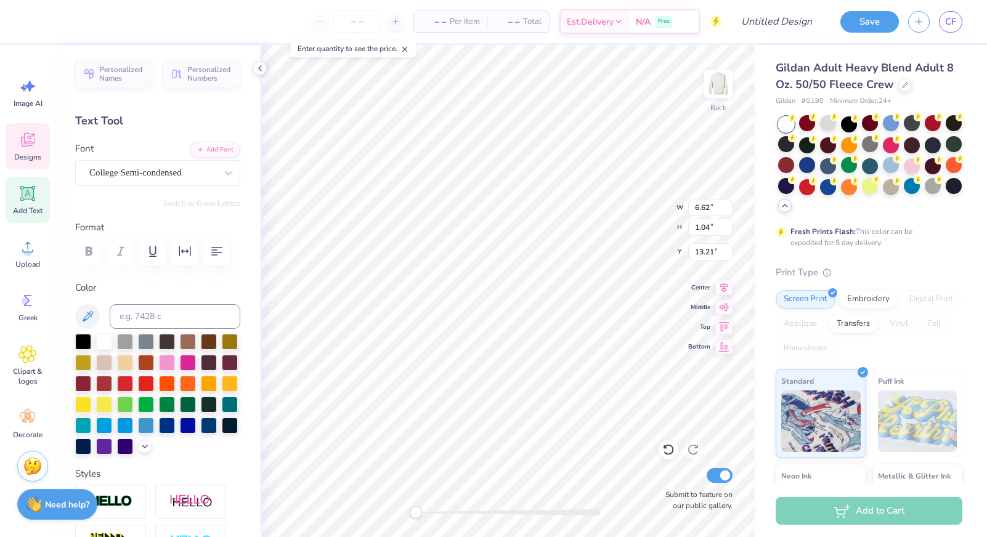
type input "6.27"
type input "0.61"
type input "3.58"
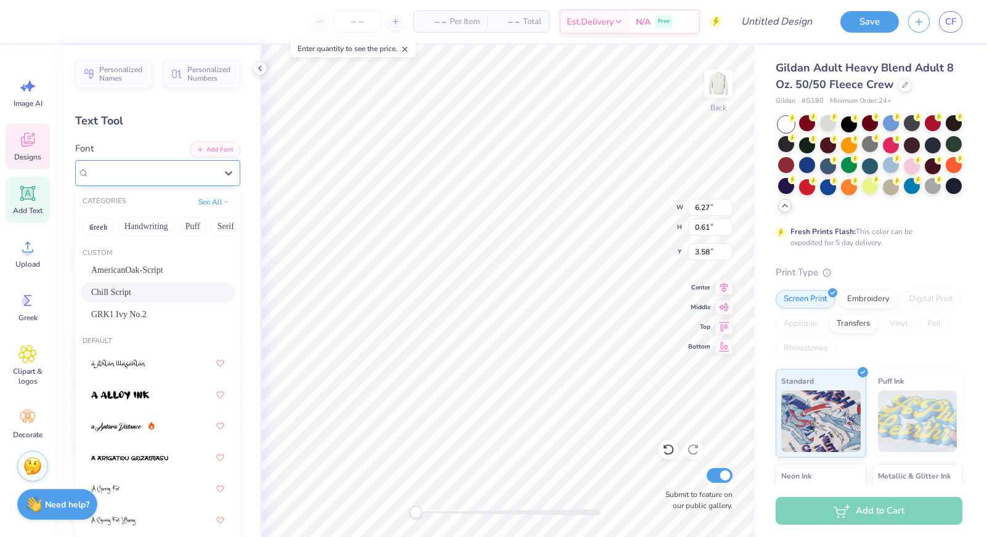
click at [198, 171] on div "Chill Script" at bounding box center [152, 172] width 129 height 19
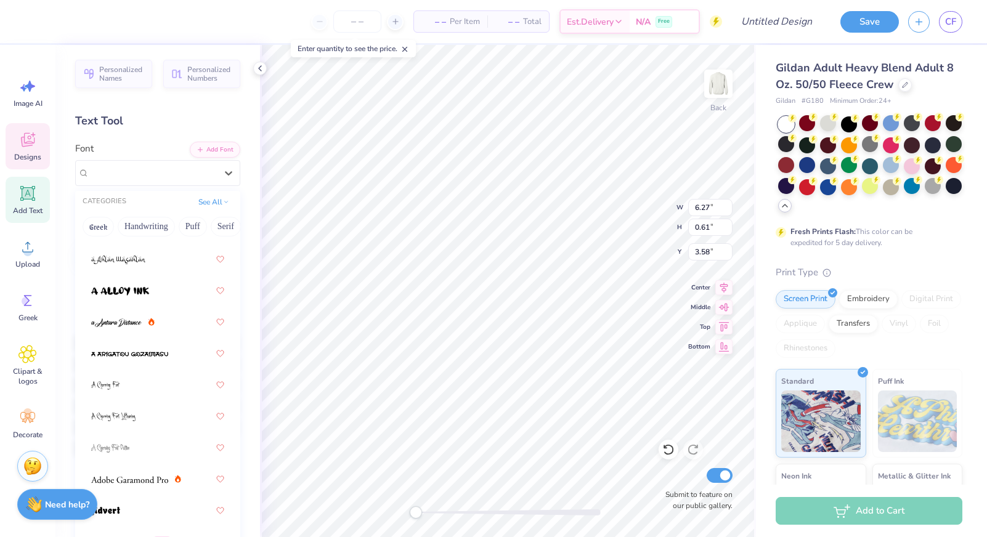
scroll to position [302, 0]
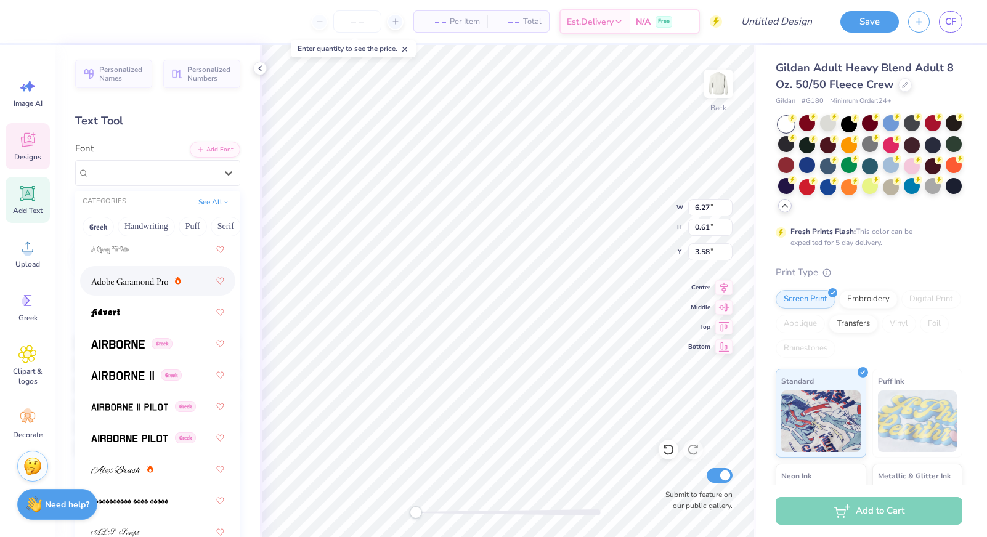
click at [145, 291] on div at bounding box center [157, 281] width 133 height 22
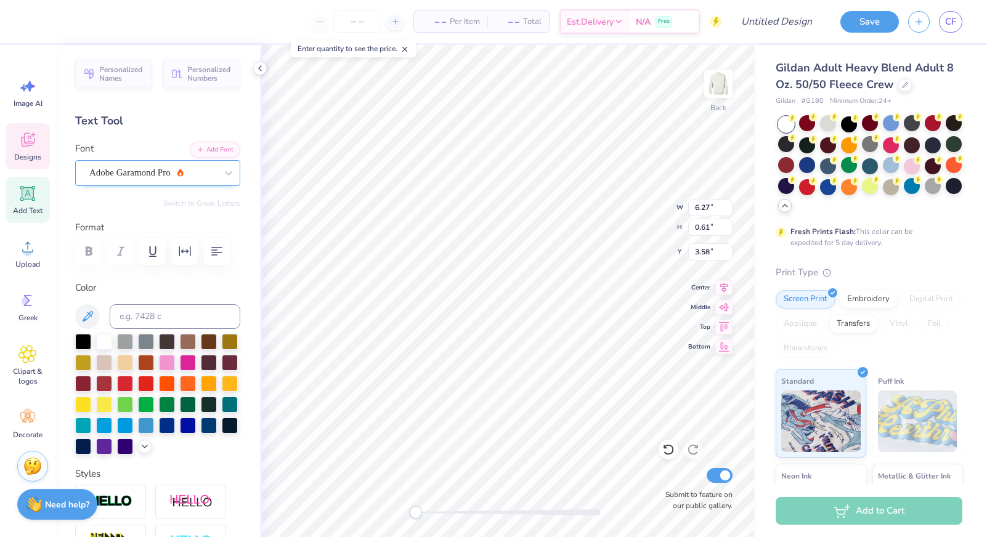
click at [142, 171] on span "Adobe Garamond Pro" at bounding box center [129, 173] width 81 height 14
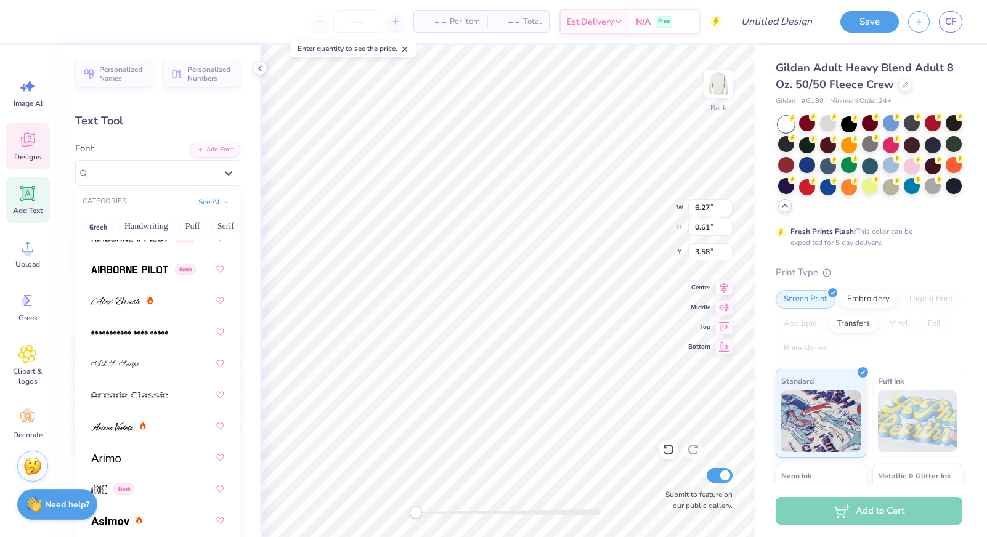
scroll to position [593, 0]
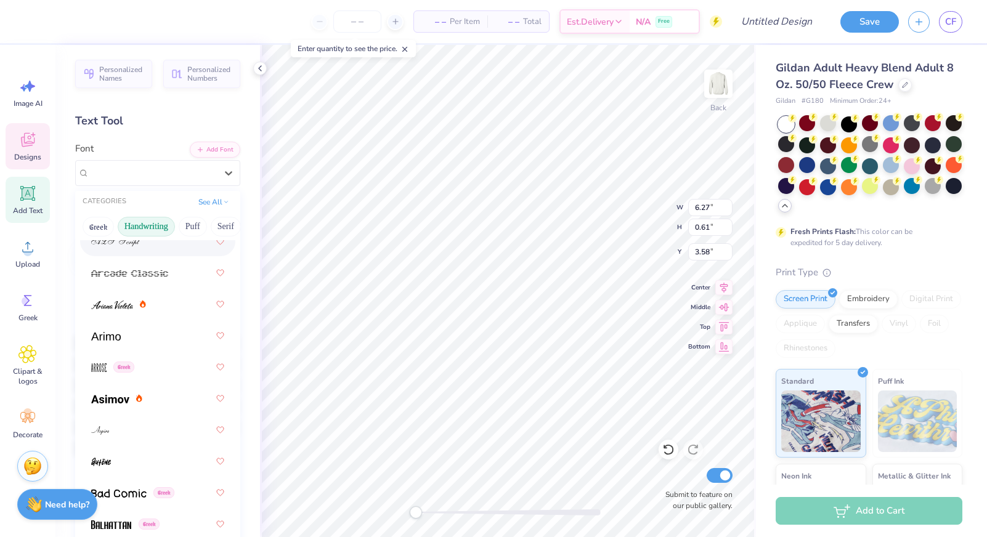
click at [141, 230] on button "Handwriting" at bounding box center [146, 227] width 57 height 20
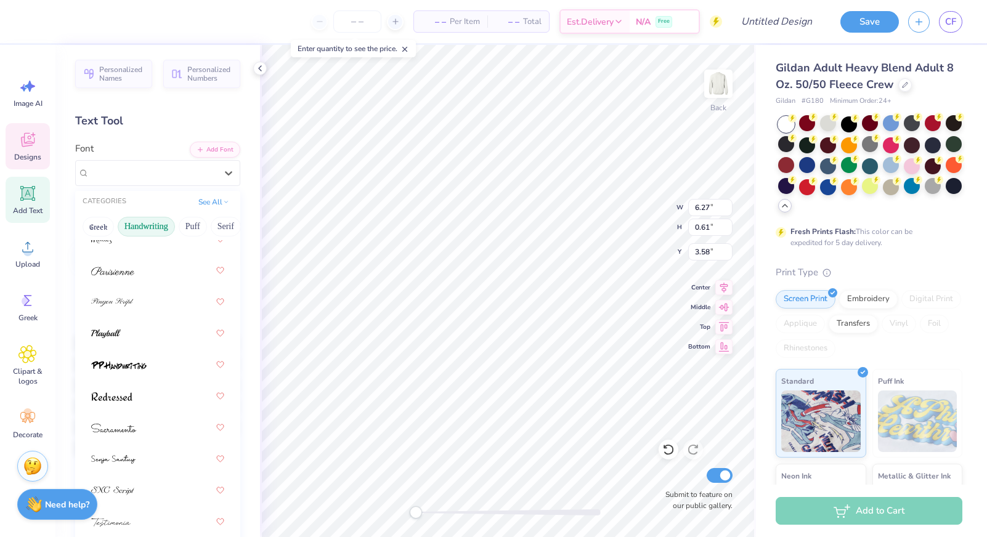
scroll to position [538, 0]
click at [147, 322] on div at bounding box center [157, 334] width 155 height 30
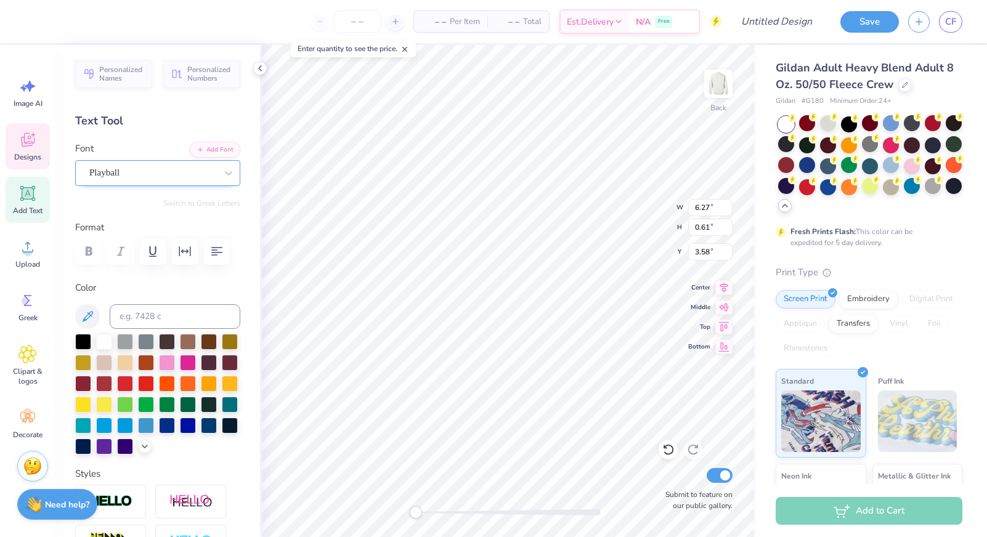
click at [159, 172] on div "Playball" at bounding box center [152, 172] width 129 height 19
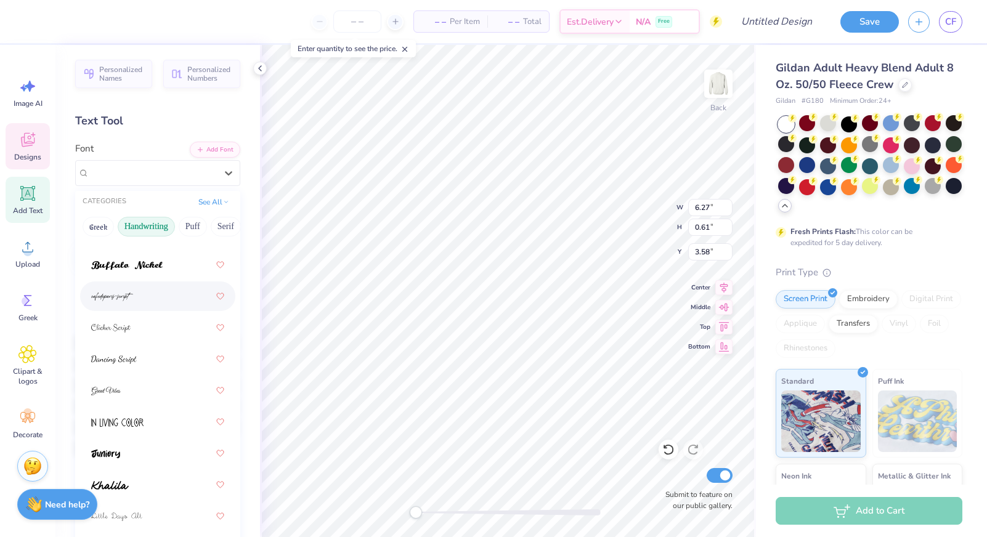
scroll to position [83, 0]
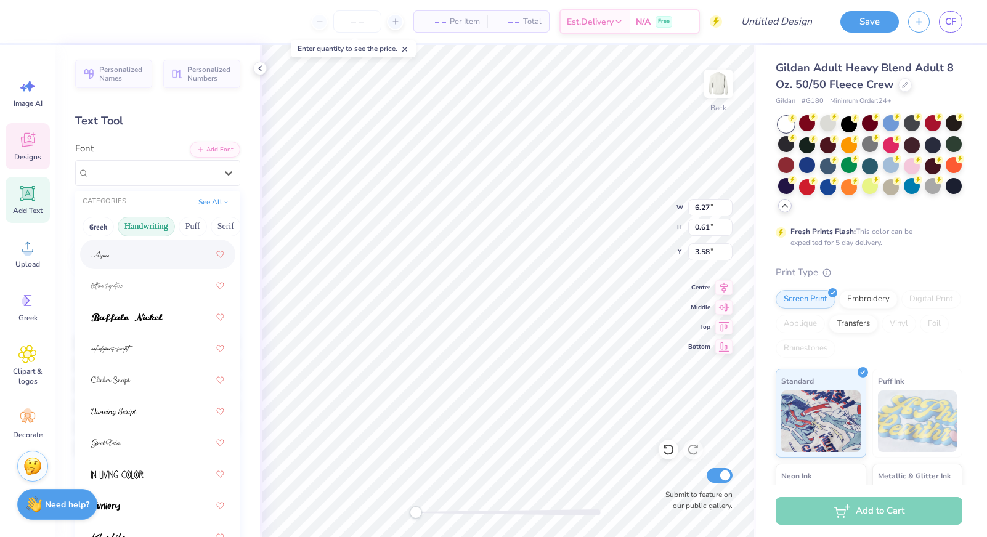
click at [137, 265] on div at bounding box center [157, 254] width 133 height 22
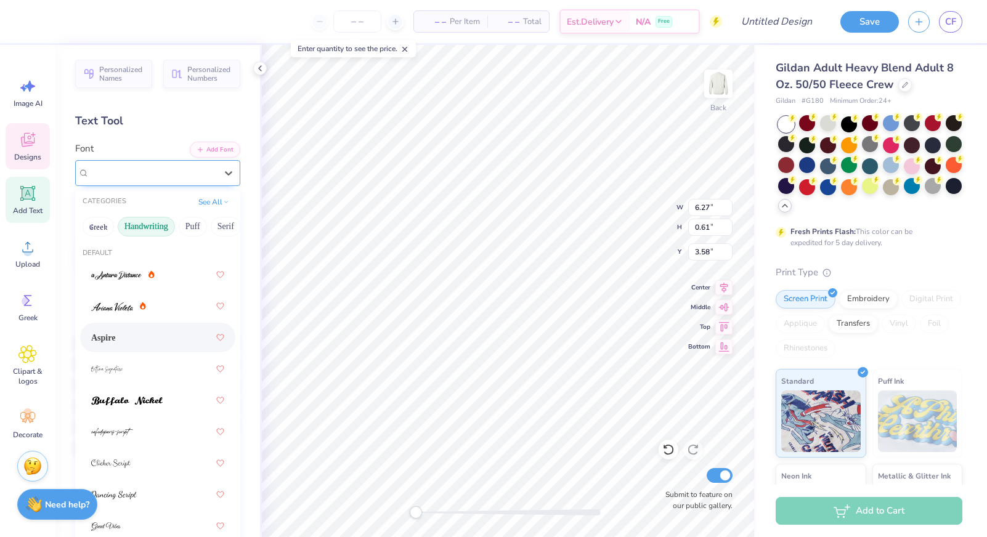
click at [140, 180] on div at bounding box center [152, 172] width 127 height 17
click at [123, 335] on div "Playball" at bounding box center [157, 334] width 133 height 22
click at [205, 179] on div "Playball" at bounding box center [152, 172] width 129 height 19
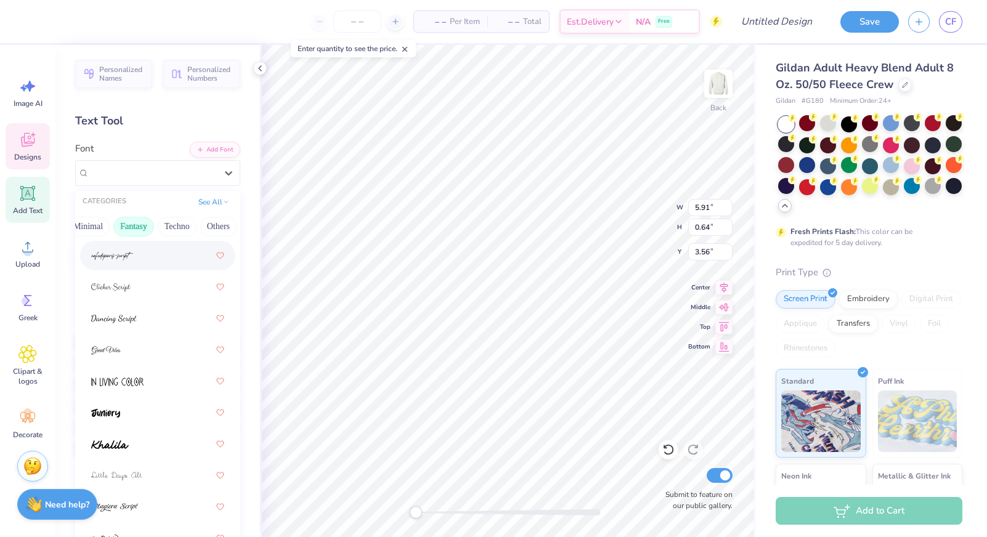
scroll to position [0, 363]
click at [215, 206] on button "See All" at bounding box center [214, 201] width 38 height 12
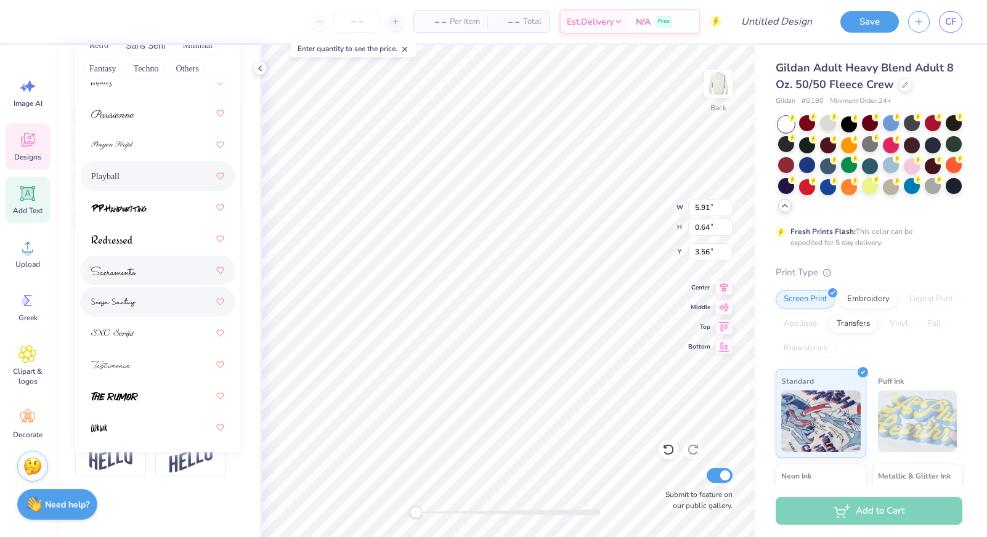
scroll to position [228, 0]
click at [147, 303] on div at bounding box center [157, 302] width 133 height 22
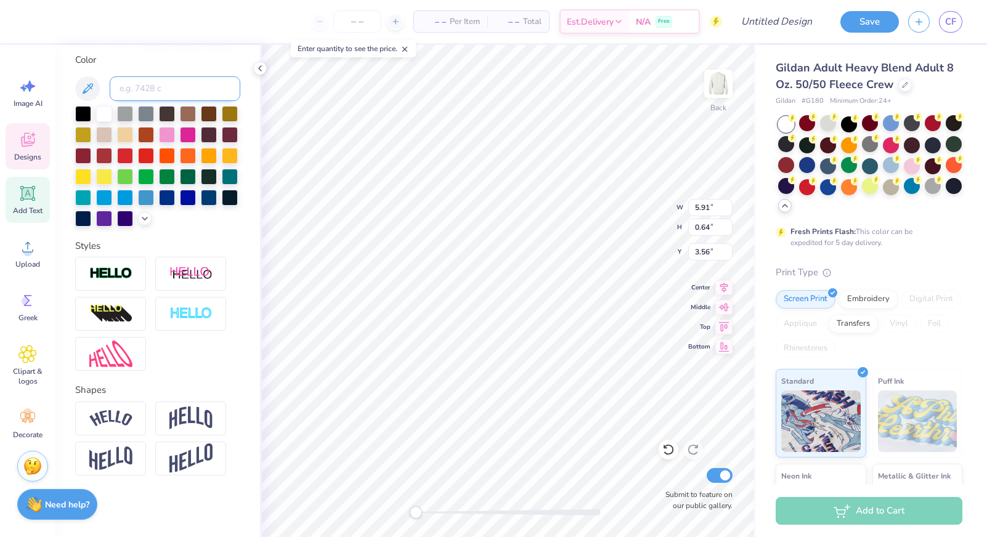
click at [156, 93] on input at bounding box center [175, 88] width 131 height 25
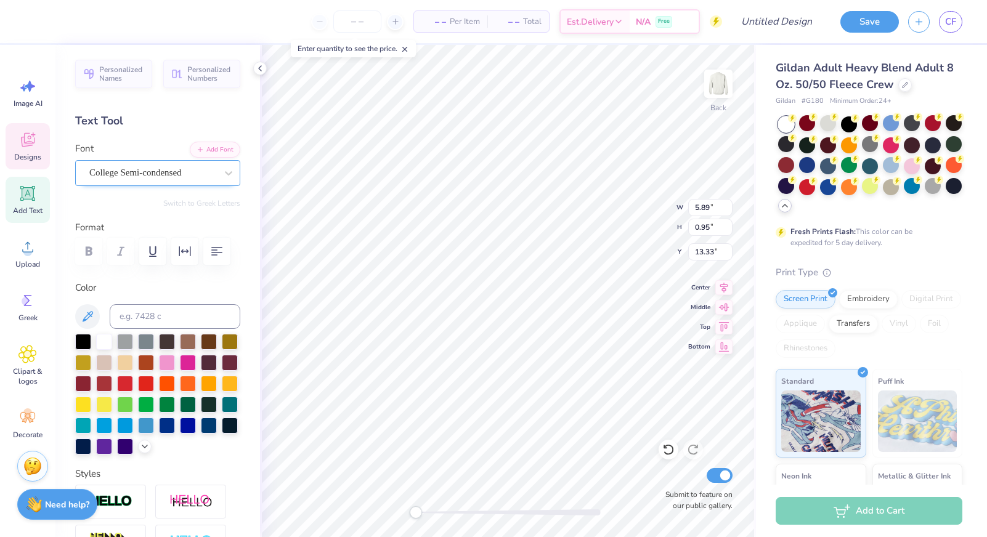
scroll to position [0, 0]
click at [135, 179] on span "College Semi-condensed" at bounding box center [135, 173] width 92 height 14
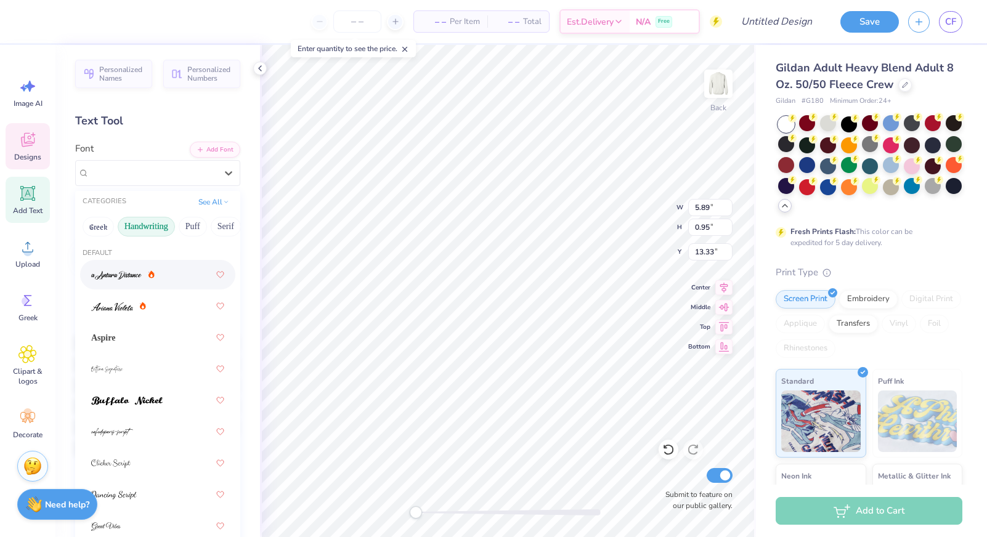
click at [142, 230] on button "Handwriting" at bounding box center [146, 227] width 57 height 20
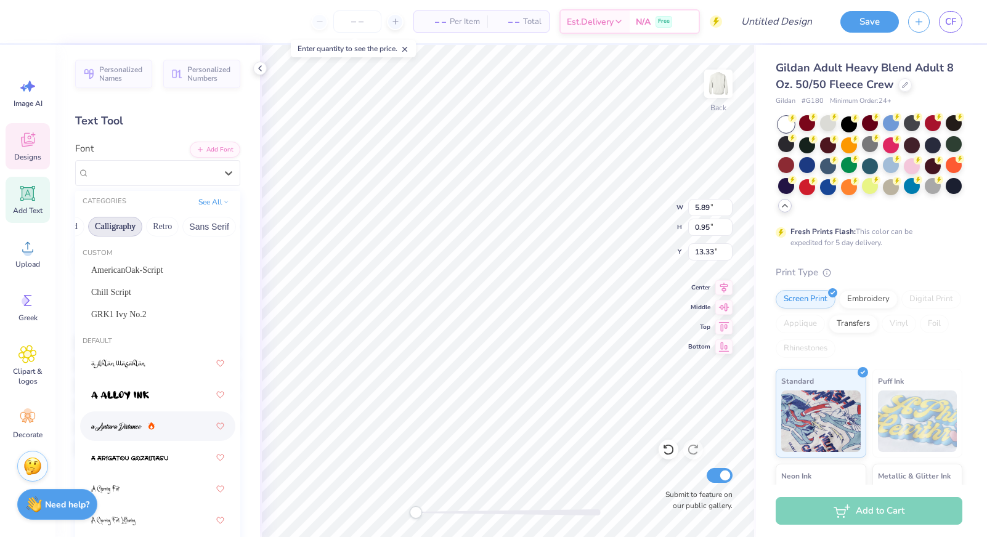
scroll to position [0, 266]
click at [93, 230] on button "Retro" at bounding box center [86, 227] width 33 height 20
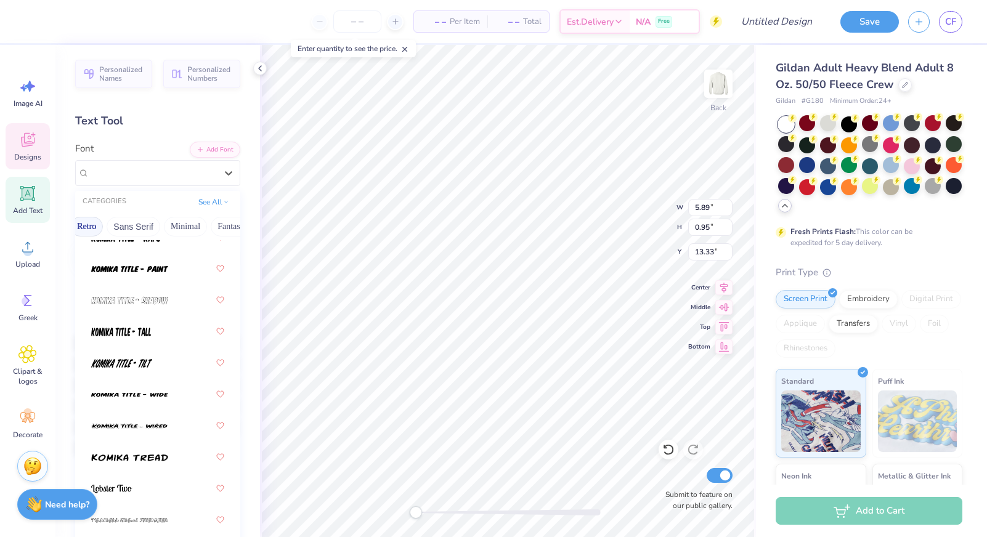
scroll to position [1863, 0]
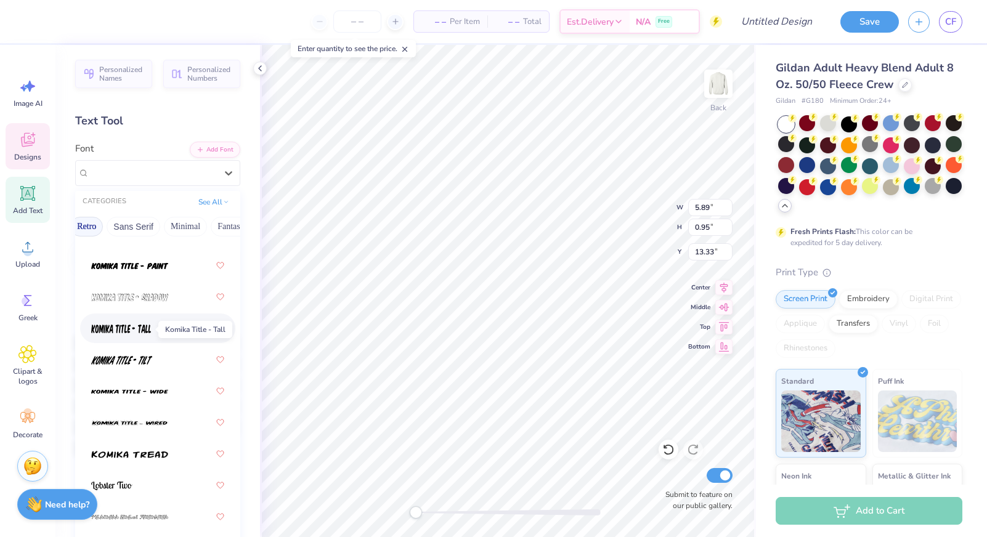
click at [133, 325] on span at bounding box center [121, 328] width 60 height 13
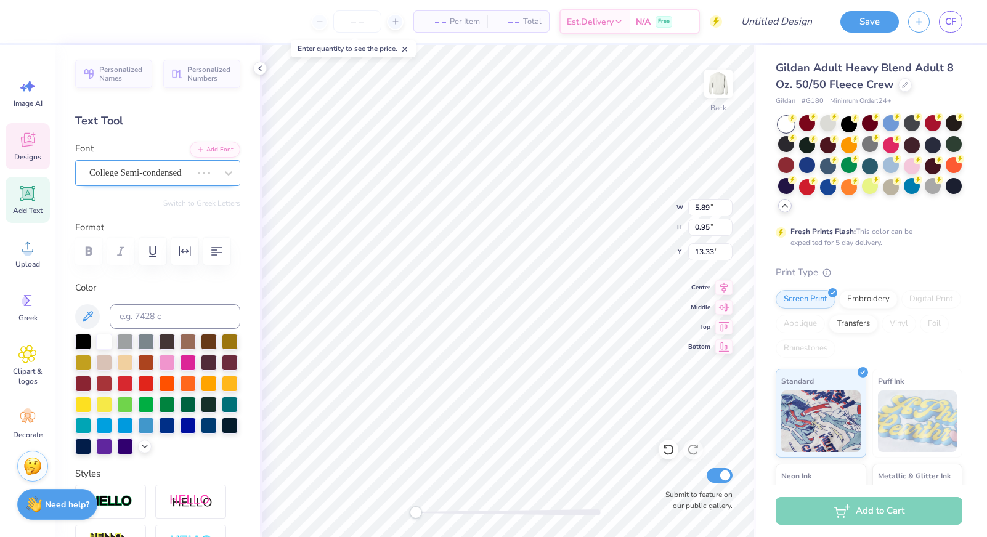
click at [152, 176] on span "College Semi-condensed" at bounding box center [135, 173] width 92 height 14
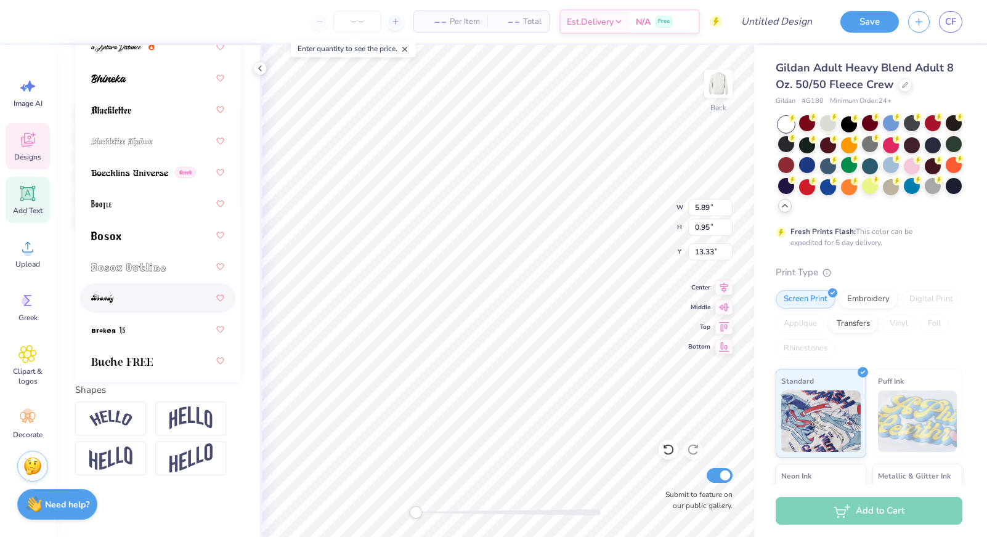
scroll to position [0, 0]
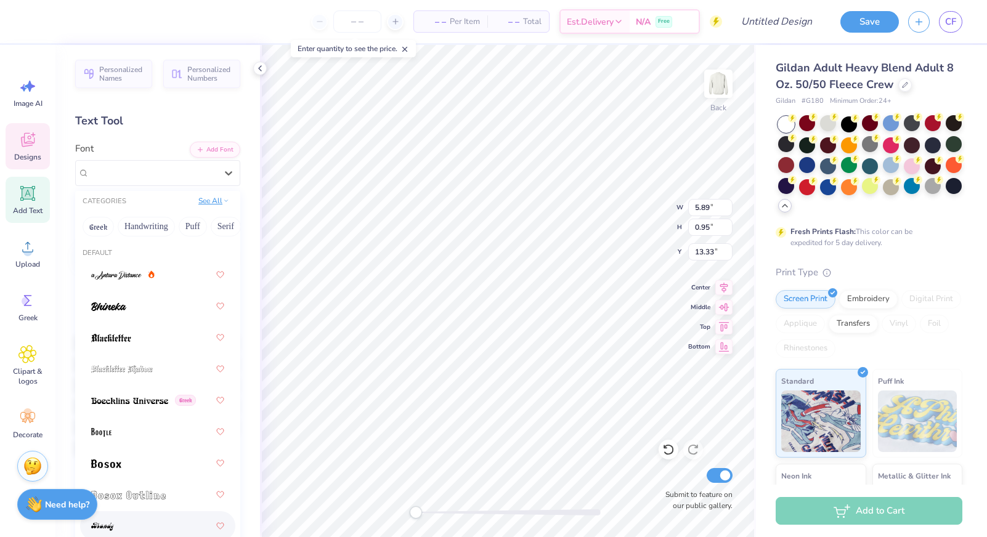
click at [209, 198] on button "See All" at bounding box center [214, 201] width 38 height 12
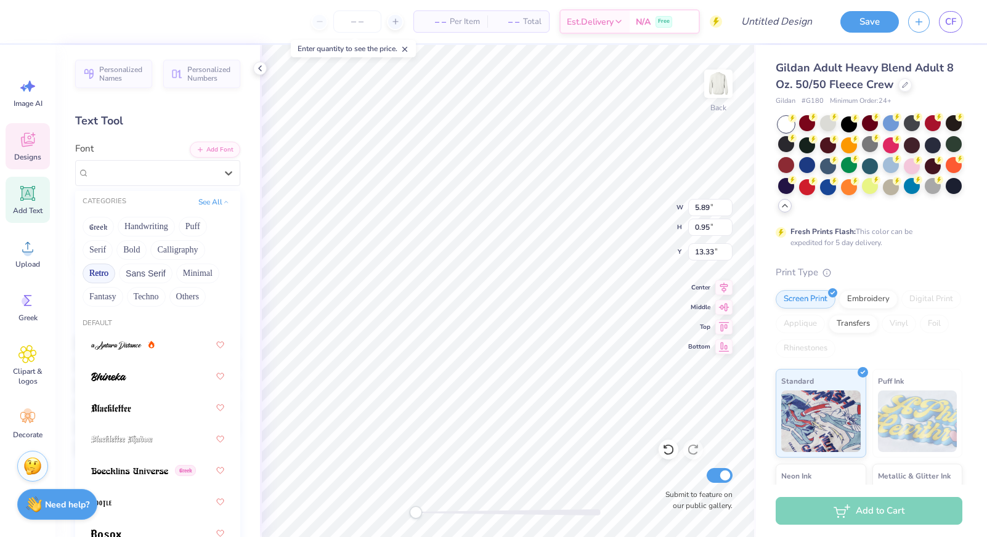
click at [106, 277] on button "Retro" at bounding box center [99, 274] width 33 height 20
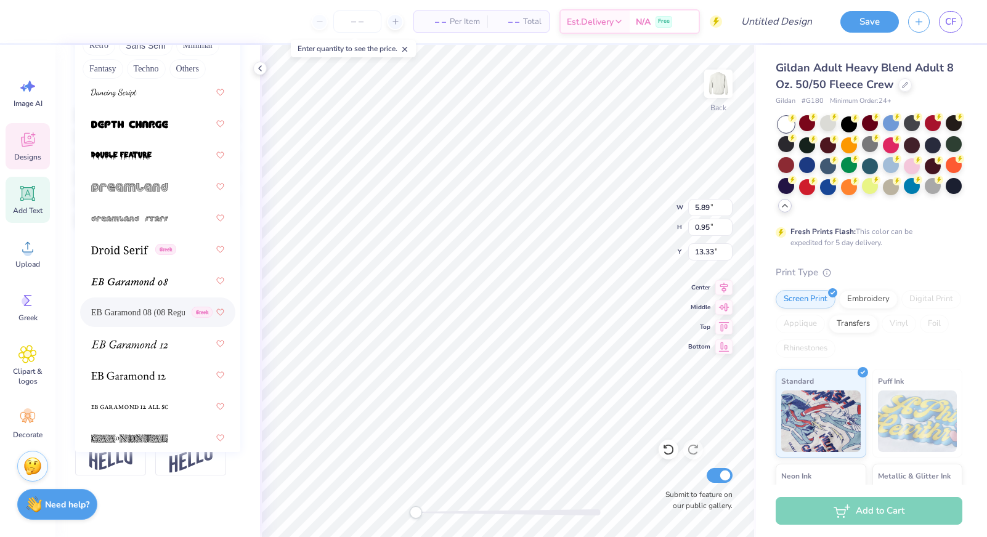
scroll to position [3106, 0]
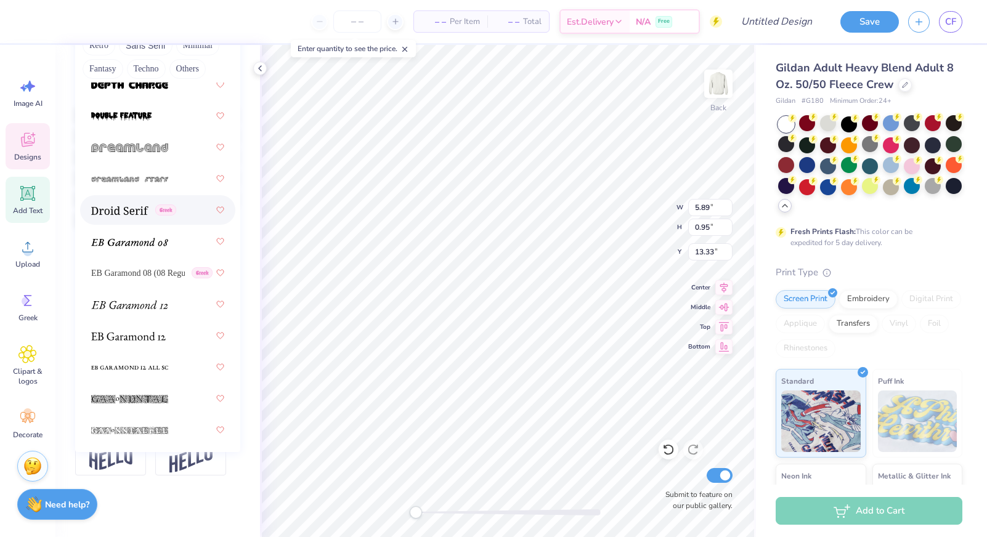
click at [114, 209] on img at bounding box center [119, 210] width 57 height 9
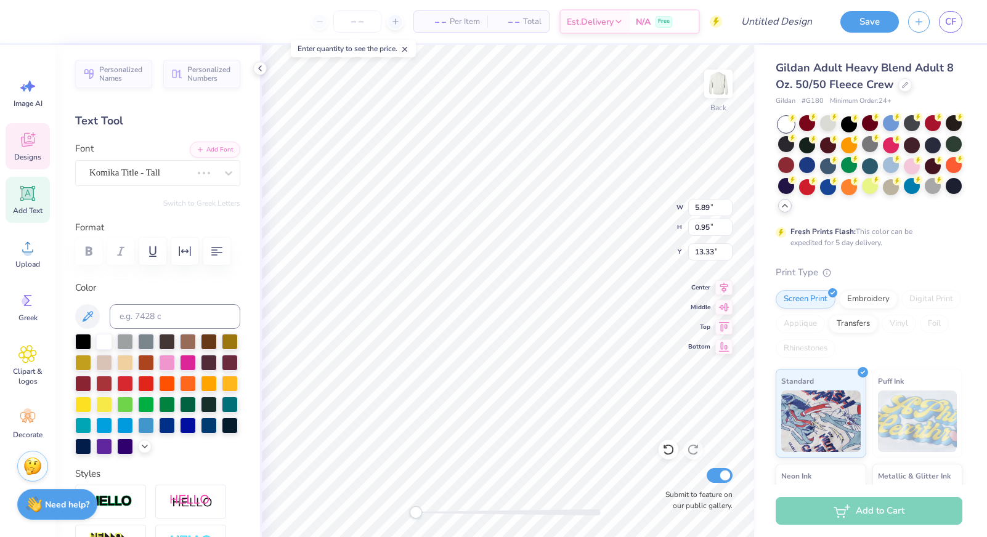
scroll to position [0, 0]
click at [121, 174] on span "Komika Title - Tall" at bounding box center [124, 173] width 71 height 14
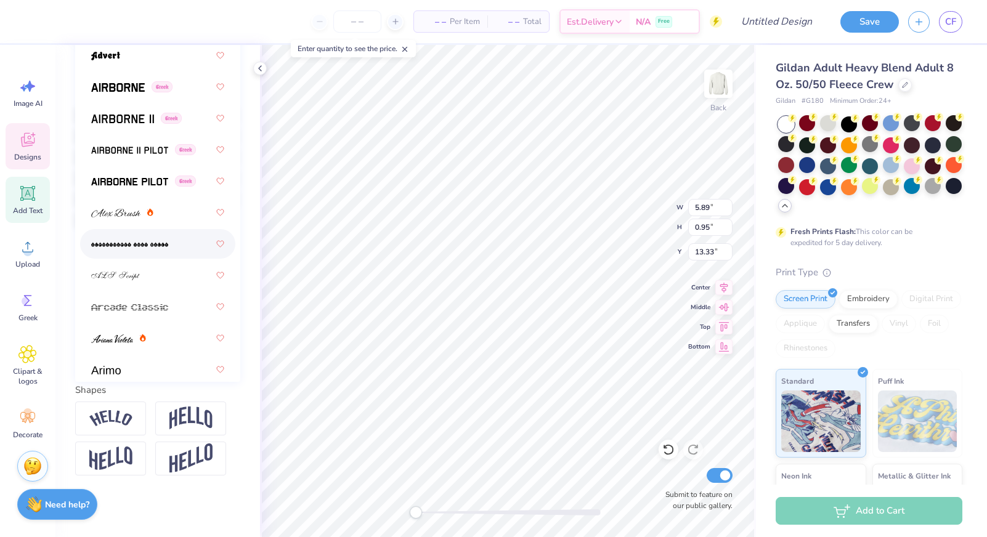
scroll to position [228, 0]
click at [65, 221] on div "Personalized Names Personalized Numbers Text Tool Add Font Font option AlphaSha…" at bounding box center [157, 291] width 205 height 492
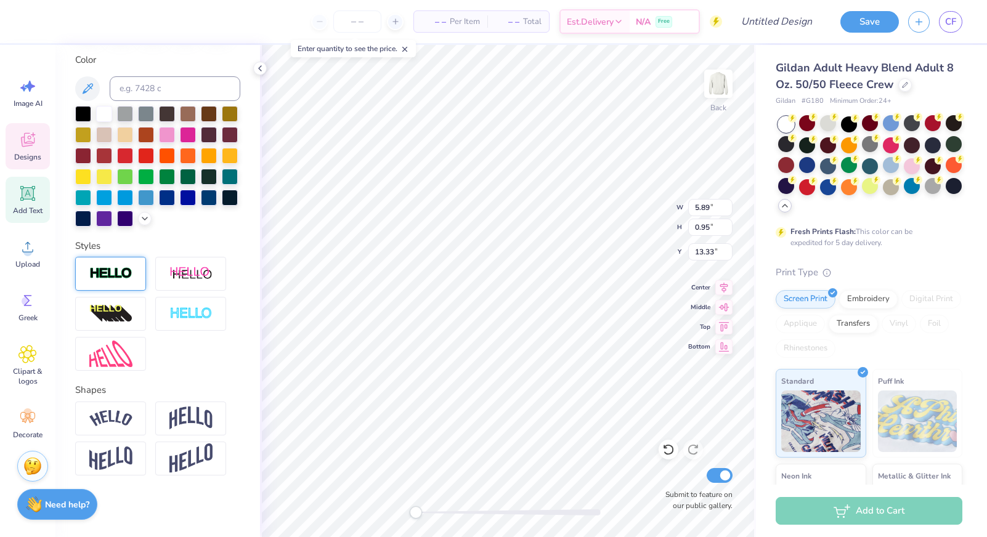
click at [115, 278] on img at bounding box center [110, 274] width 43 height 14
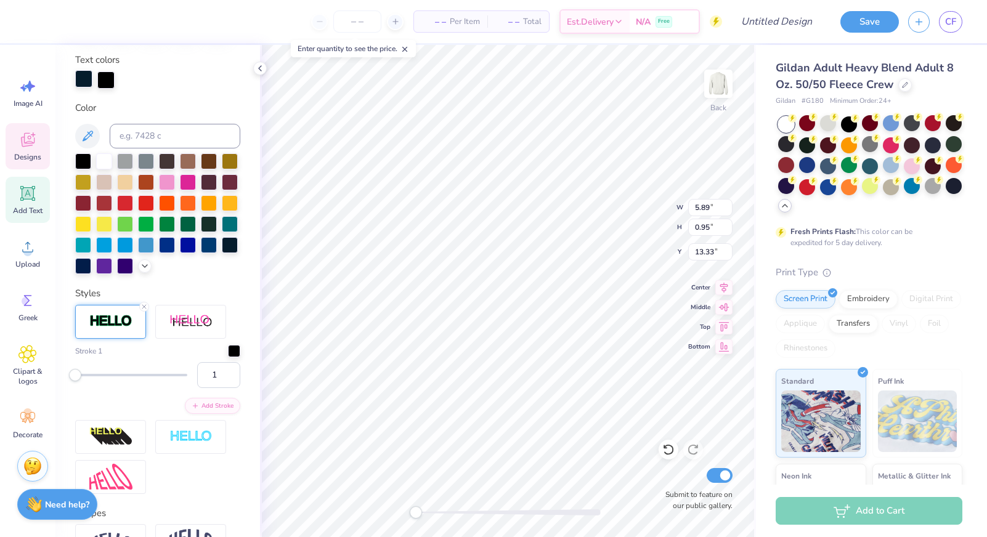
click at [83, 79] on div at bounding box center [83, 78] width 17 height 17
click at [102, 77] on div at bounding box center [105, 78] width 17 height 17
click at [103, 164] on div at bounding box center [104, 160] width 16 height 16
type input "7.02"
type input "1.08"
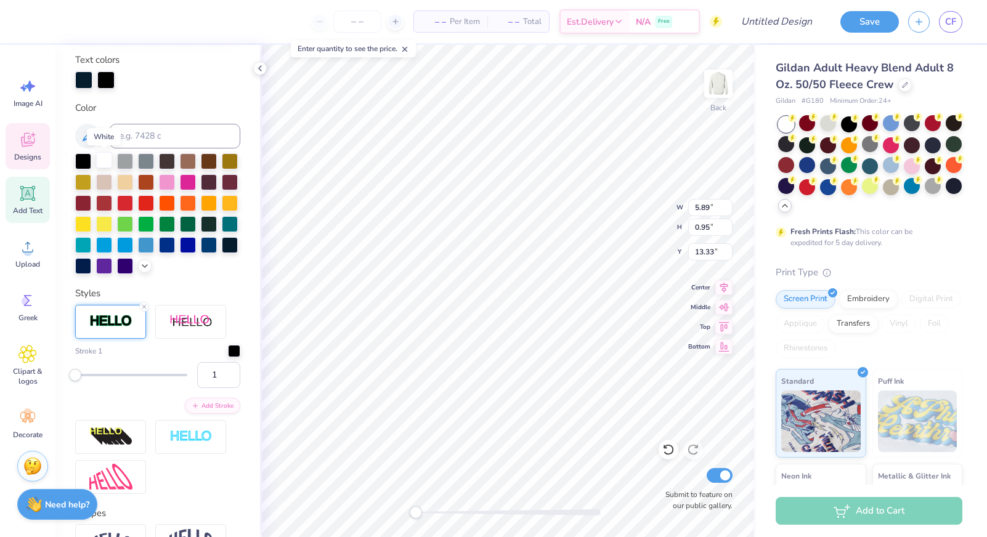
type input "13.26"
click at [128, 159] on div at bounding box center [125, 160] width 16 height 16
click at [84, 79] on div at bounding box center [83, 78] width 17 height 17
click at [107, 167] on div at bounding box center [104, 160] width 16 height 16
click at [105, 78] on div at bounding box center [105, 78] width 17 height 17
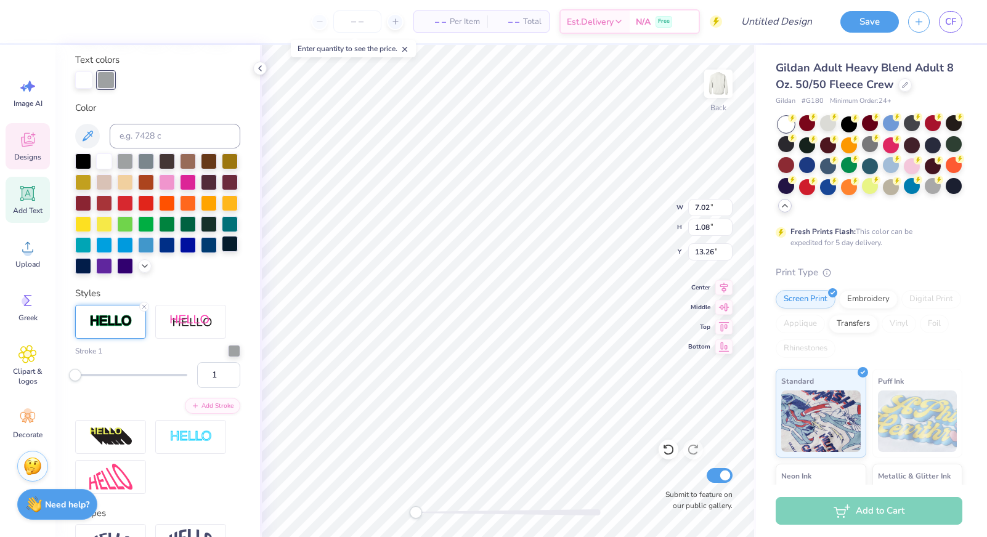
click at [228, 249] on div at bounding box center [230, 244] width 16 height 16
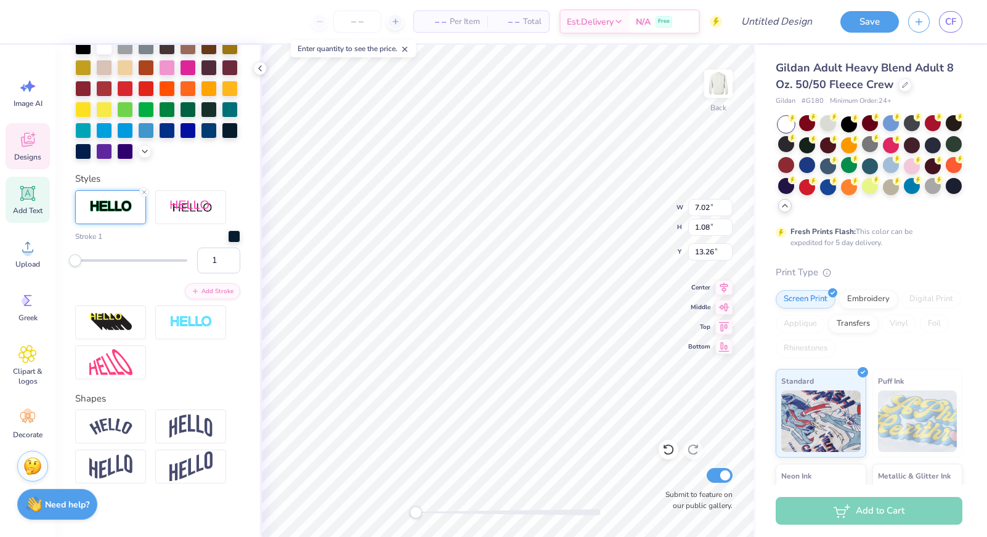
scroll to position [350, 0]
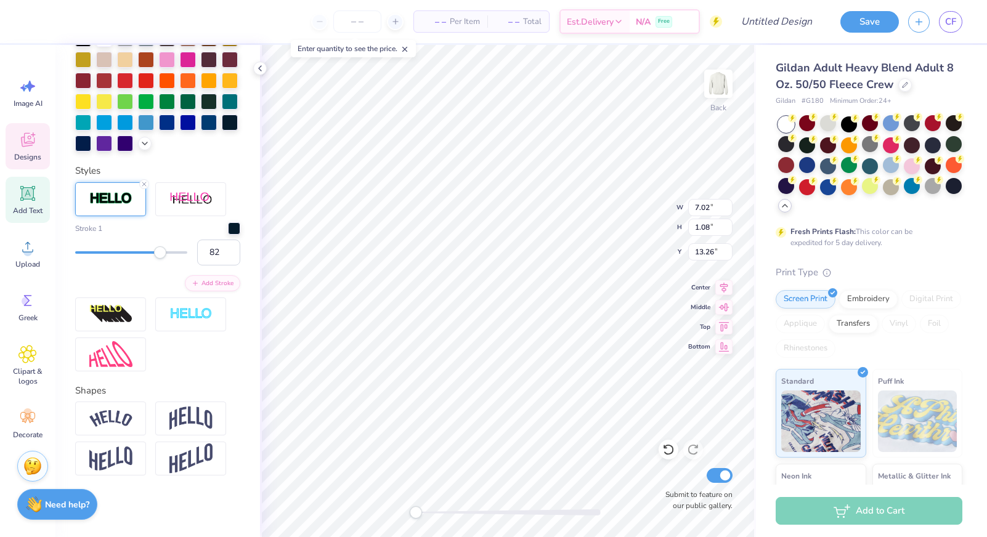
type input "83"
drag, startPoint x: 77, startPoint y: 254, endPoint x: 168, endPoint y: 264, distance: 91.2
click at [168, 264] on div "83" at bounding box center [157, 253] width 165 height 26
type input "18"
drag, startPoint x: 165, startPoint y: 253, endPoint x: 94, endPoint y: 260, distance: 71.8
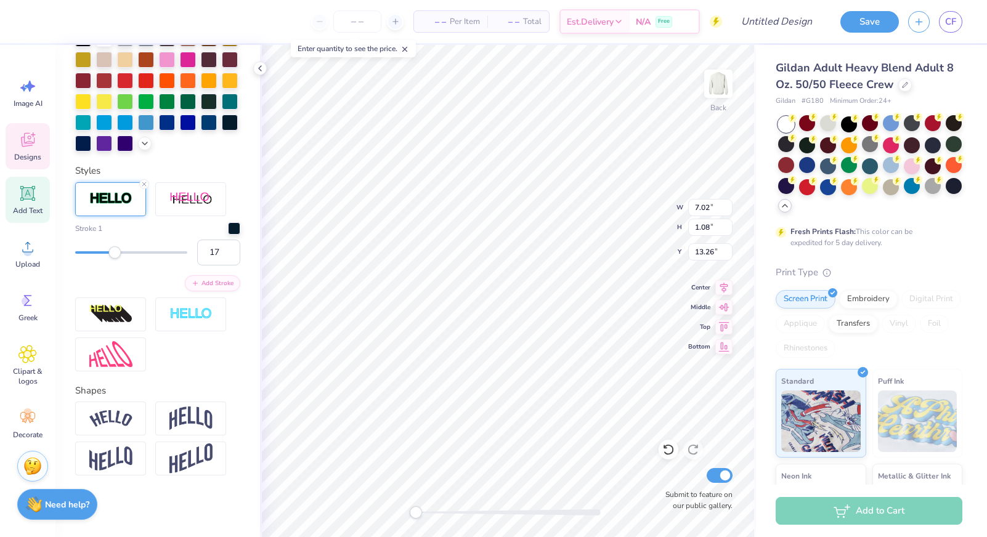
click at [94, 259] on div "17" at bounding box center [157, 253] width 165 height 26
type input "11"
drag, startPoint x: 92, startPoint y: 252, endPoint x: 86, endPoint y: 252, distance: 6.8
click at [86, 252] on div "Accessibility label" at bounding box center [89, 252] width 12 height 12
type input "7"
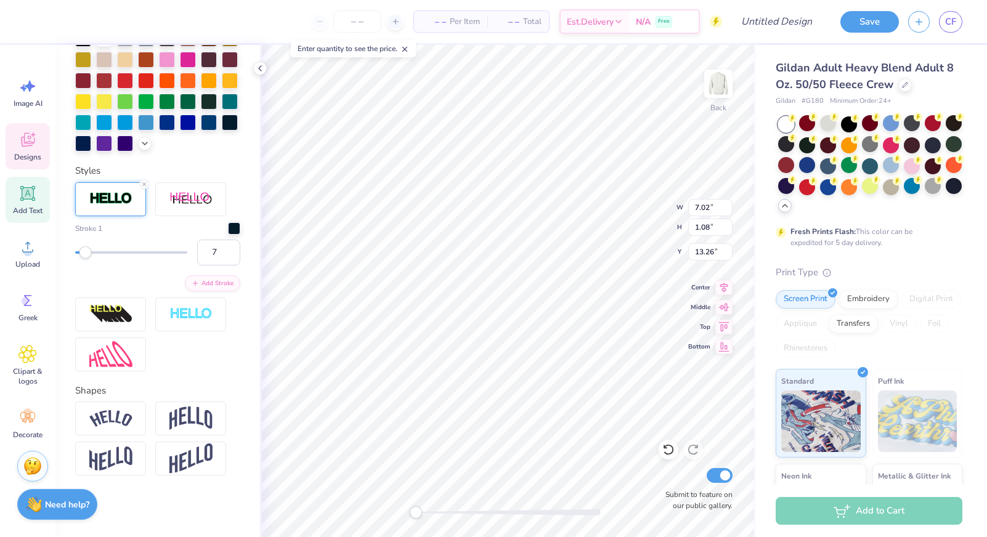
click at [82, 252] on div "Accessibility label" at bounding box center [85, 252] width 12 height 12
type input "4"
click at [79, 252] on div "Accessibility label" at bounding box center [79, 252] width 12 height 12
type input "2"
click at [76, 252] on div "Accessibility label" at bounding box center [76, 252] width 12 height 12
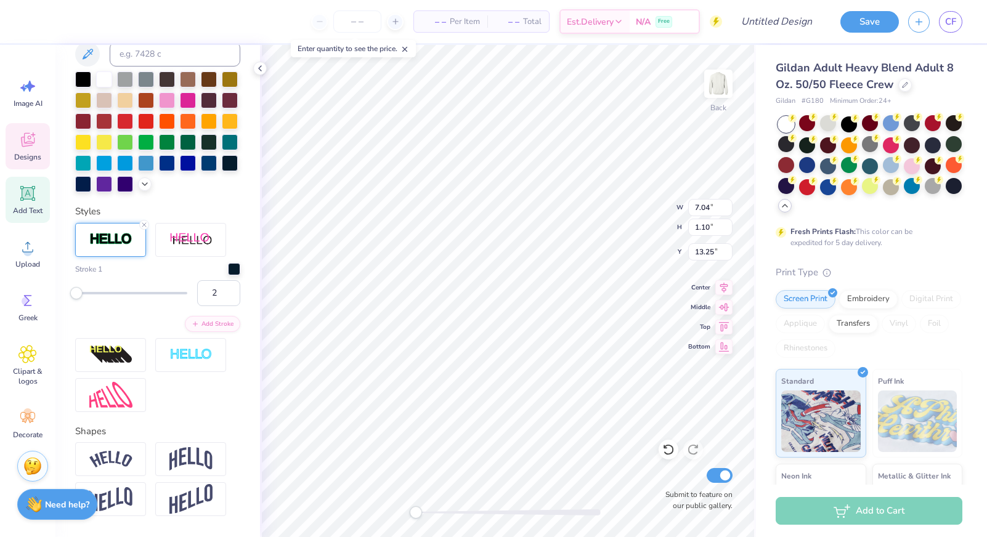
scroll to position [309, 0]
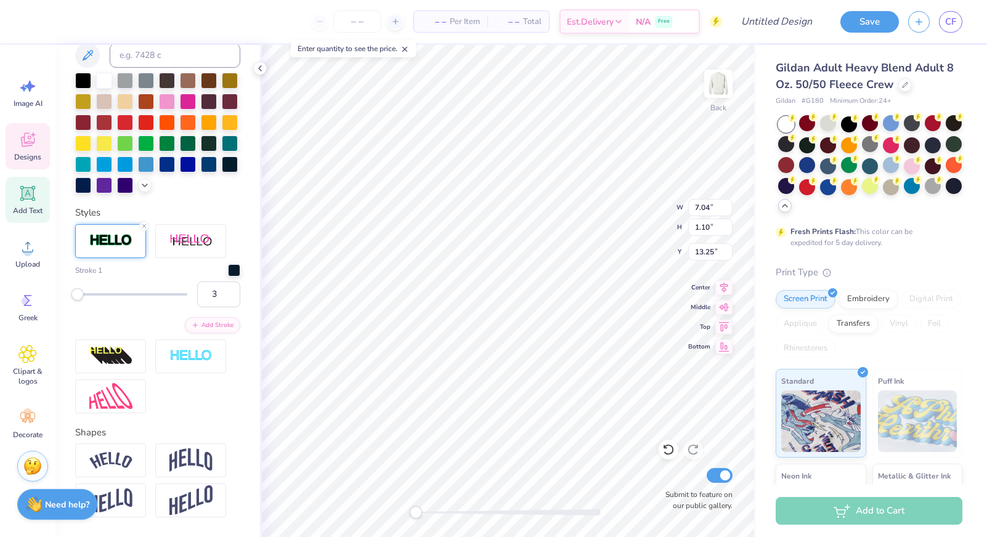
type input "4"
click at [79, 294] on div "Accessibility label" at bounding box center [79, 294] width 12 height 12
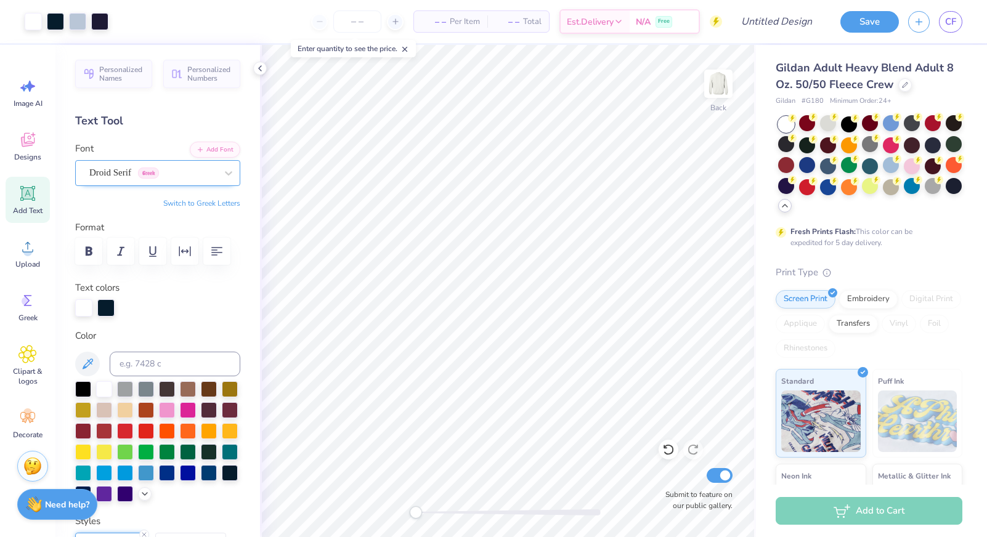
scroll to position [0, 0]
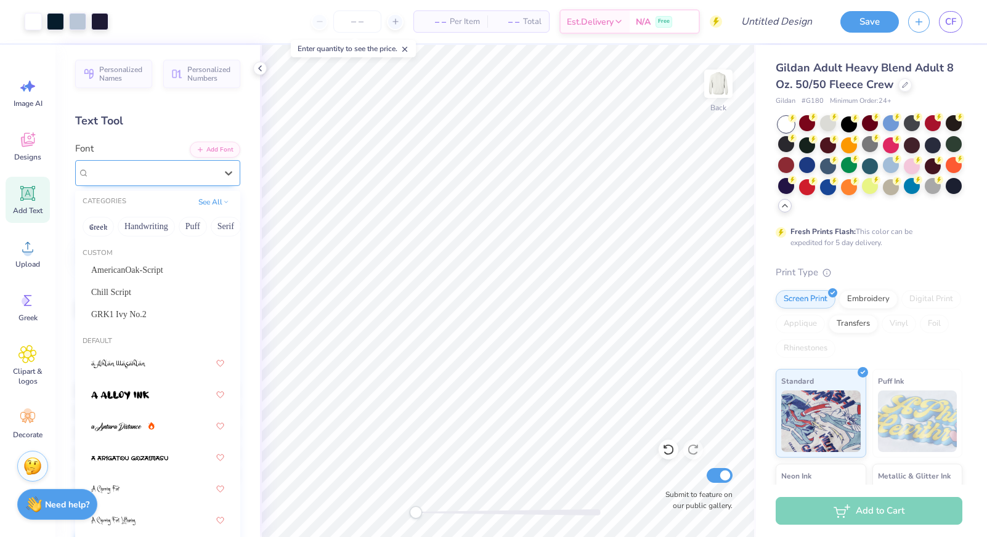
click at [142, 169] on div "Droid Serif Greek" at bounding box center [152, 172] width 129 height 19
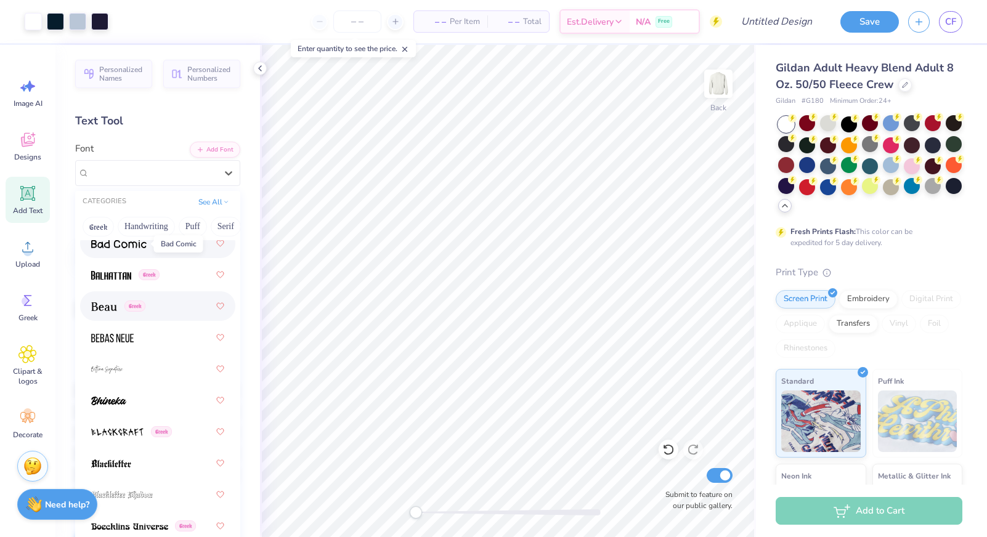
scroll to position [850, 0]
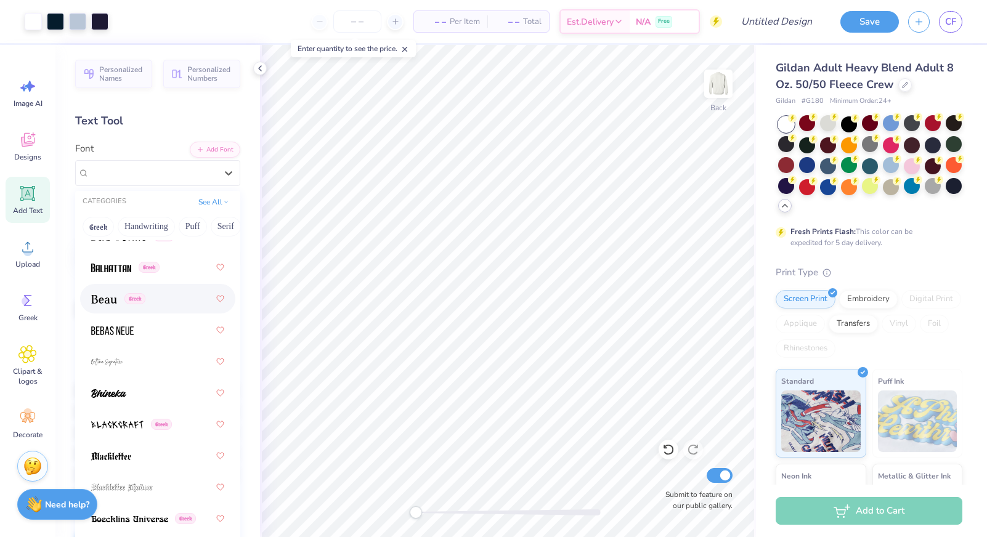
click at [117, 304] on img at bounding box center [104, 299] width 26 height 9
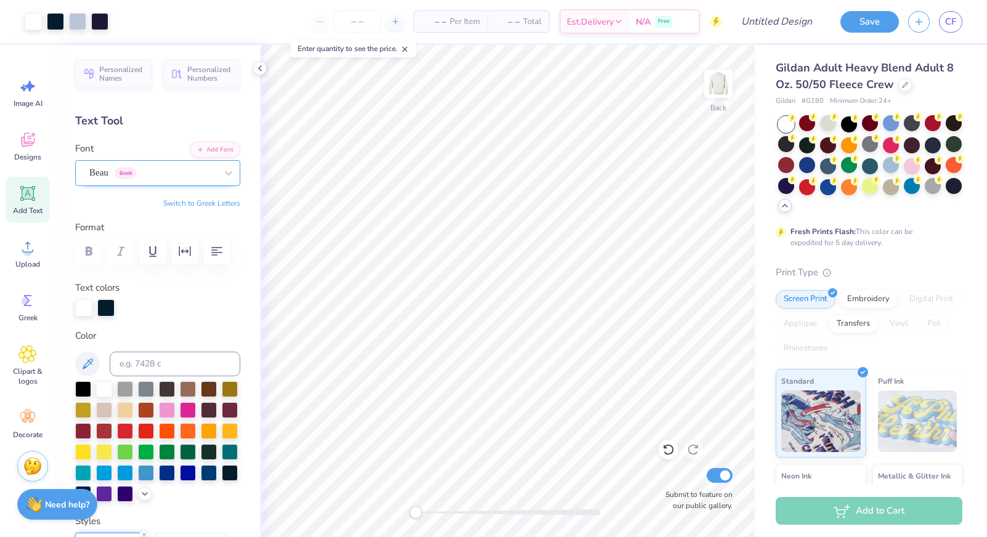
click at [135, 176] on span "Greek" at bounding box center [125, 173] width 21 height 11
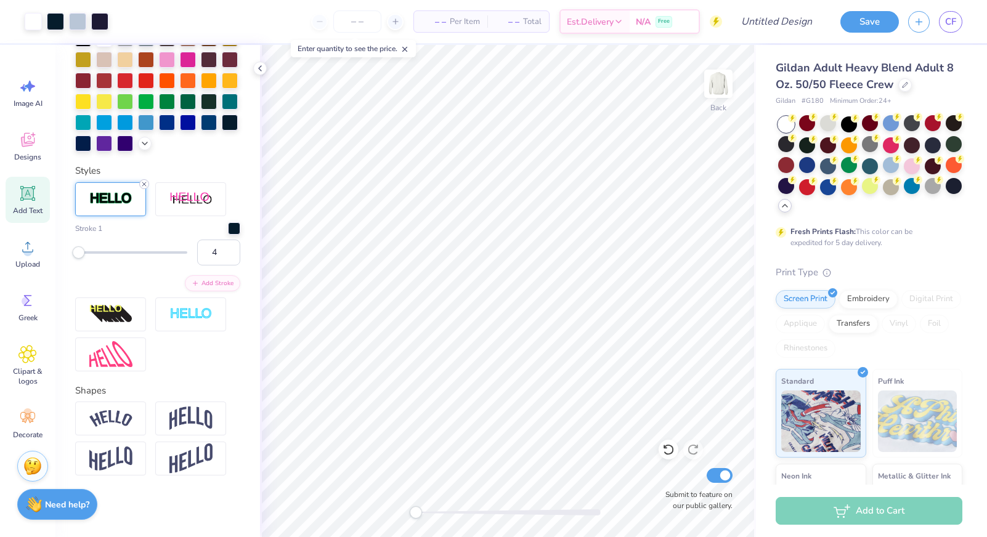
click at [144, 184] on icon at bounding box center [143, 183] width 7 height 7
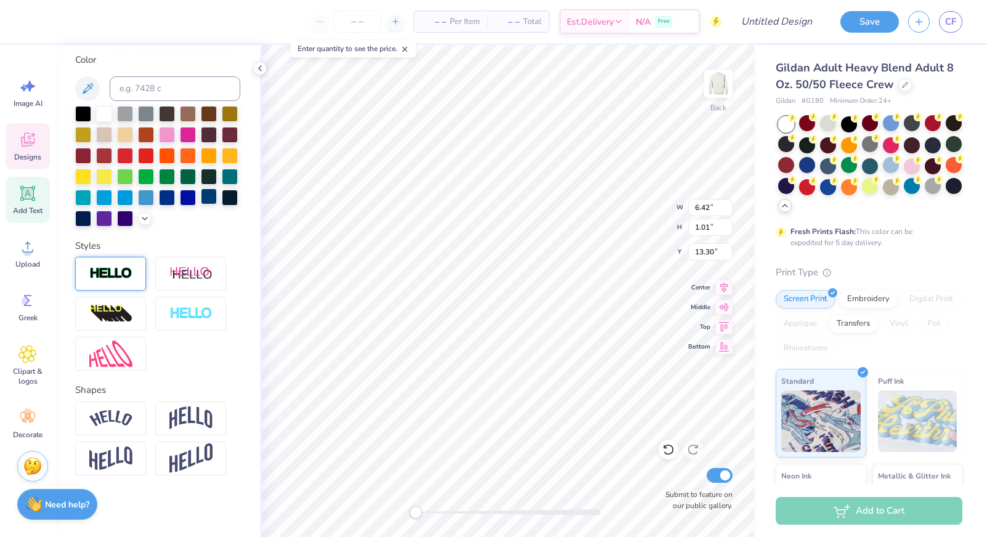
scroll to position [228, 0]
click at [233, 196] on div at bounding box center [230, 196] width 16 height 16
type textarea "PI BETA PHI"
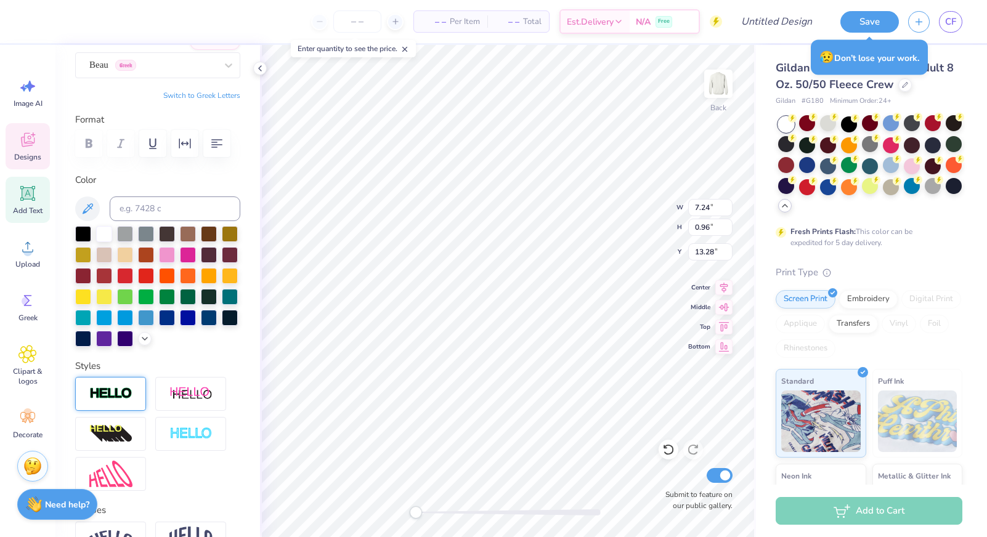
scroll to position [83, 0]
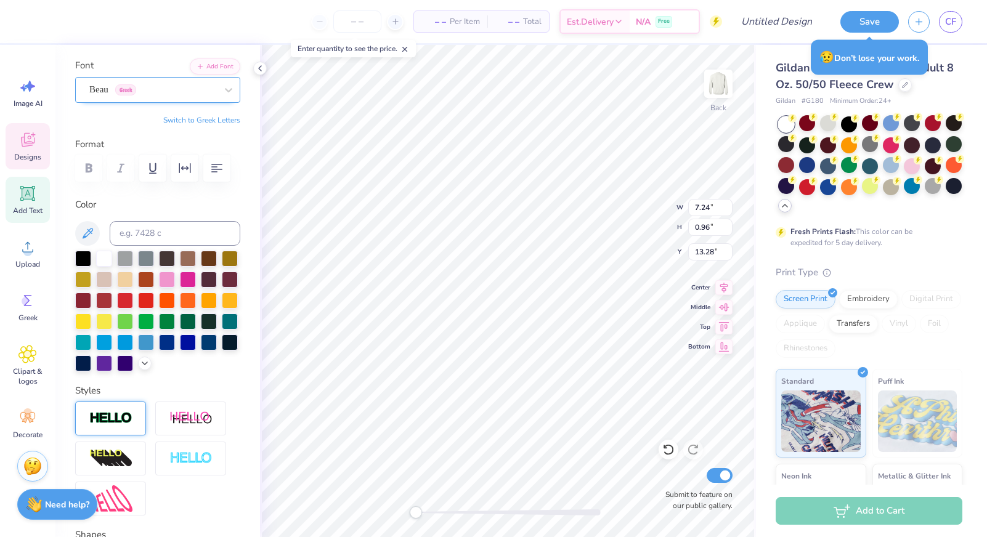
click at [136, 99] on div "Beau Greek" at bounding box center [152, 89] width 129 height 19
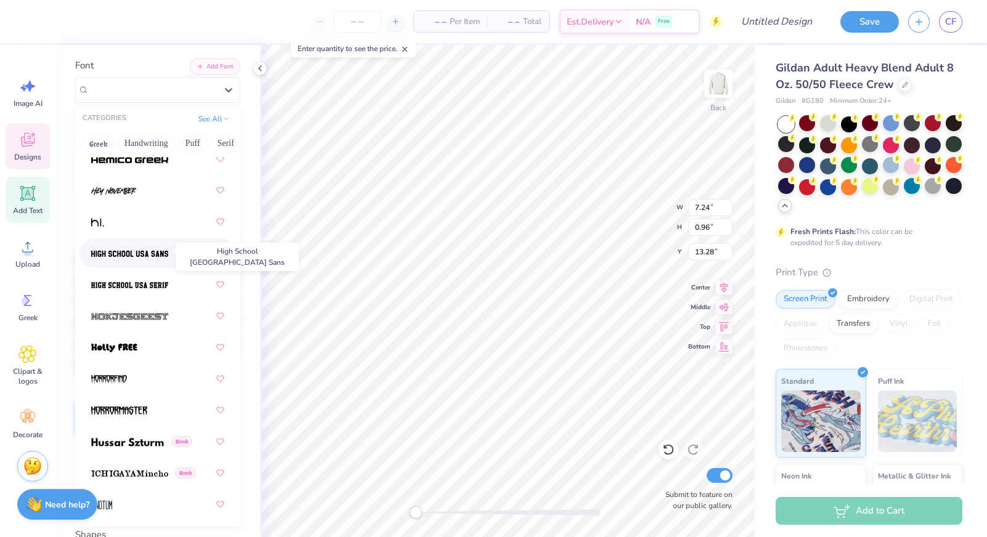
scroll to position [4428, 0]
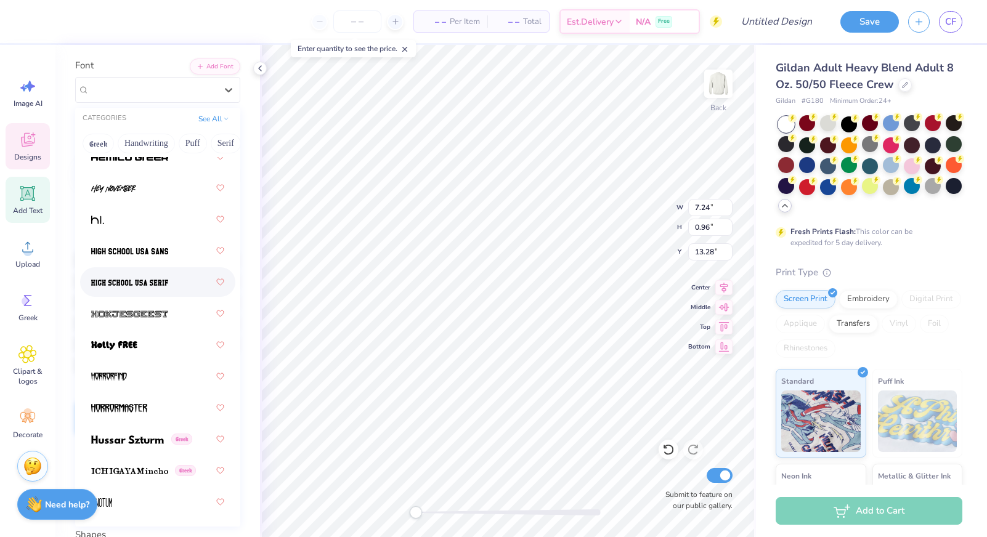
click at [132, 286] on img at bounding box center [129, 282] width 77 height 9
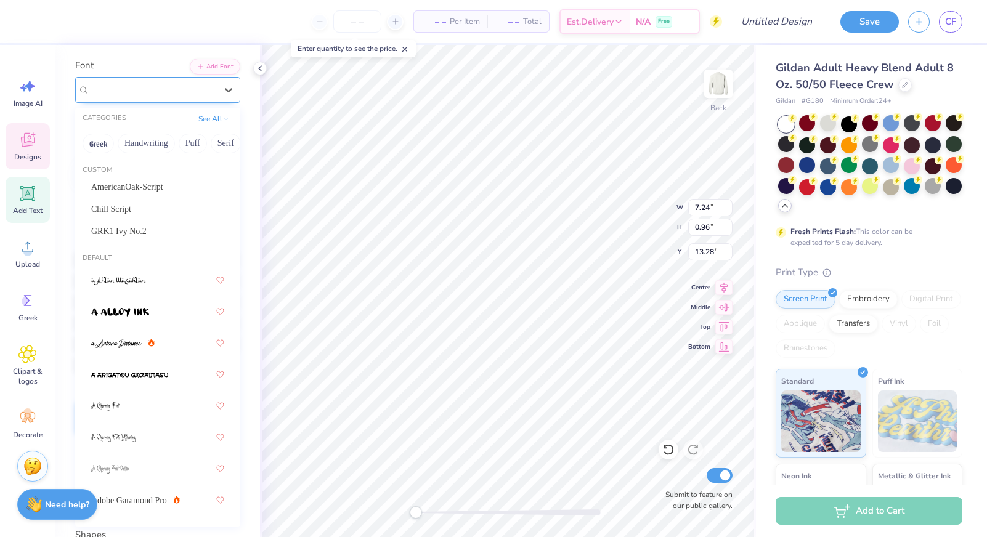
click at [140, 88] on span "High School USA Serif" at bounding box center [132, 90] width 87 height 14
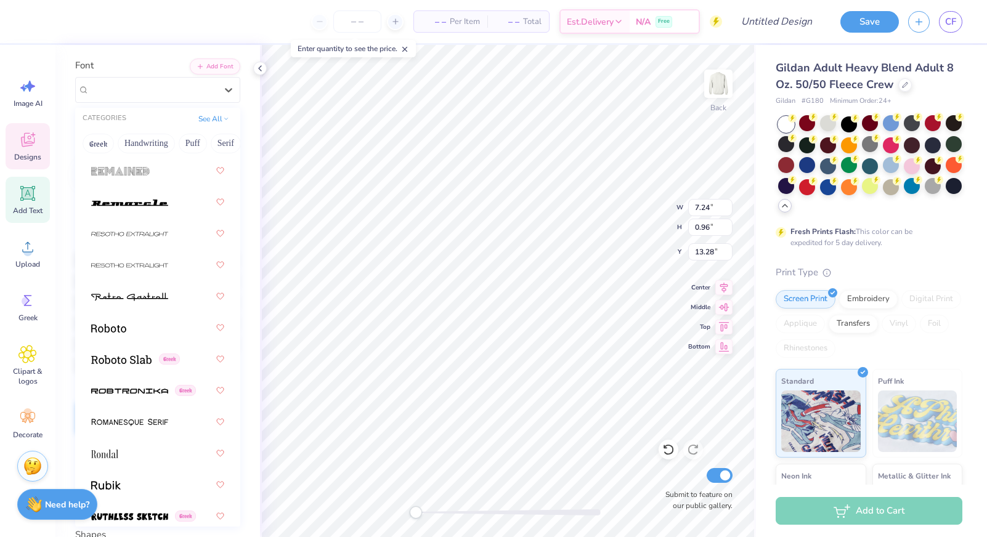
scroll to position [7954, 0]
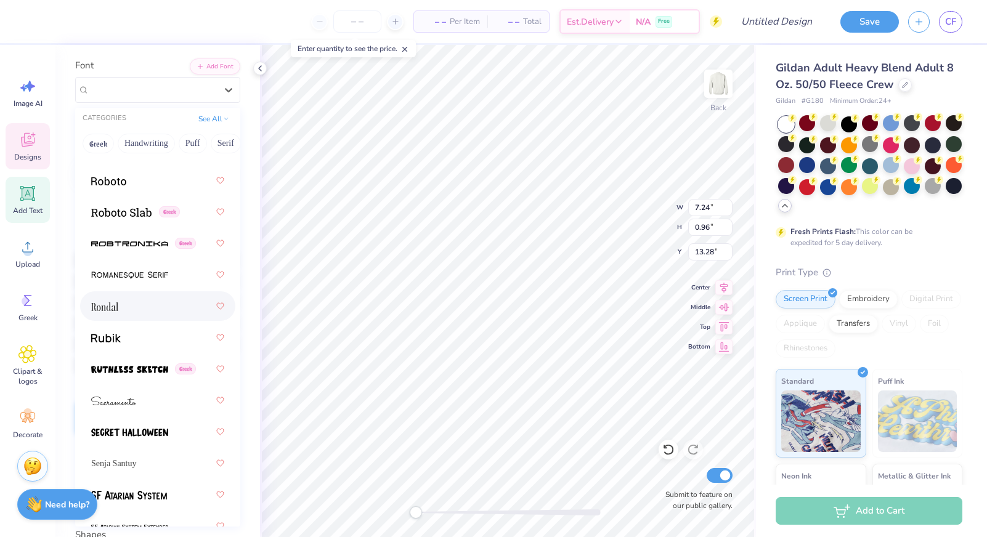
click at [139, 311] on div at bounding box center [157, 306] width 133 height 22
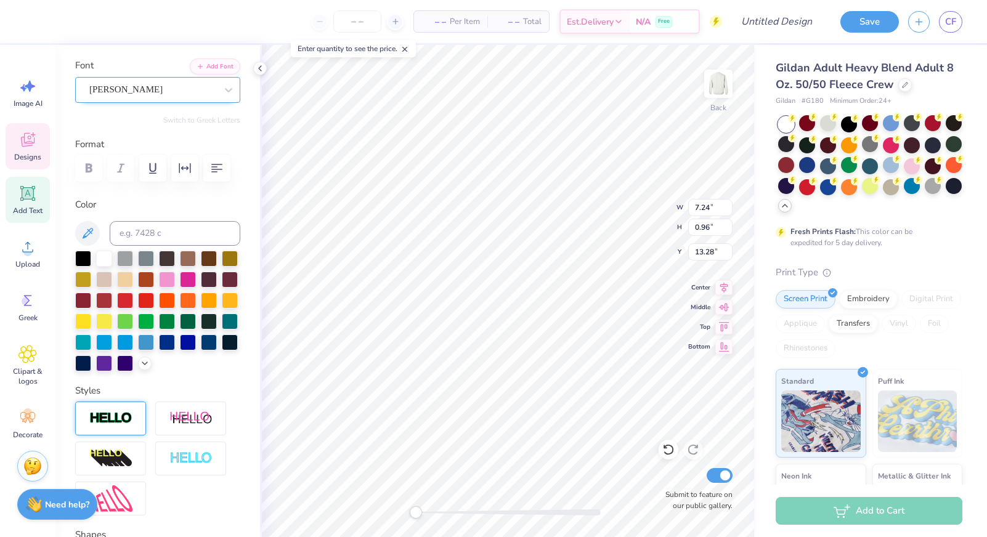
click at [134, 87] on div "Rondal" at bounding box center [152, 89] width 129 height 19
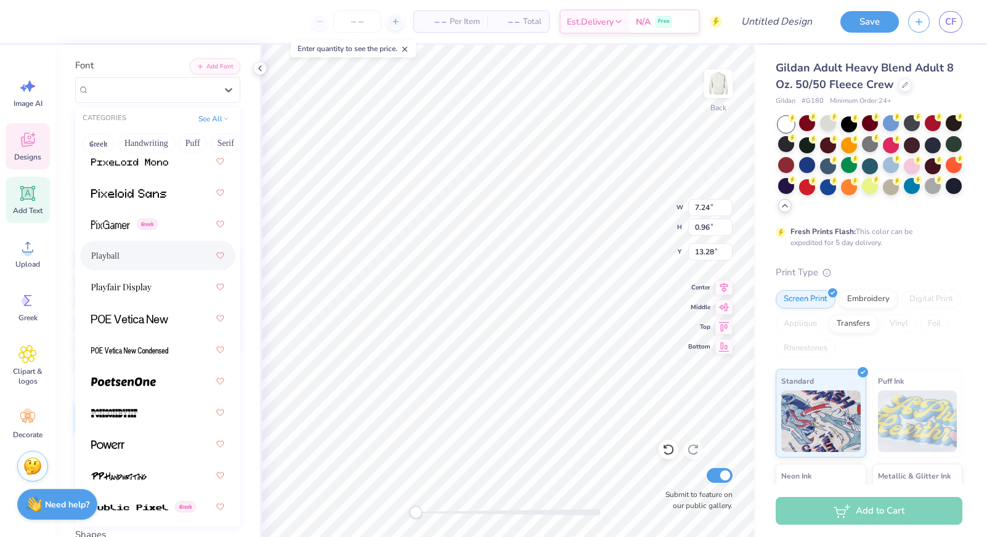
scroll to position [7498, 0]
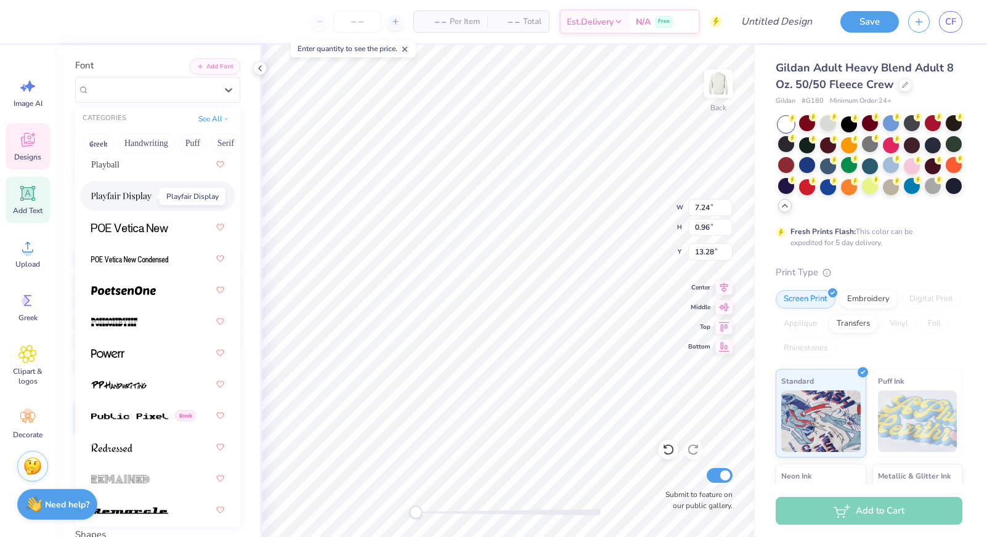
click at [124, 198] on img at bounding box center [121, 196] width 60 height 9
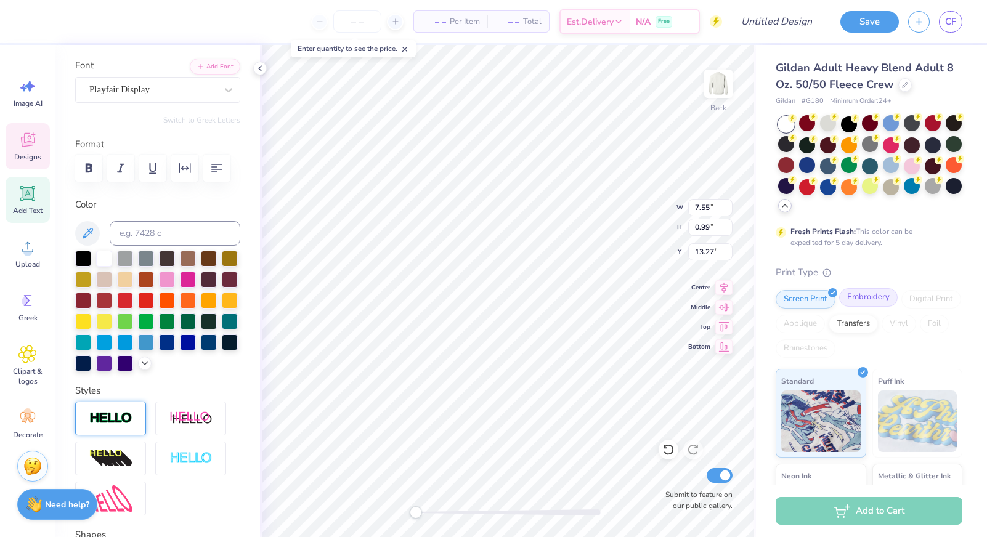
click at [891, 293] on icon at bounding box center [894, 292] width 6 height 6
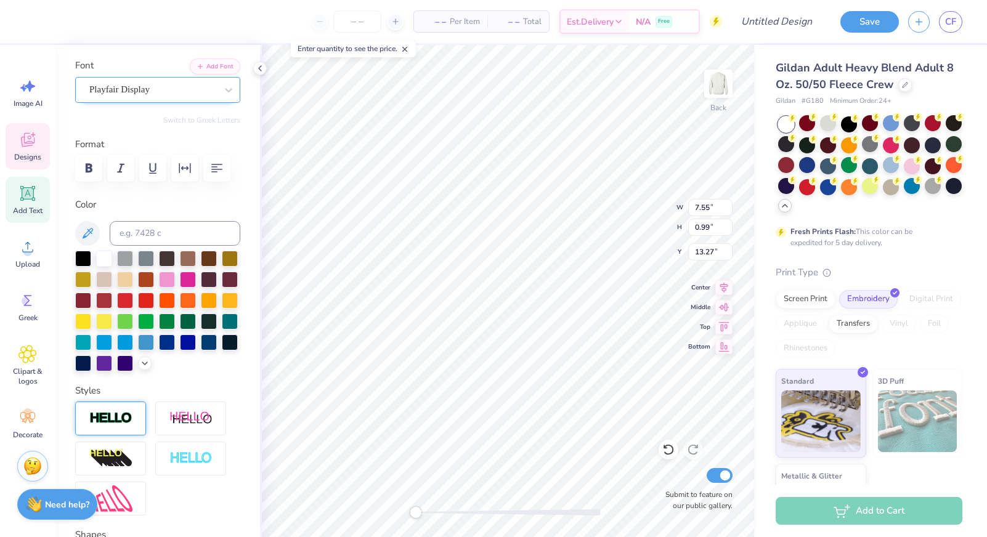
click at [199, 91] on div "Playfair Display" at bounding box center [152, 89] width 129 height 19
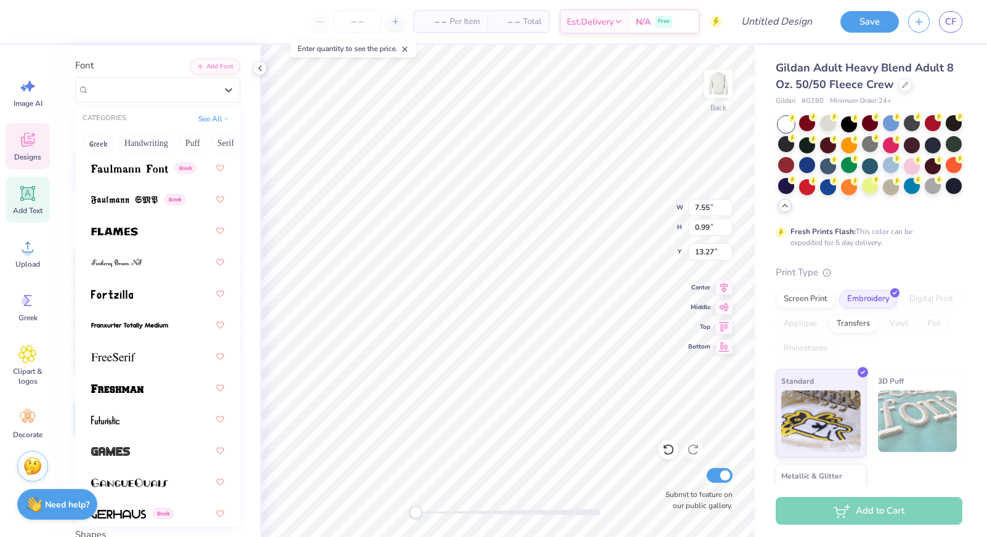
scroll to position [3939, 0]
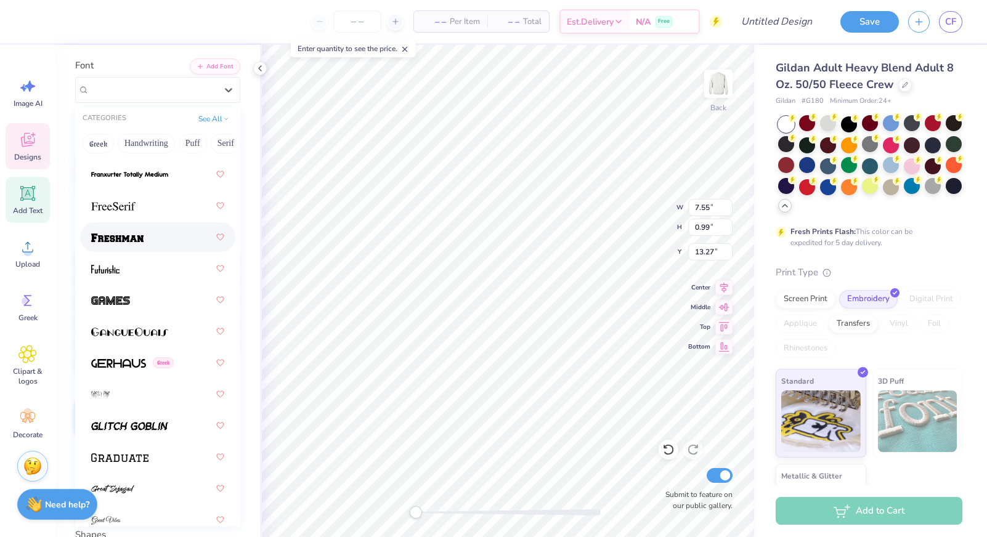
click at [131, 242] on img at bounding box center [117, 237] width 52 height 9
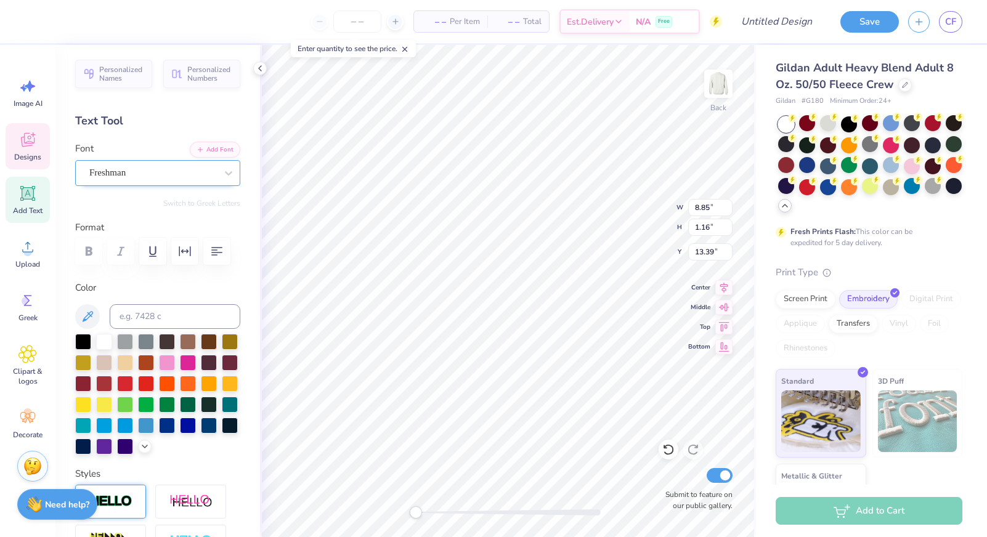
scroll to position [0, 0]
click at [125, 170] on span "Freshman" at bounding box center [107, 173] width 36 height 14
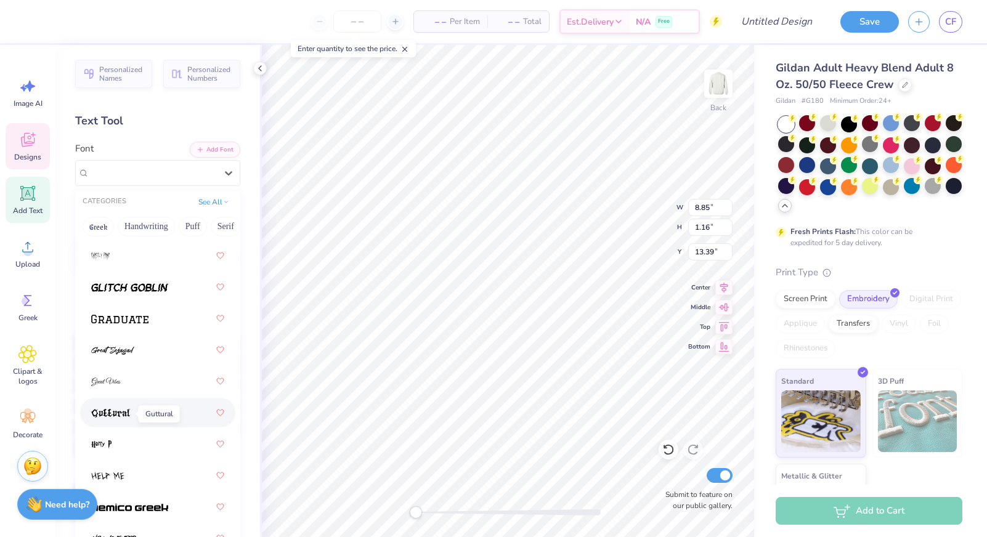
scroll to position [4160, 0]
click at [122, 323] on img at bounding box center [119, 319] width 57 height 9
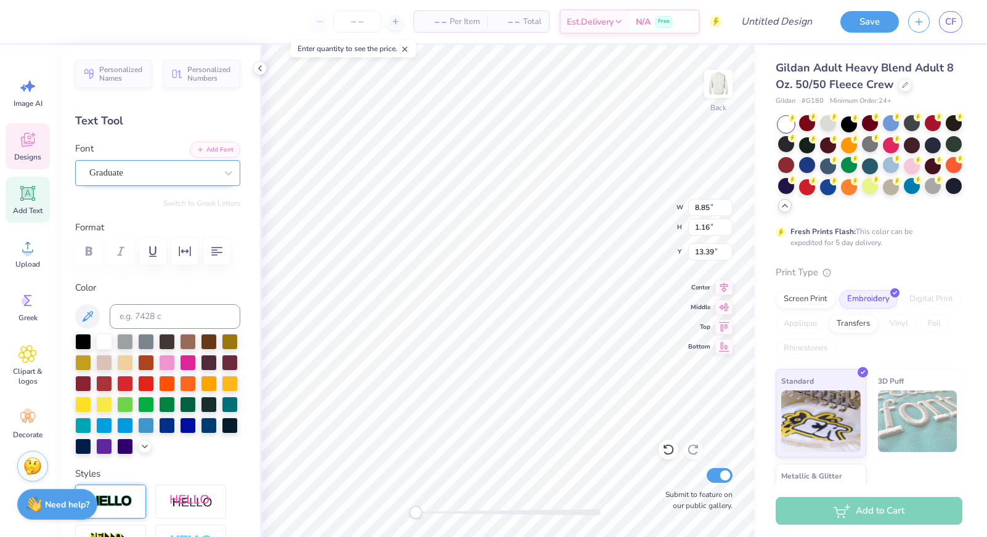
click at [123, 179] on span "Graduate" at bounding box center [106, 173] width 34 height 14
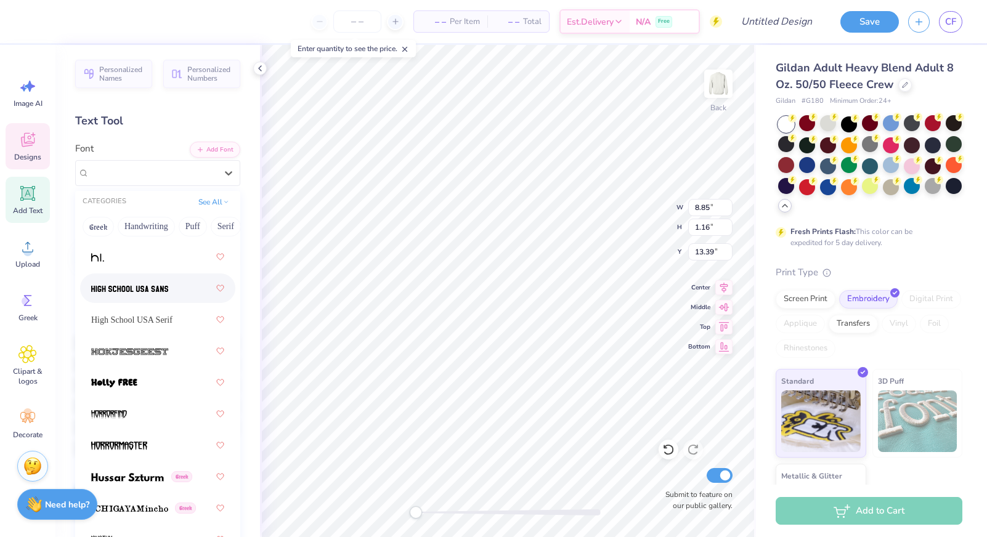
scroll to position [4475, 0]
click at [126, 285] on img at bounding box center [129, 287] width 77 height 9
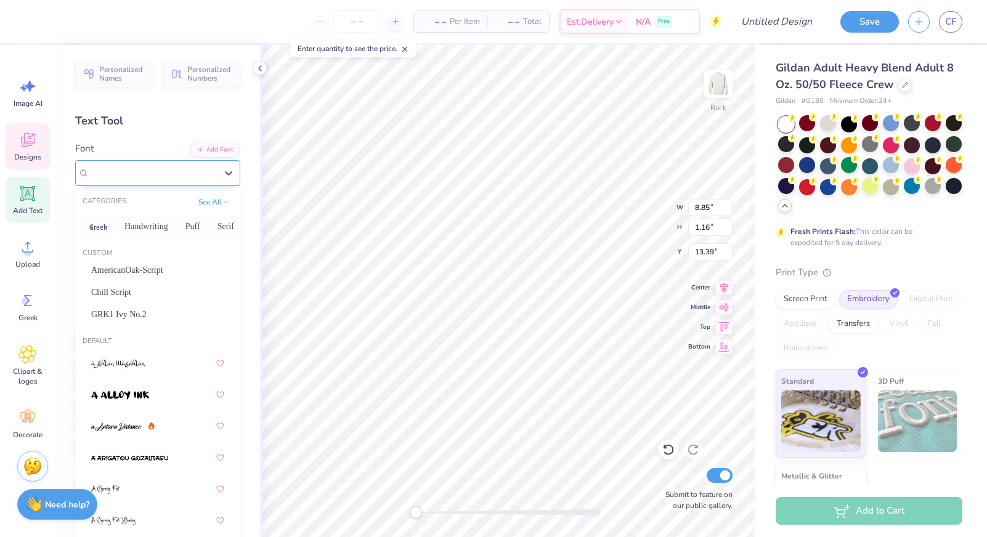
click at [131, 172] on span "High School USA Sans" at bounding box center [152, 173] width 127 height 14
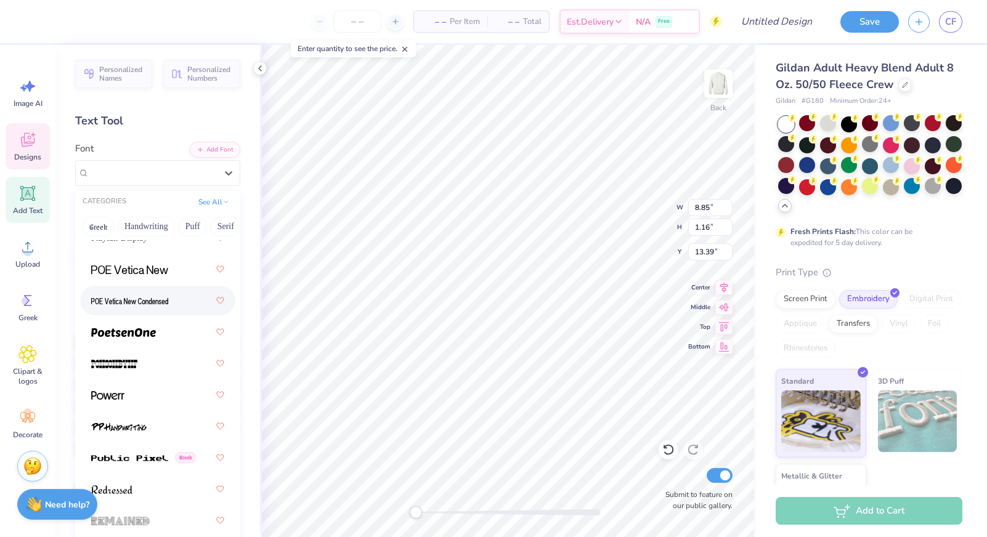
scroll to position [7537, 0]
click at [134, 274] on img at bounding box center [129, 272] width 77 height 9
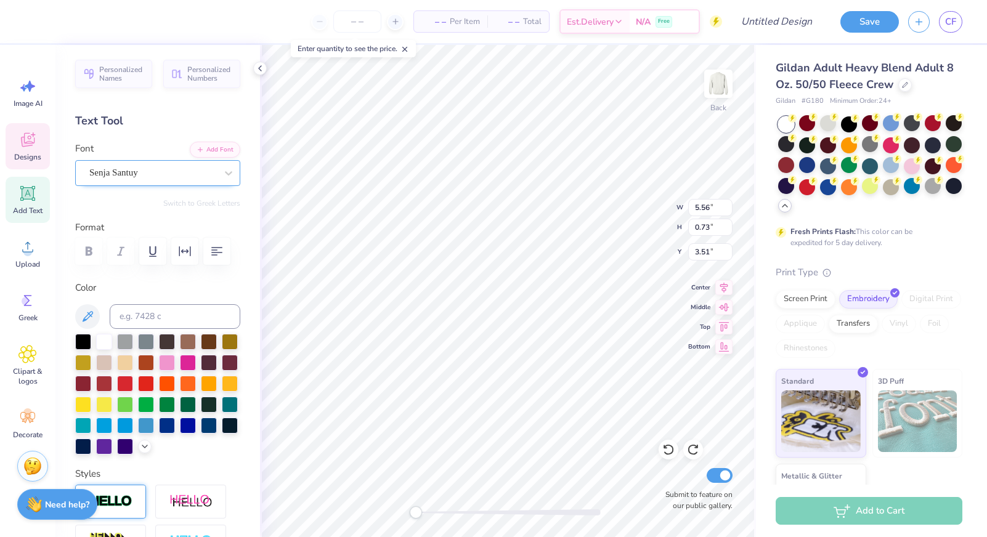
scroll to position [0, 0]
click at [123, 174] on span "Senja Santuy" at bounding box center [113, 173] width 49 height 14
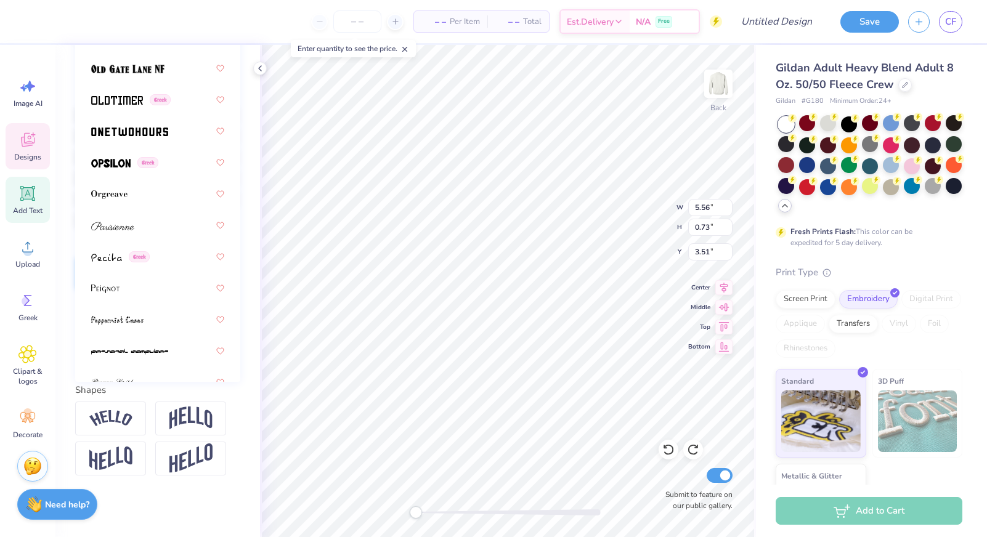
scroll to position [7015, 0]
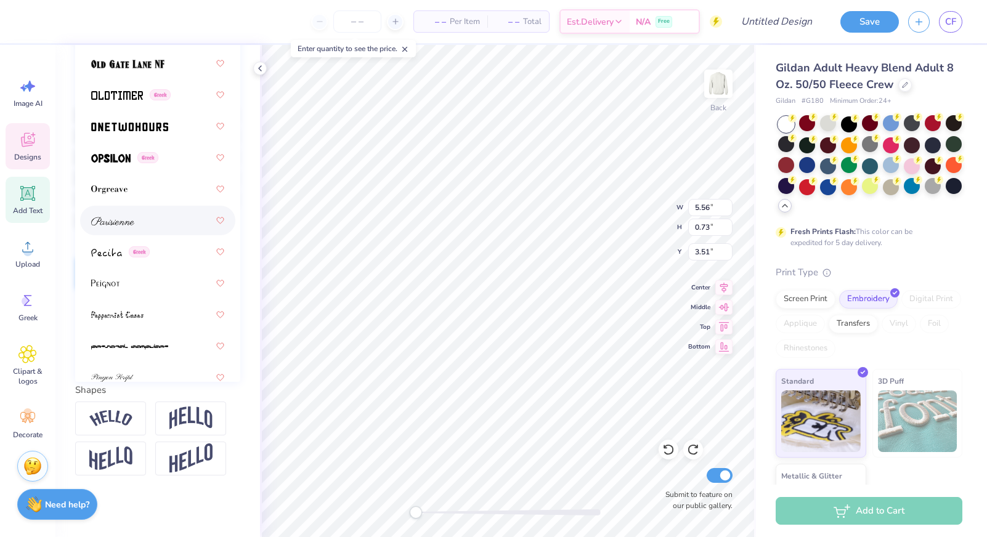
click at [126, 224] on img at bounding box center [112, 221] width 43 height 9
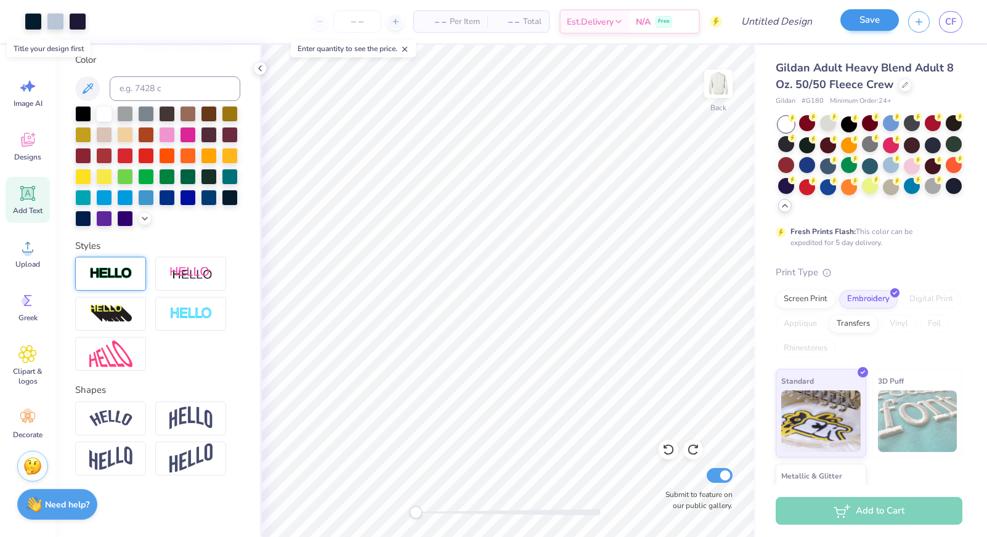
click at [856, 17] on button "Save" at bounding box center [869, 20] width 59 height 22
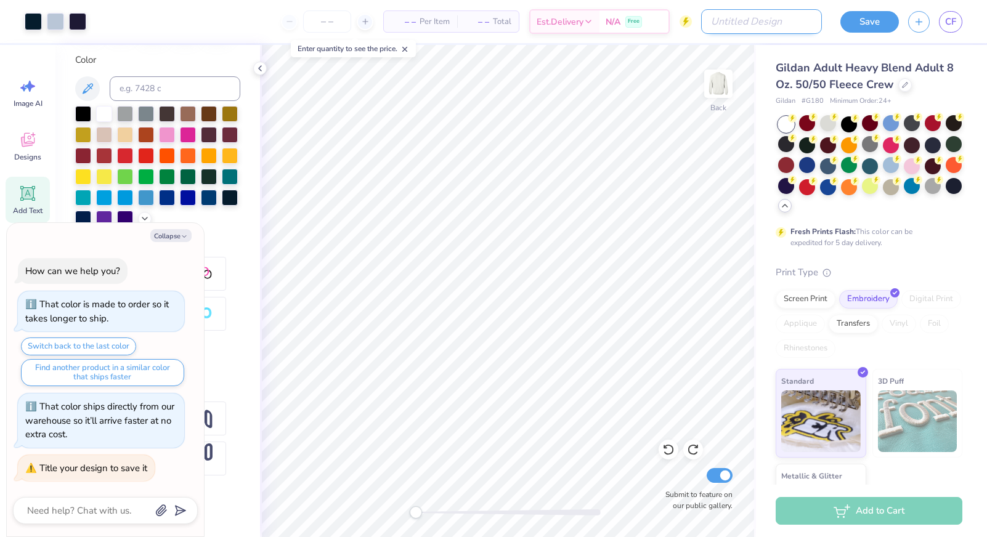
type textarea "x"
click at [798, 24] on input "Design Title" at bounding box center [761, 21] width 121 height 25
type input "P"
type textarea "x"
type input "PH"
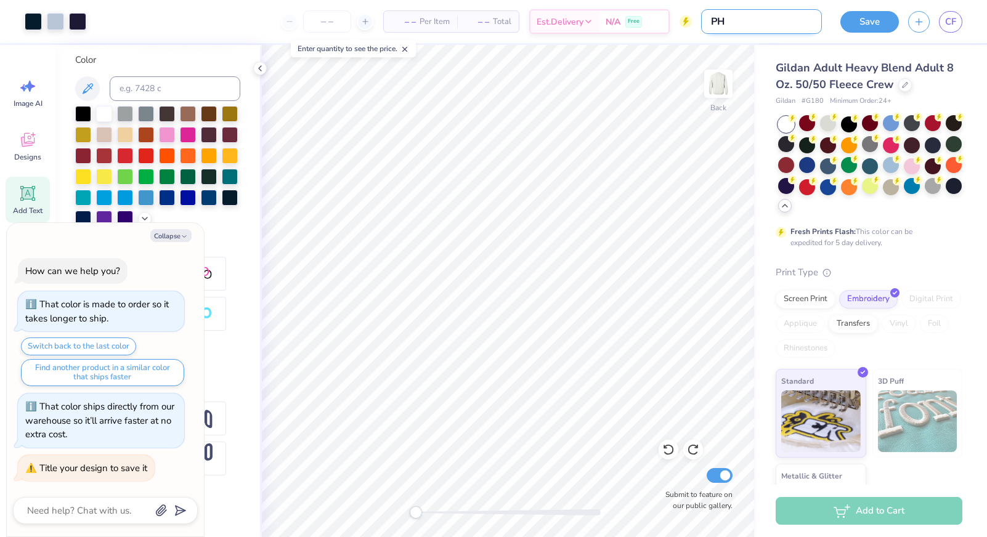
type textarea "x"
type input "PHI"
type textarea "x"
type input "PHIL"
type textarea "x"
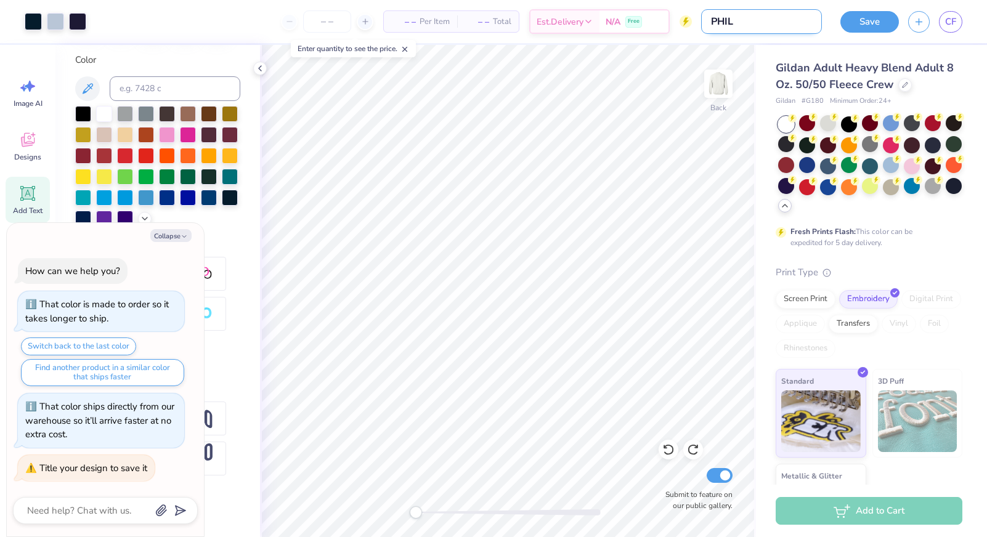
type input "PHILO"
type textarea "x"
type input "PHILO"
type textarea "x"
type input "PHILO 1"
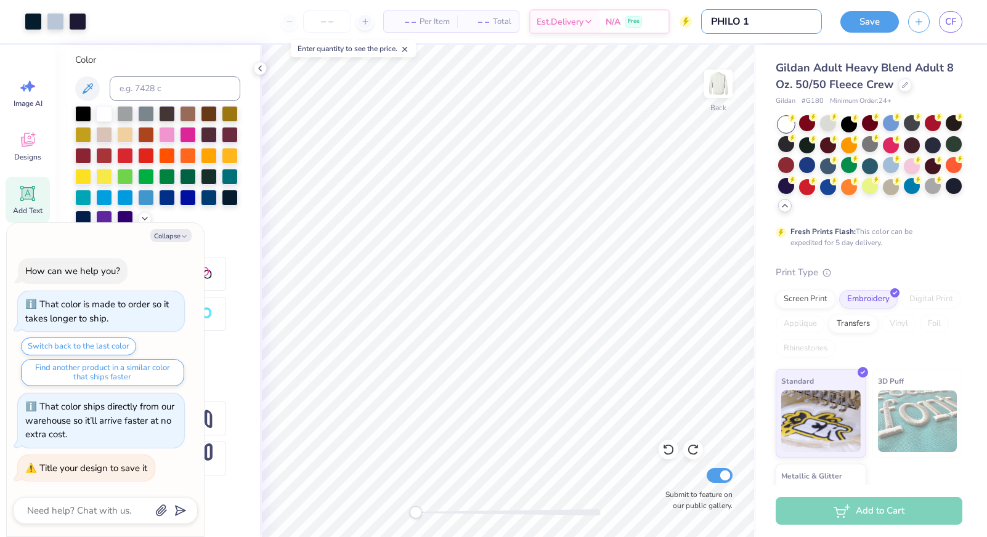
type textarea "x"
type input "PHILO 1"
click at [880, 11] on div "Save" at bounding box center [869, 22] width 59 height 22
click at [876, 17] on button "Save" at bounding box center [869, 20] width 59 height 22
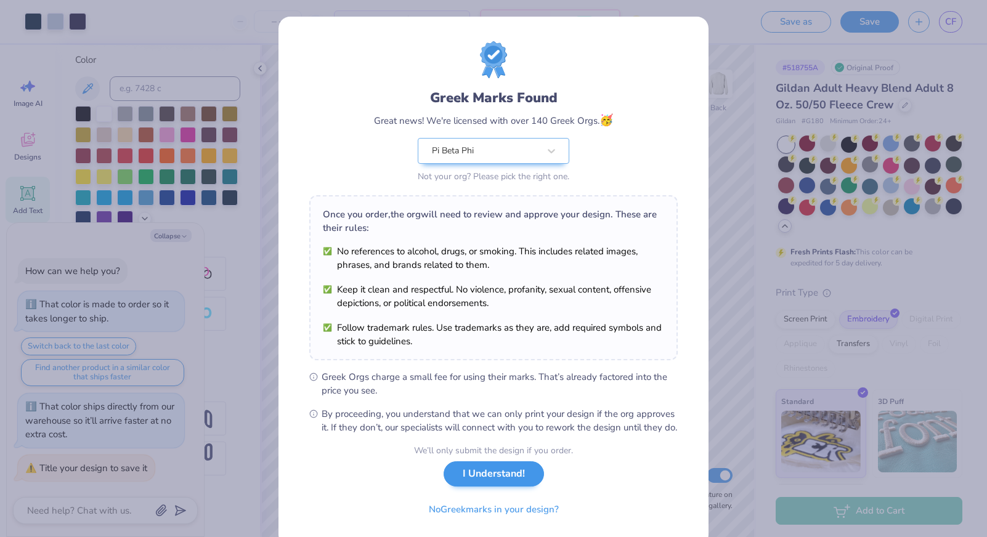
click at [515, 487] on button "I Understand!" at bounding box center [494, 473] width 100 height 25
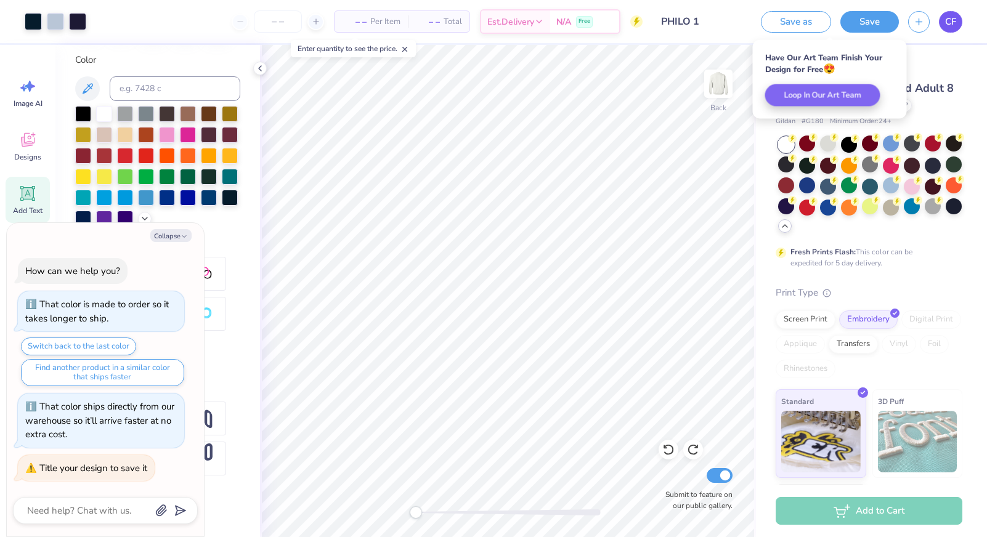
type textarea "x"
click at [945, 26] on span "CF" at bounding box center [950, 22] width 11 height 14
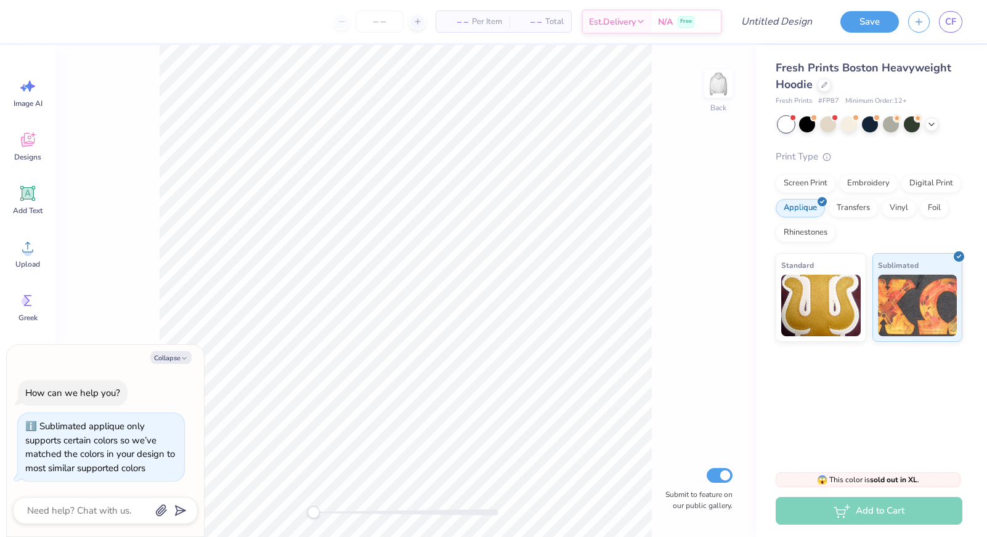
scroll to position [7, 0]
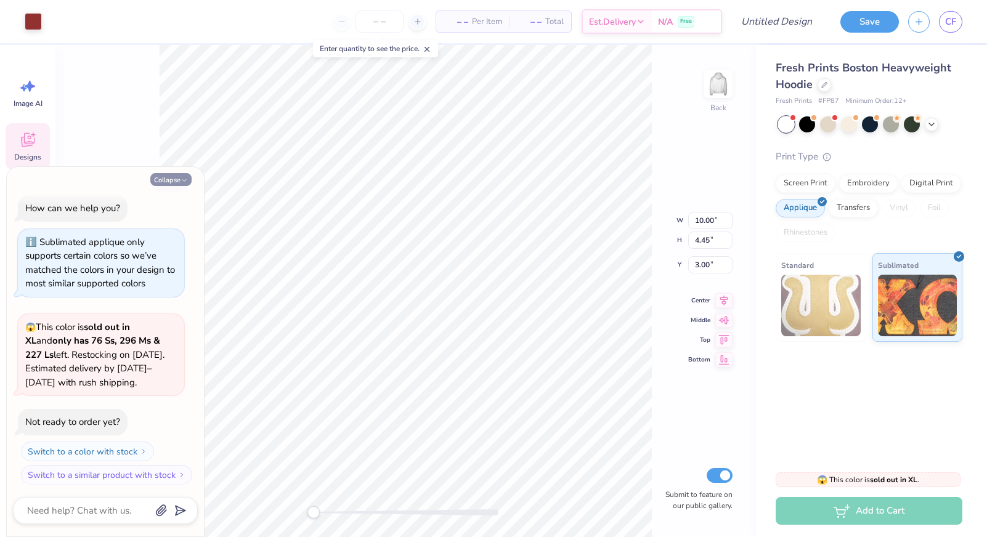
click at [172, 184] on button "Collapse" at bounding box center [170, 179] width 41 height 13
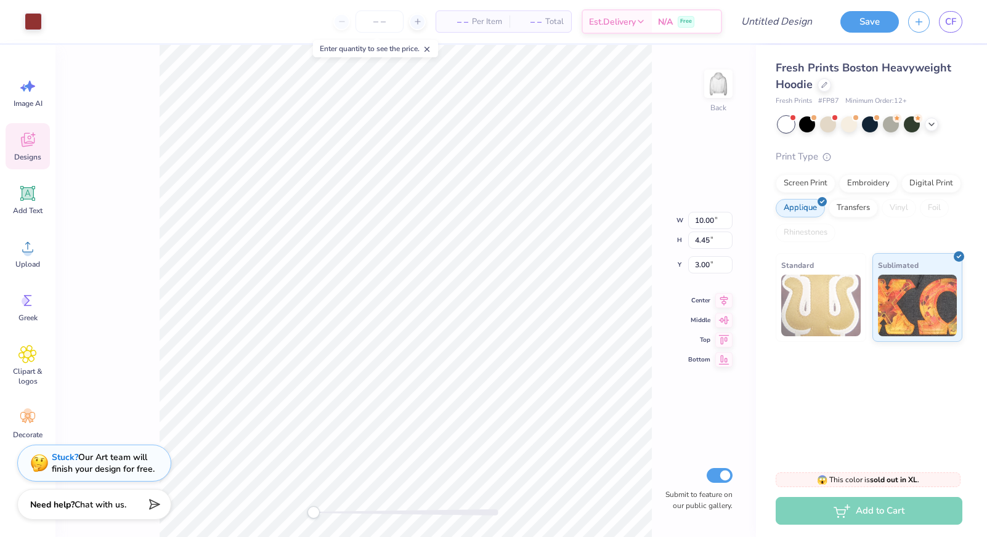
click at [926, 129] on div at bounding box center [870, 124] width 184 height 16
click at [928, 129] on div at bounding box center [932, 123] width 14 height 14
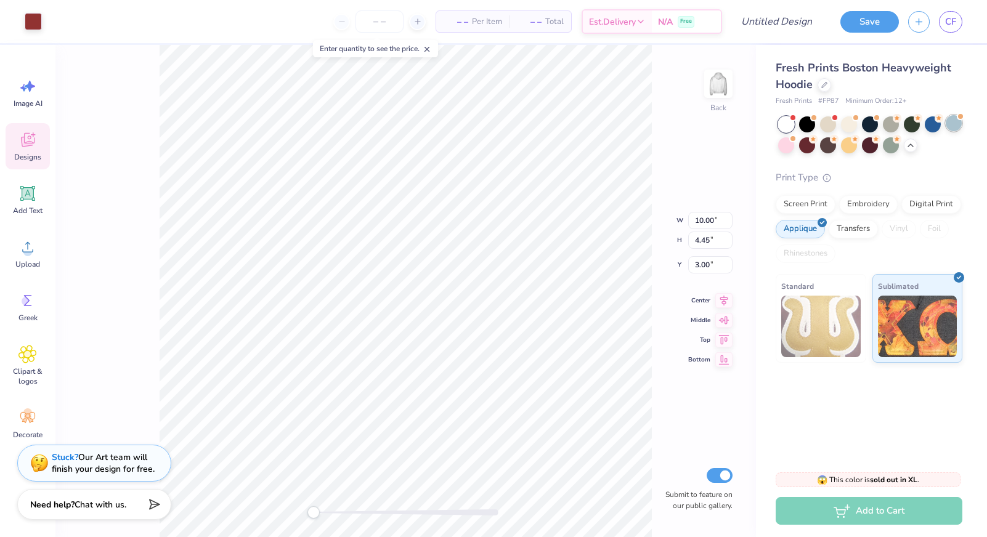
click at [952, 128] on div at bounding box center [954, 123] width 16 height 16
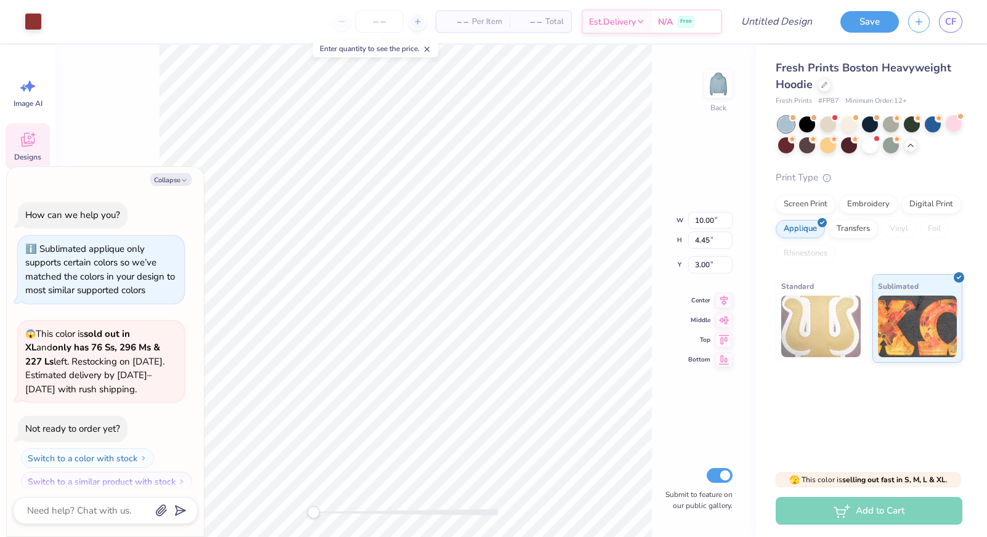
scroll to position [166, 0]
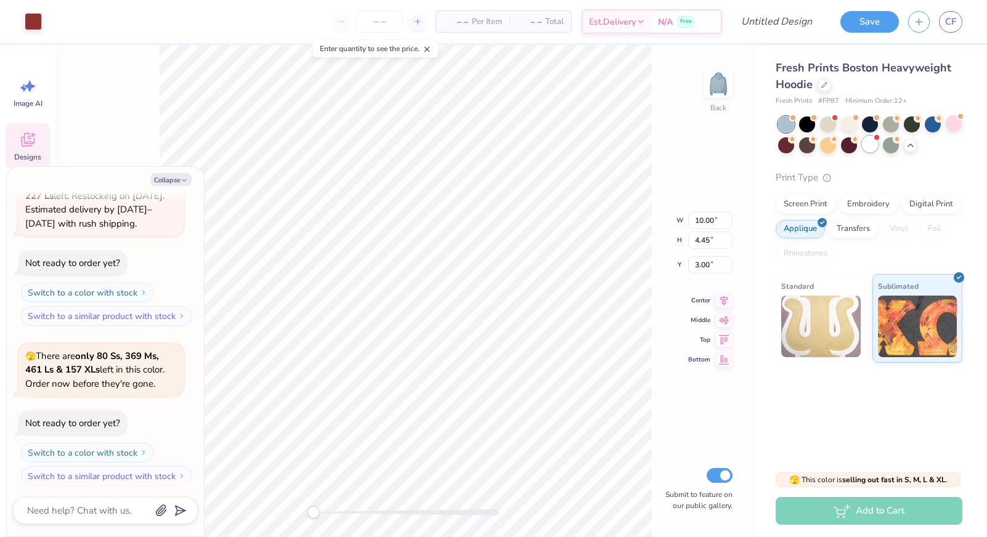
click at [869, 145] on div at bounding box center [870, 144] width 16 height 16
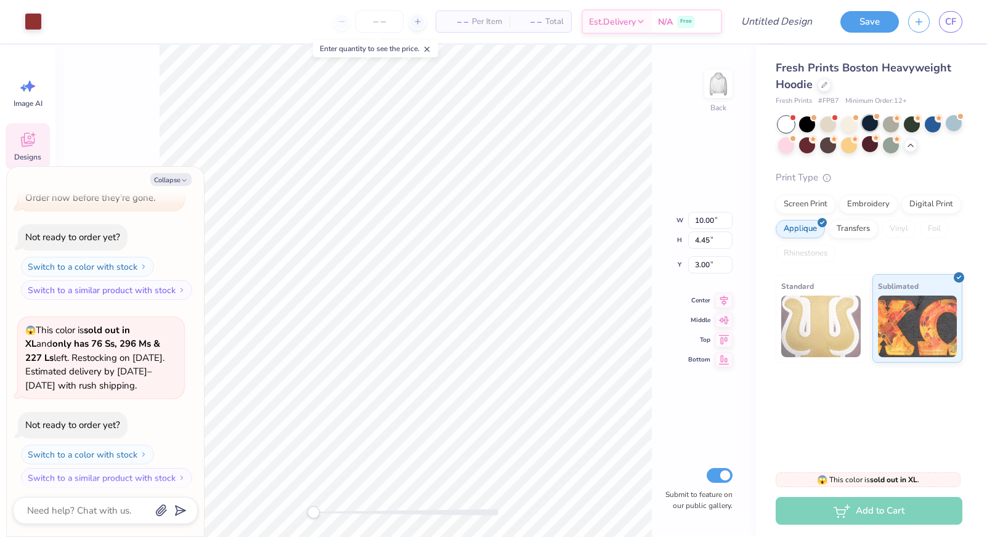
click at [867, 129] on div at bounding box center [870, 123] width 16 height 16
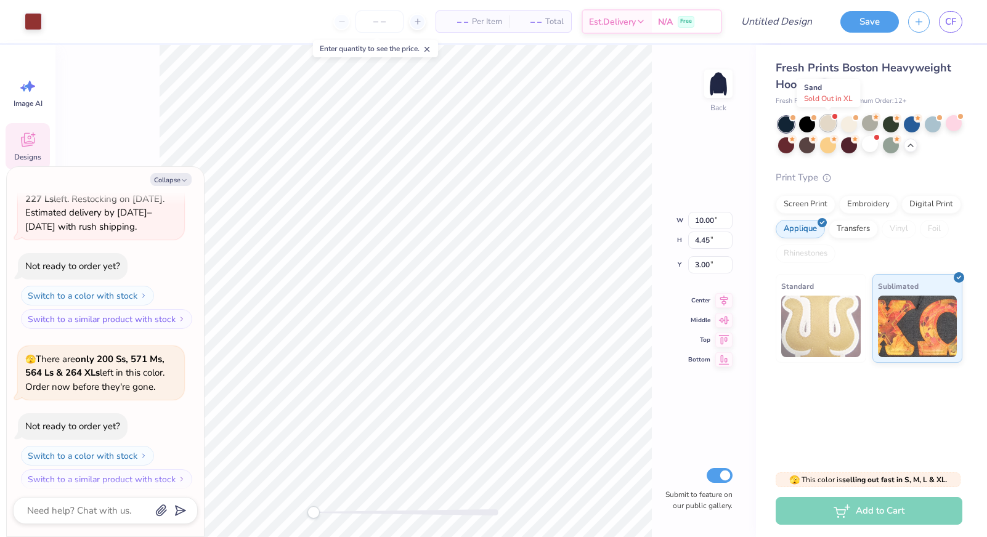
click at [820, 123] on div at bounding box center [828, 123] width 16 height 16
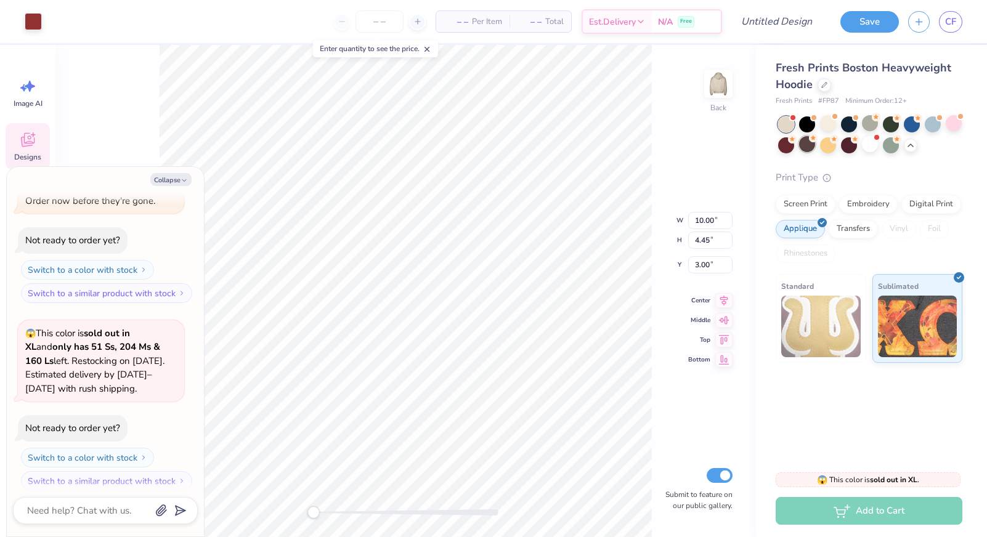
click at [809, 142] on div at bounding box center [807, 144] width 16 height 16
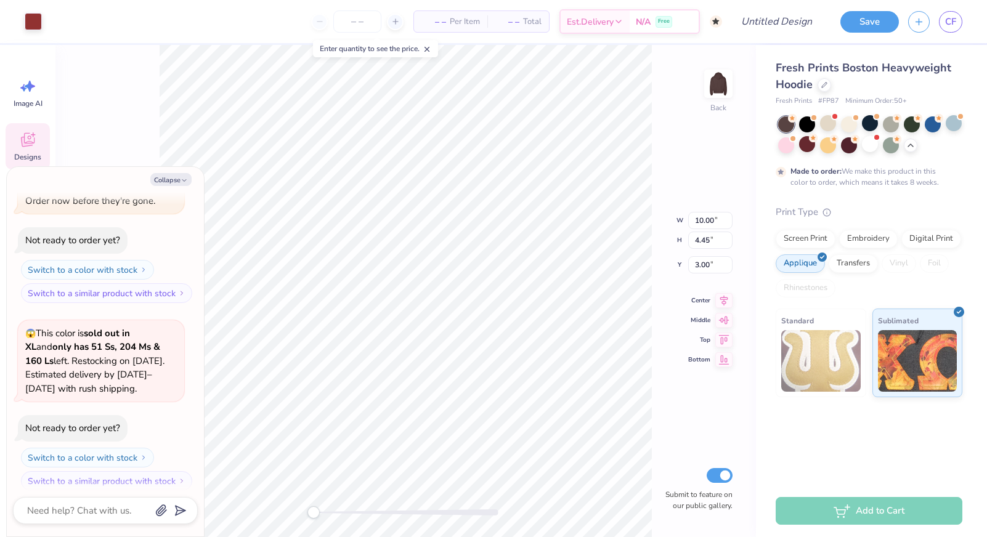
scroll to position [798, 0]
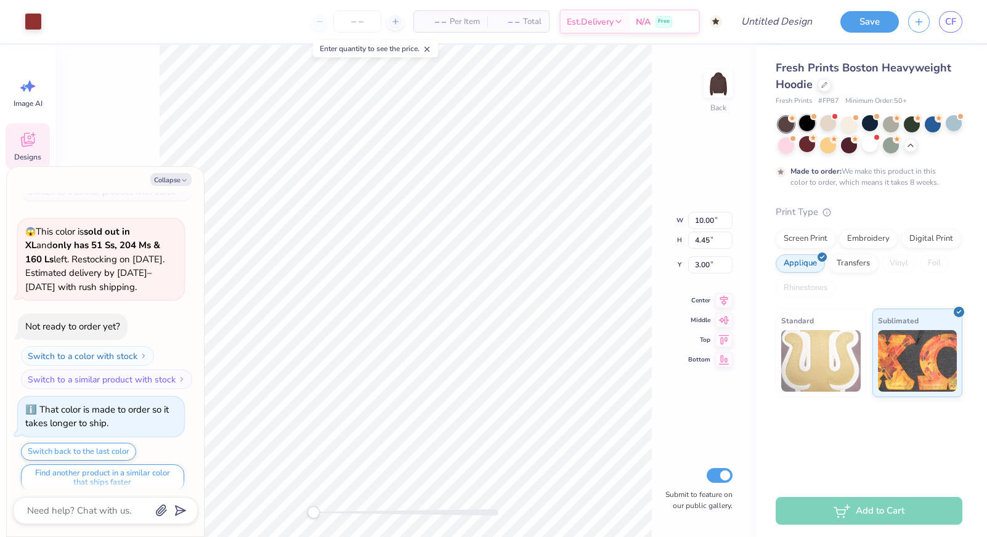
click at [811, 127] on div at bounding box center [807, 123] width 16 height 16
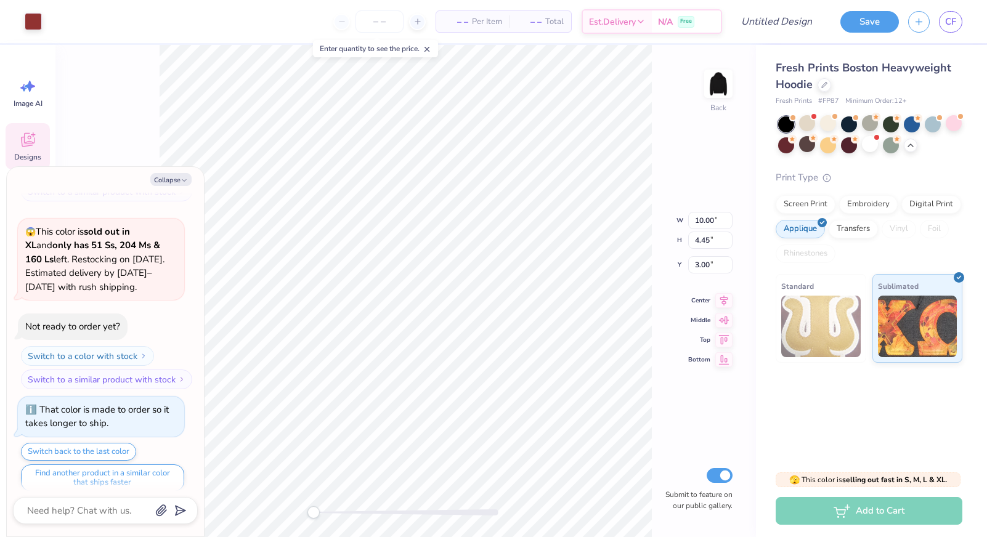
scroll to position [1018, 0]
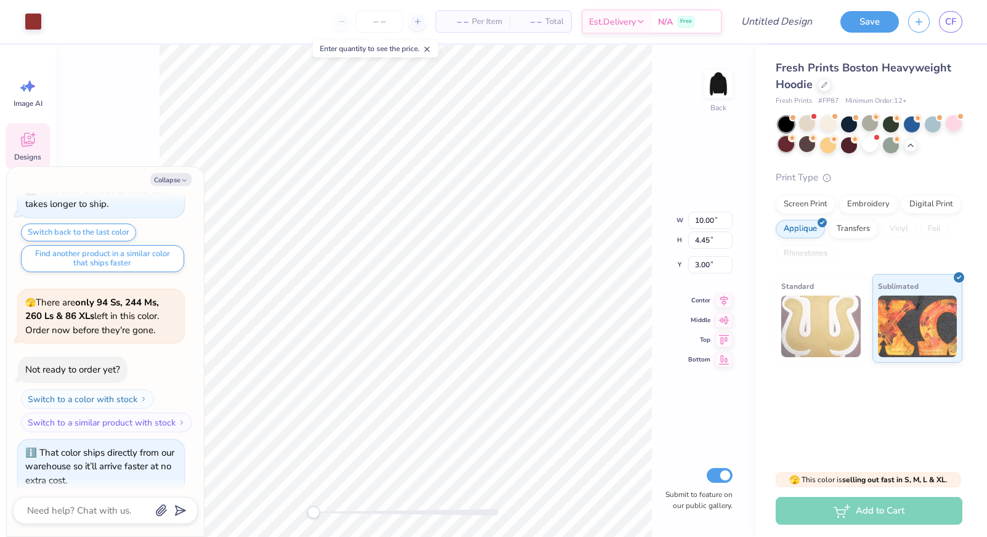
click at [788, 150] on div at bounding box center [786, 144] width 16 height 16
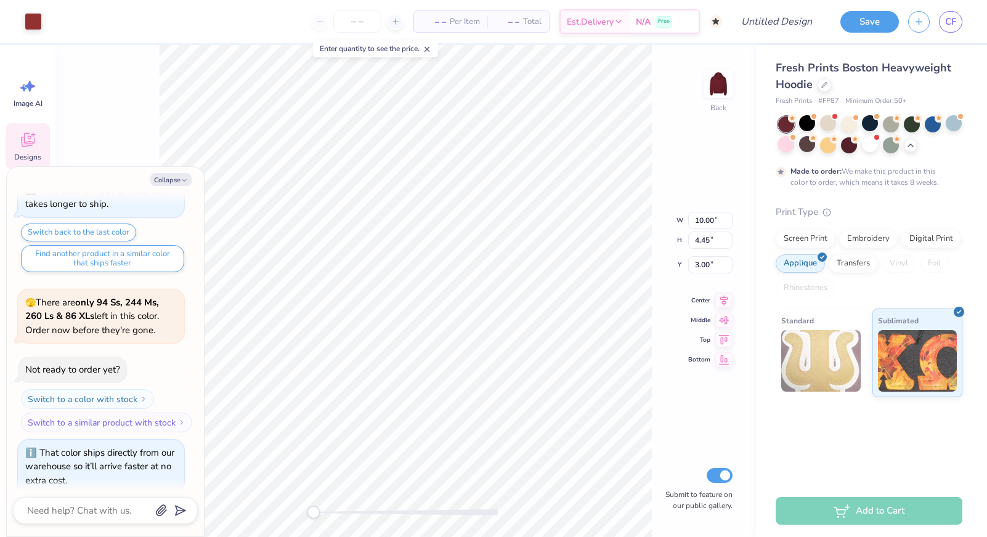
scroll to position [1119, 0]
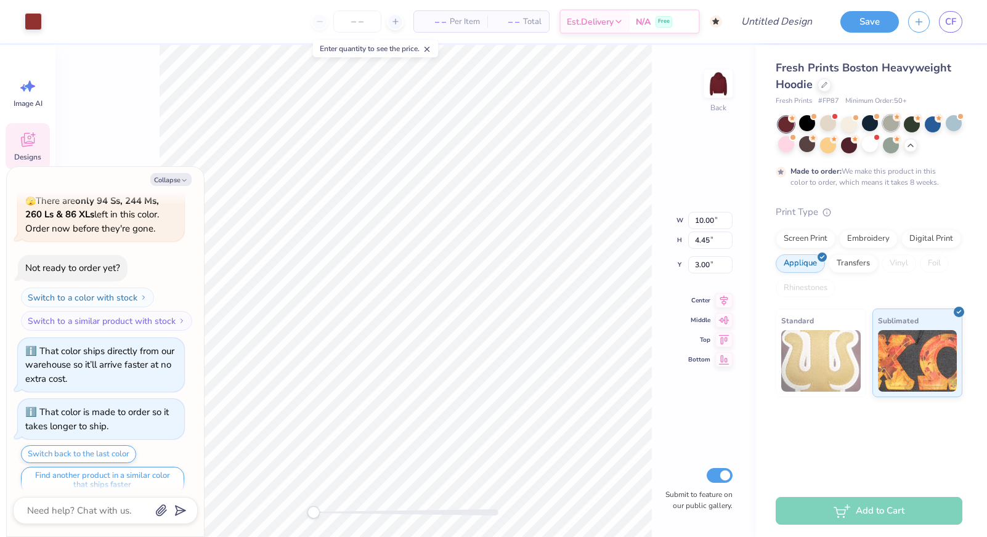
click at [884, 125] on div at bounding box center [891, 123] width 16 height 16
click at [914, 132] on div at bounding box center [870, 134] width 184 height 37
click at [928, 126] on div at bounding box center [933, 123] width 16 height 16
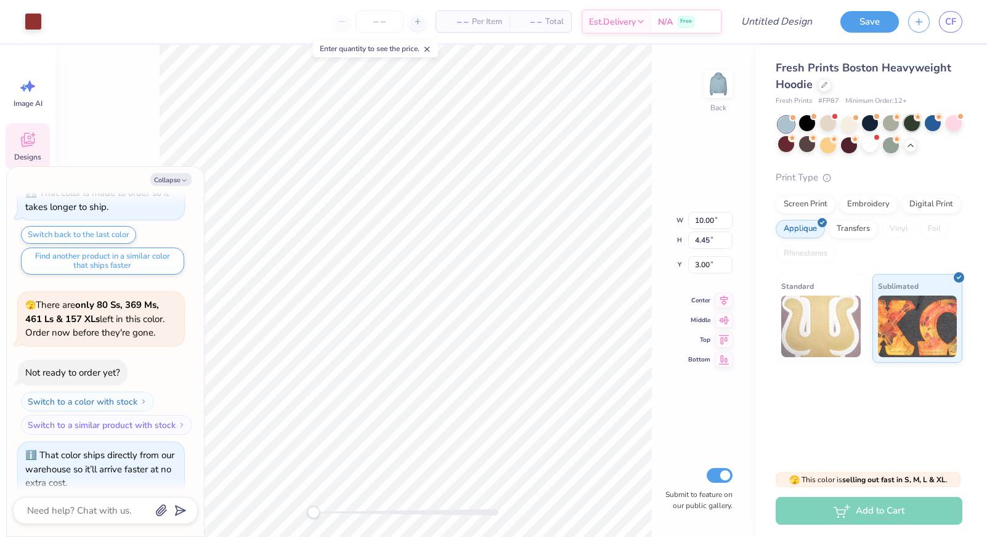
click at [909, 127] on div at bounding box center [912, 123] width 16 height 16
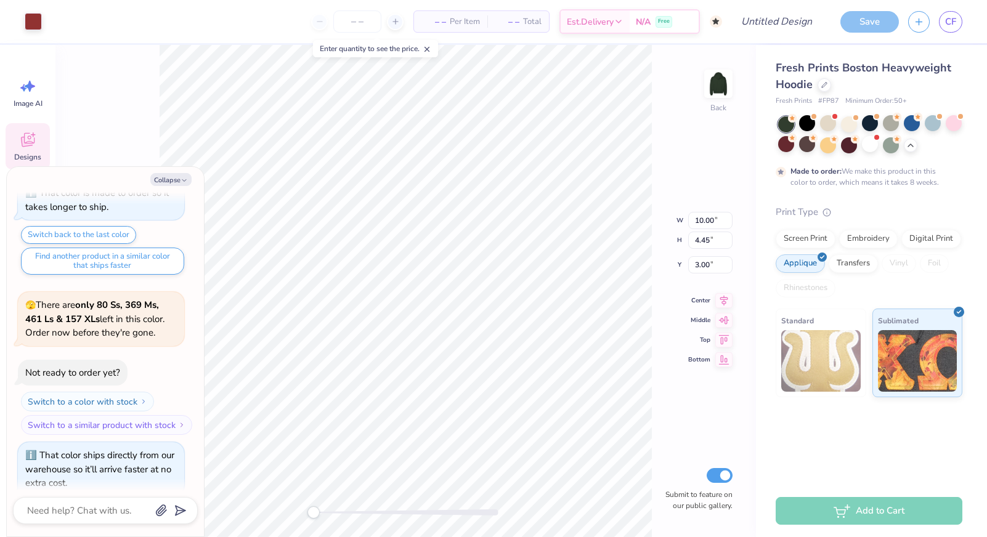
scroll to position [1440, 0]
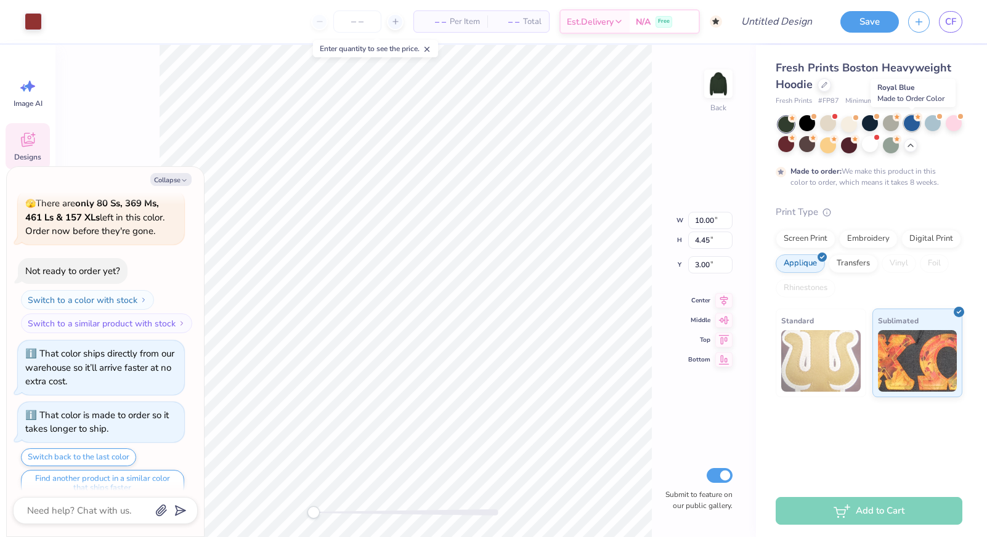
click at [915, 124] on div at bounding box center [912, 123] width 16 height 16
click at [836, 128] on div at bounding box center [870, 134] width 184 height 37
click at [827, 127] on div at bounding box center [828, 123] width 16 height 16
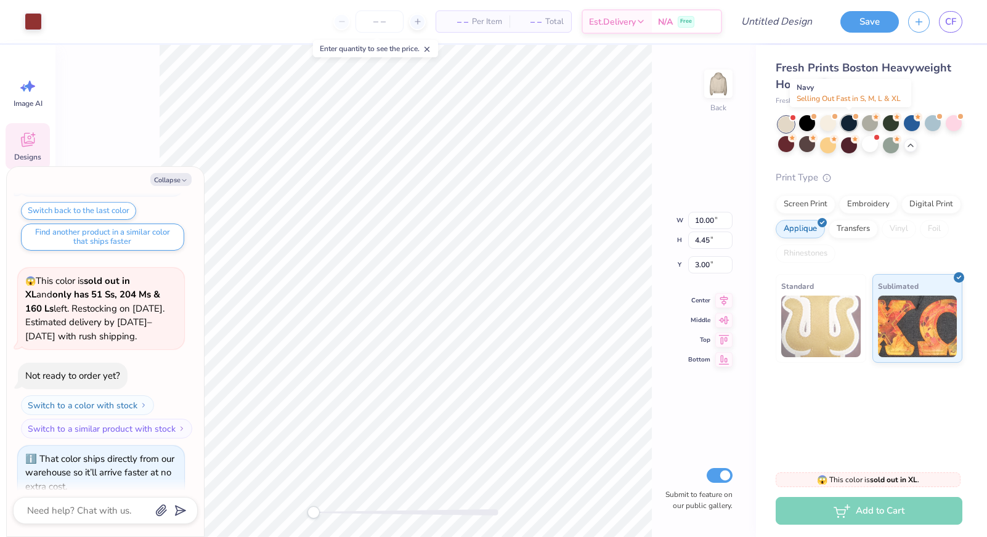
click at [851, 128] on div at bounding box center [849, 123] width 16 height 16
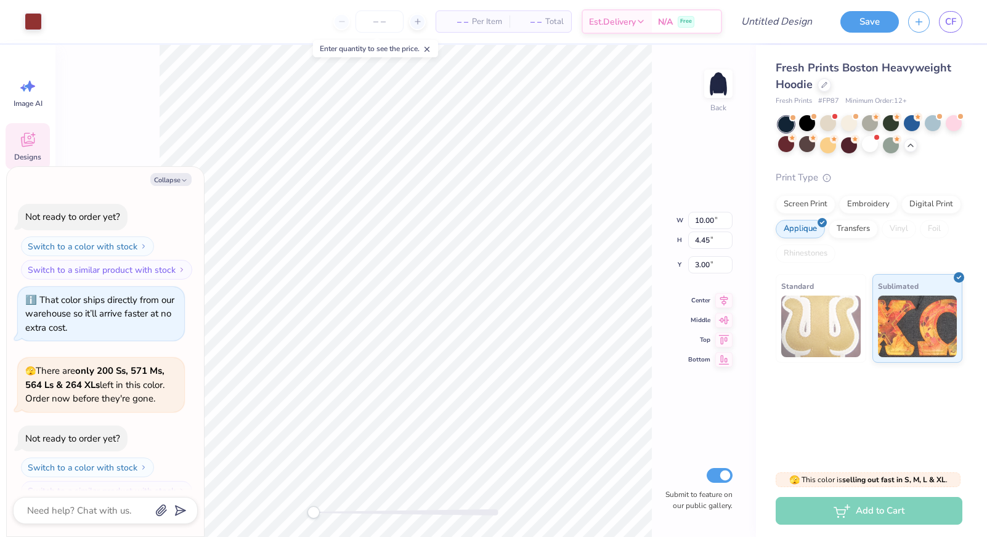
click at [787, 126] on div at bounding box center [786, 124] width 16 height 16
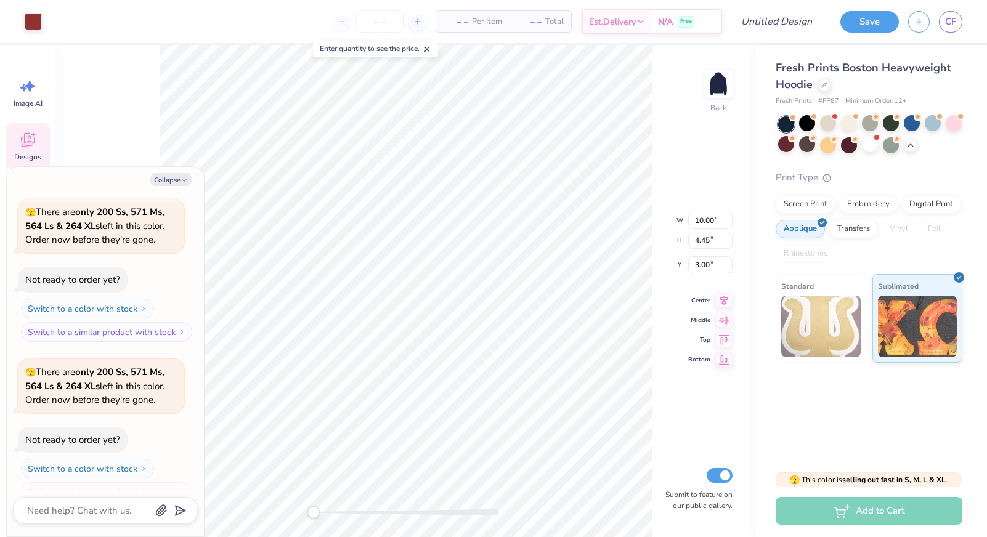
click at [811, 154] on div "Fresh Prints Boston Heavyweight Hoodie Fresh Prints # FP87 Minimum Order: 12 + …" at bounding box center [869, 211] width 187 height 303
click at [810, 148] on div at bounding box center [807, 144] width 16 height 16
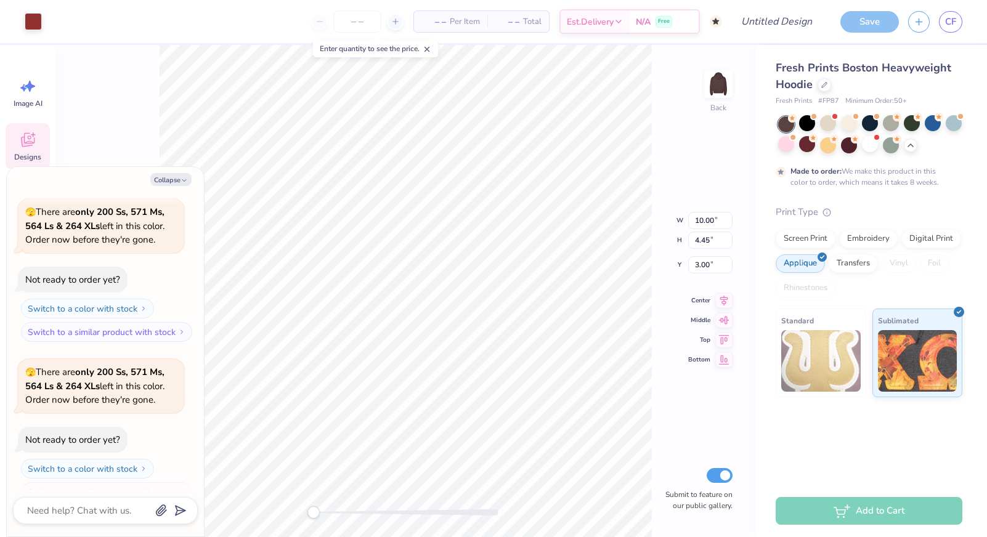
scroll to position [2106, 0]
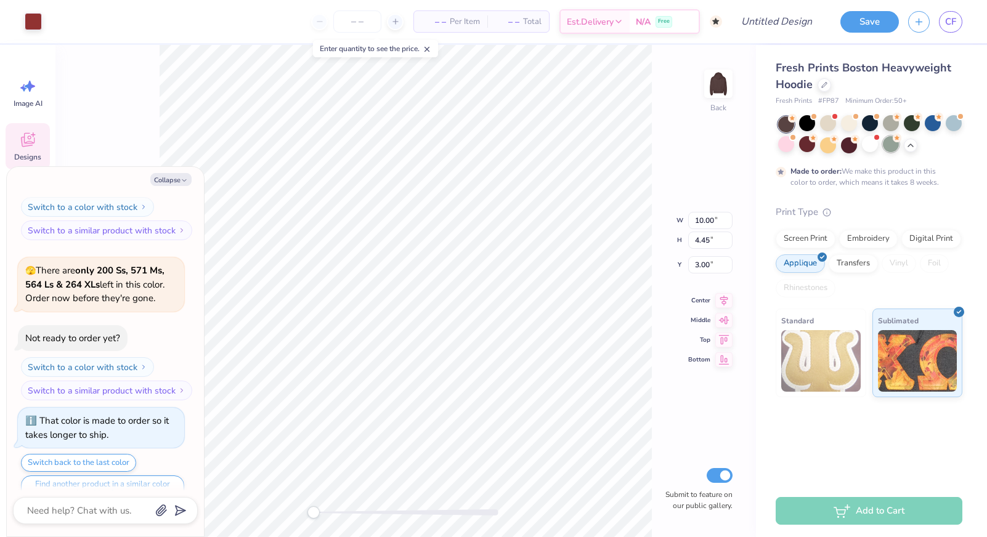
click at [892, 148] on div at bounding box center [891, 144] width 16 height 16
click at [834, 121] on div at bounding box center [828, 123] width 16 height 16
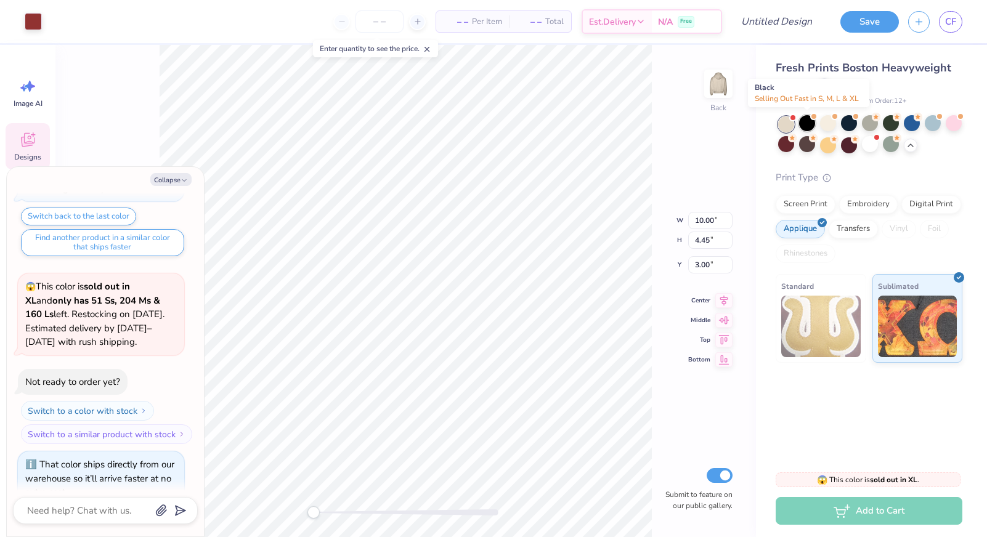
click at [804, 121] on div at bounding box center [807, 123] width 16 height 16
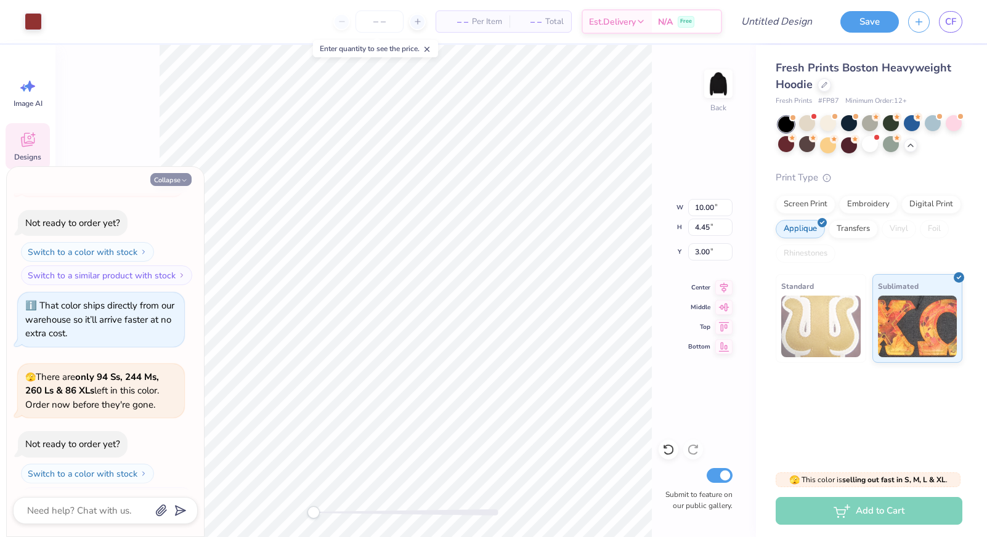
click at [186, 179] on icon "button" at bounding box center [183, 180] width 7 height 7
type textarea "x"
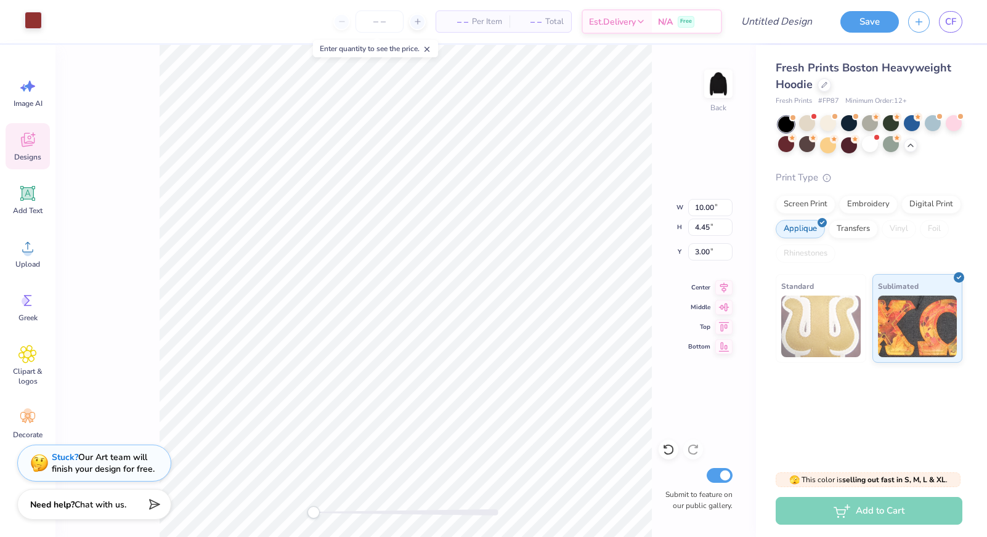
click at [28, 25] on div at bounding box center [33, 20] width 17 height 17
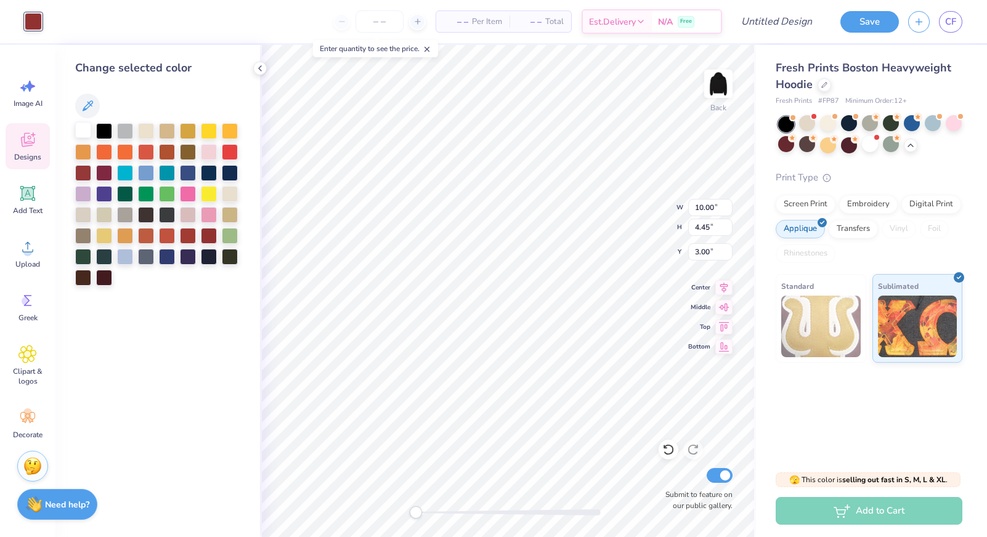
click at [83, 131] on div at bounding box center [83, 130] width 16 height 16
click at [127, 136] on div at bounding box center [125, 130] width 16 height 16
click at [171, 213] on div at bounding box center [167, 214] width 16 height 16
click at [129, 213] on div at bounding box center [125, 214] width 16 height 16
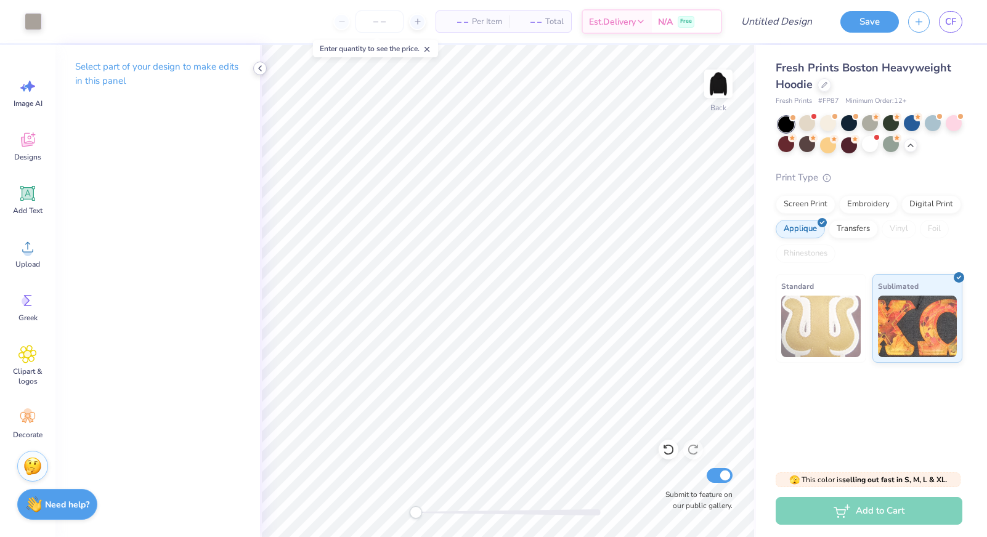
click at [257, 71] on icon at bounding box center [260, 68] width 10 height 10
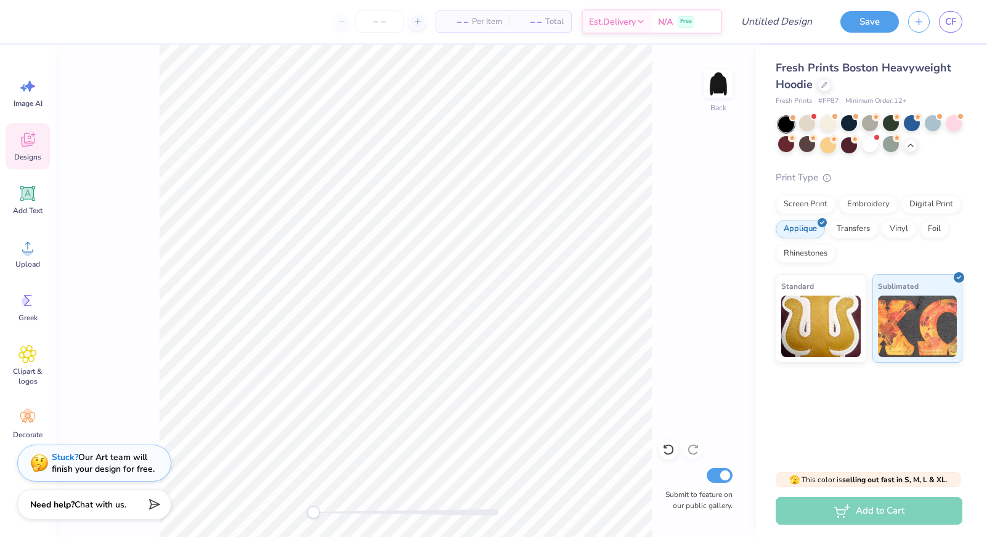
click at [32, 152] on span "Designs" at bounding box center [27, 157] width 27 height 10
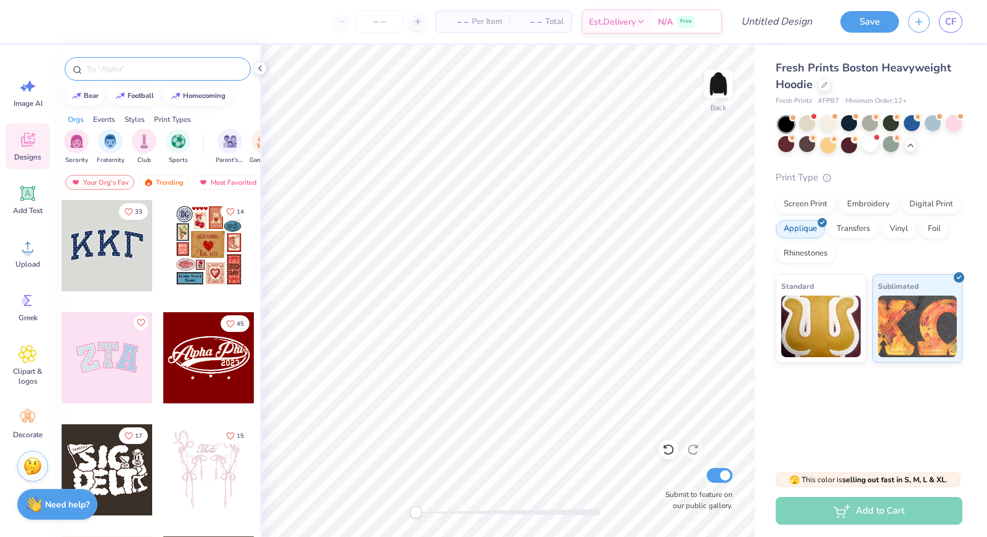
click at [129, 72] on input "text" at bounding box center [164, 69] width 158 height 12
type input "pi phi"
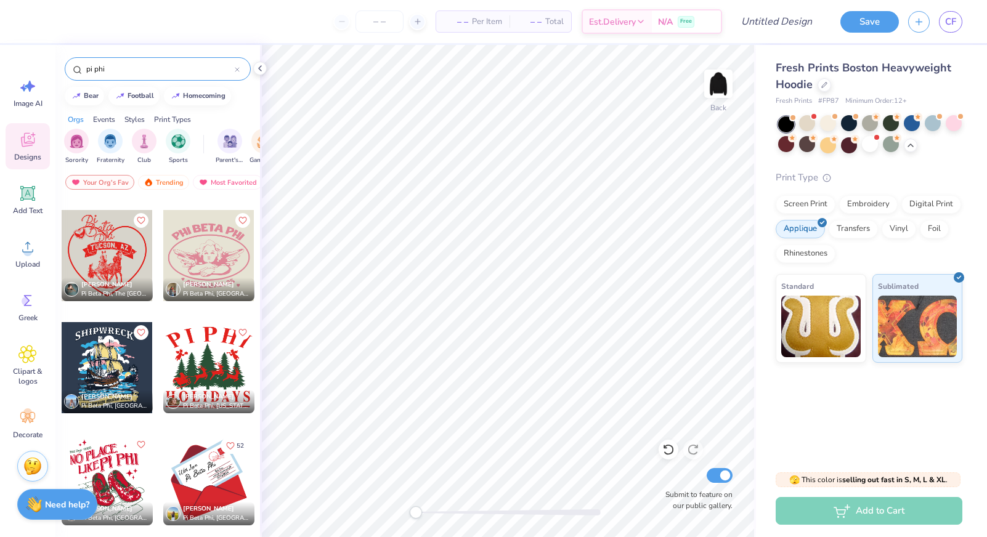
scroll to position [10865, 0]
click at [190, 263] on div at bounding box center [208, 254] width 91 height 91
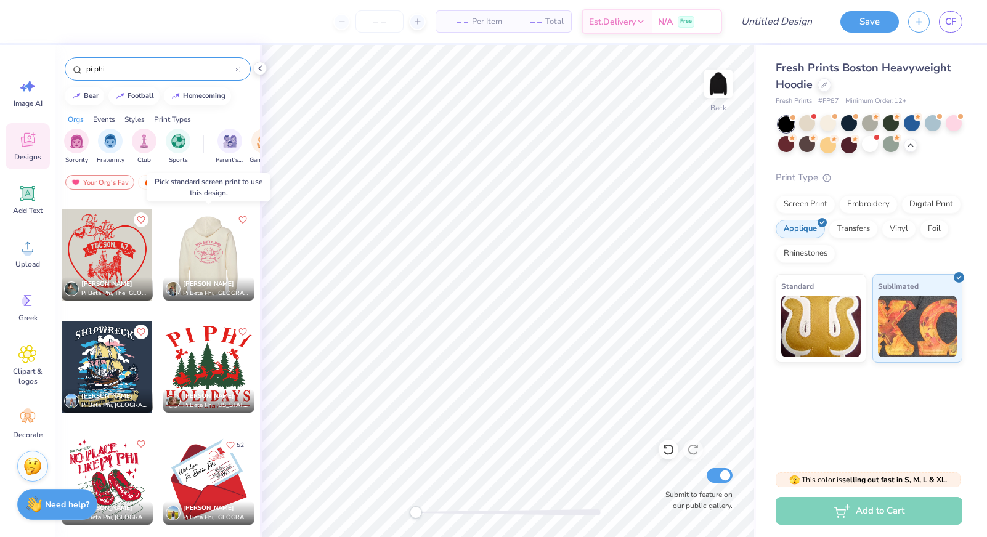
click at [199, 261] on div at bounding box center [208, 254] width 91 height 91
click at [209, 255] on div at bounding box center [208, 254] width 91 height 91
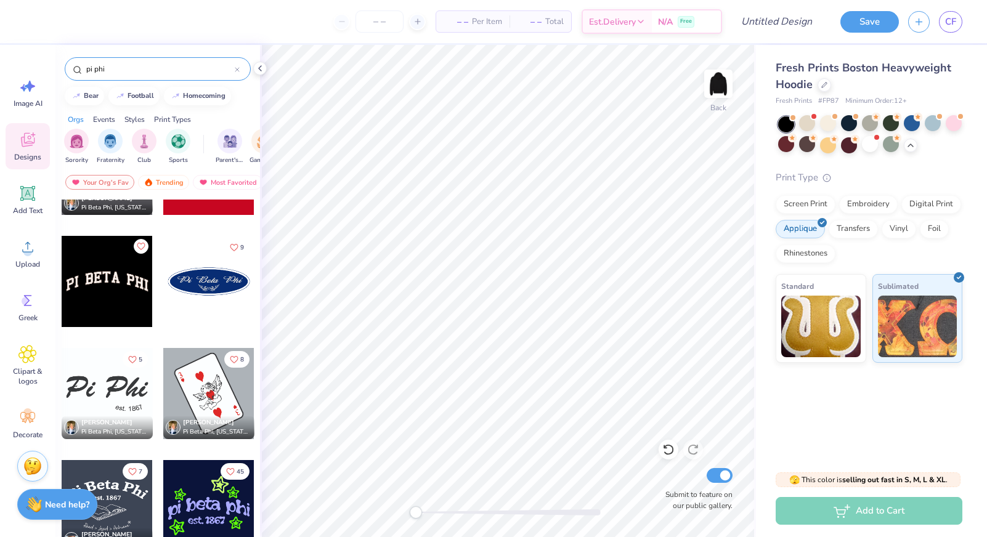
scroll to position [11287, 0]
click at [195, 286] on div at bounding box center [208, 282] width 91 height 91
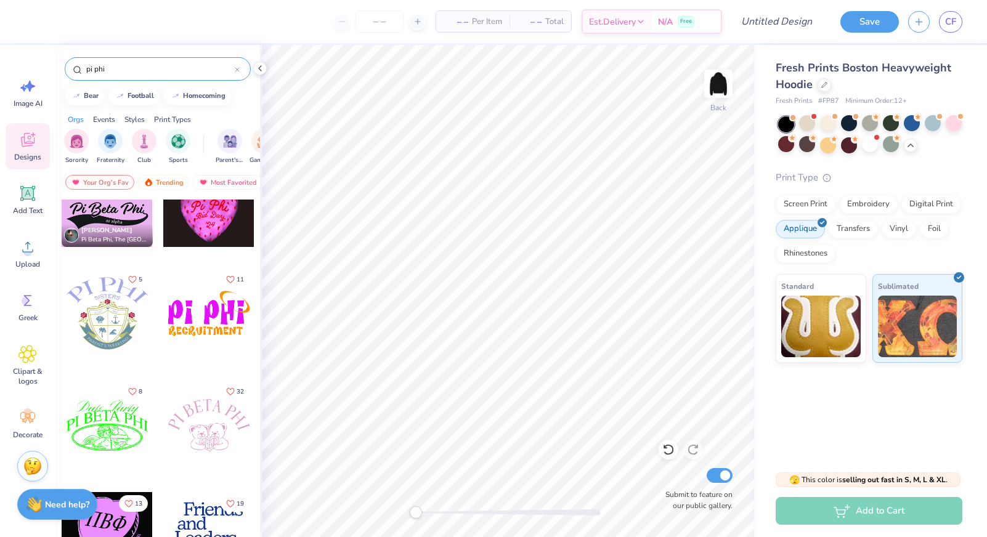
scroll to position [12322, 0]
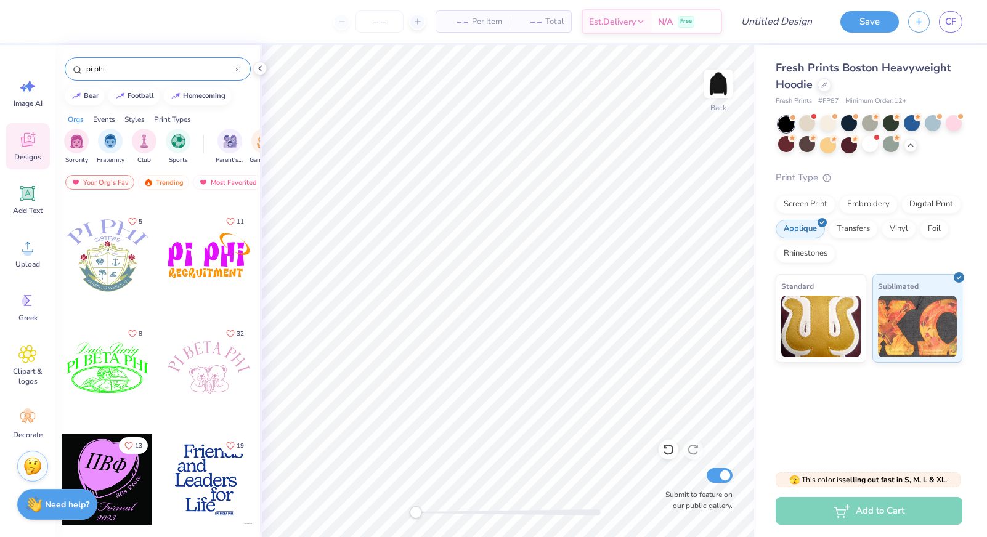
click at [201, 264] on div at bounding box center [208, 255] width 91 height 91
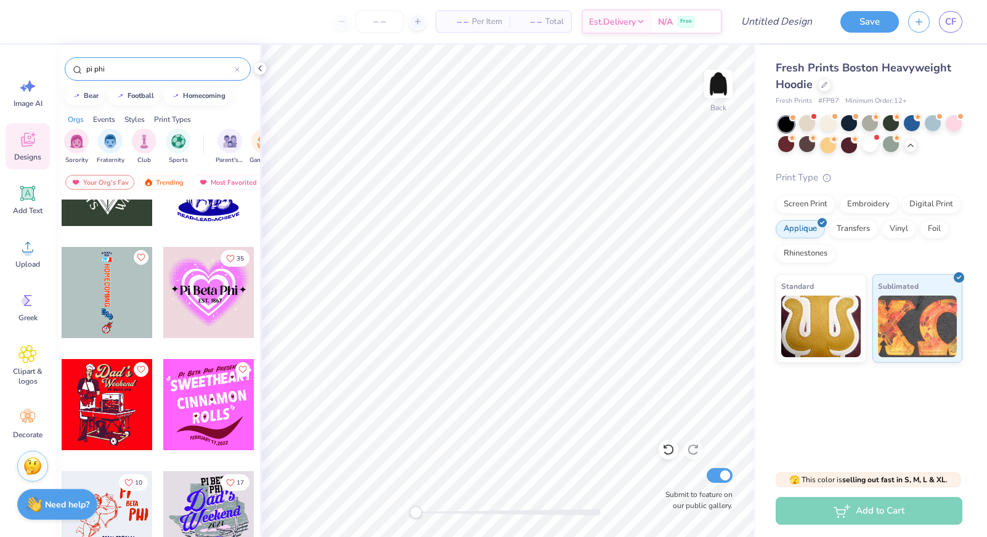
scroll to position [13135, 0]
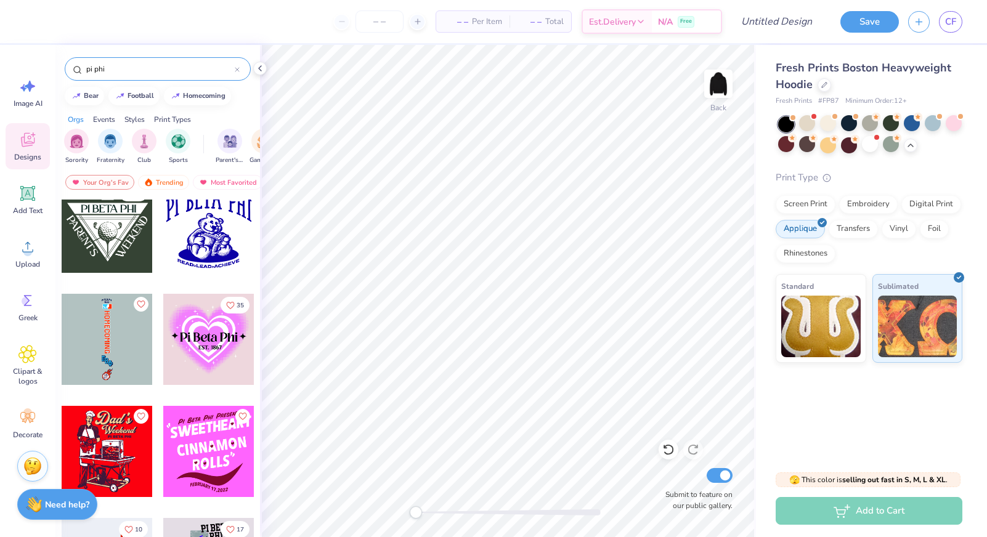
click at [194, 263] on div at bounding box center [208, 227] width 91 height 91
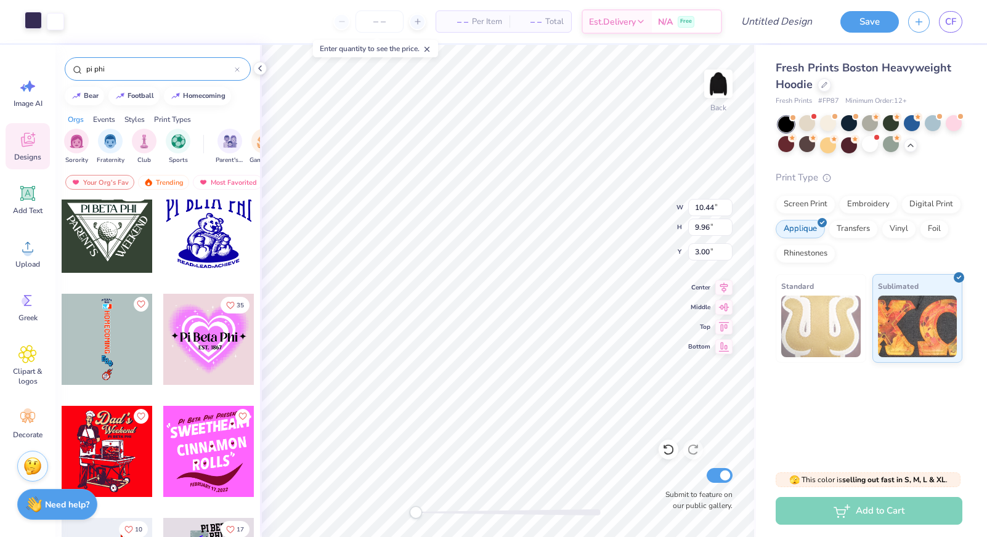
click at [31, 23] on div at bounding box center [33, 20] width 17 height 17
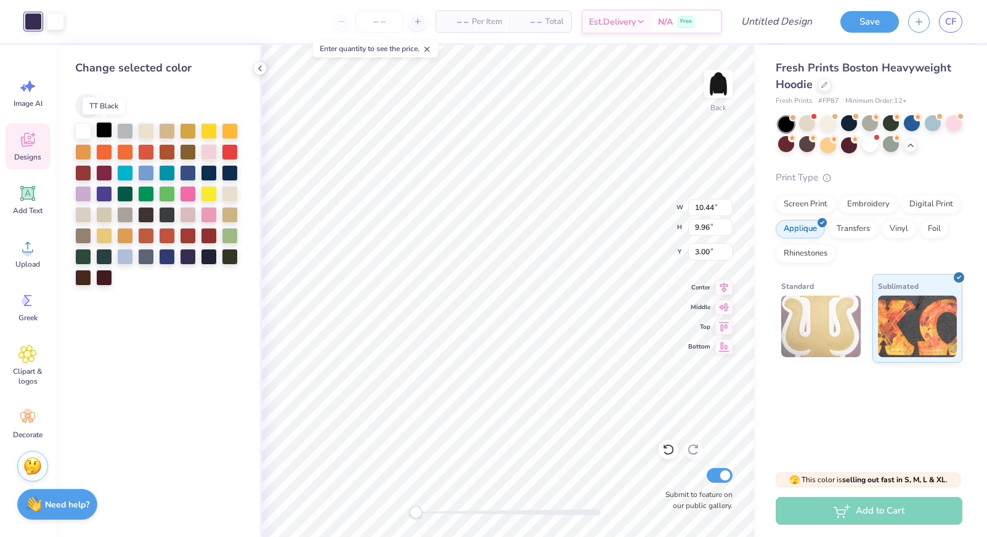
click at [110, 136] on div at bounding box center [104, 130] width 16 height 16
click at [121, 138] on div at bounding box center [125, 130] width 16 height 16
click at [121, 218] on div at bounding box center [125, 214] width 16 height 16
click at [192, 235] on div at bounding box center [188, 235] width 16 height 16
click at [234, 147] on div at bounding box center [230, 151] width 16 height 16
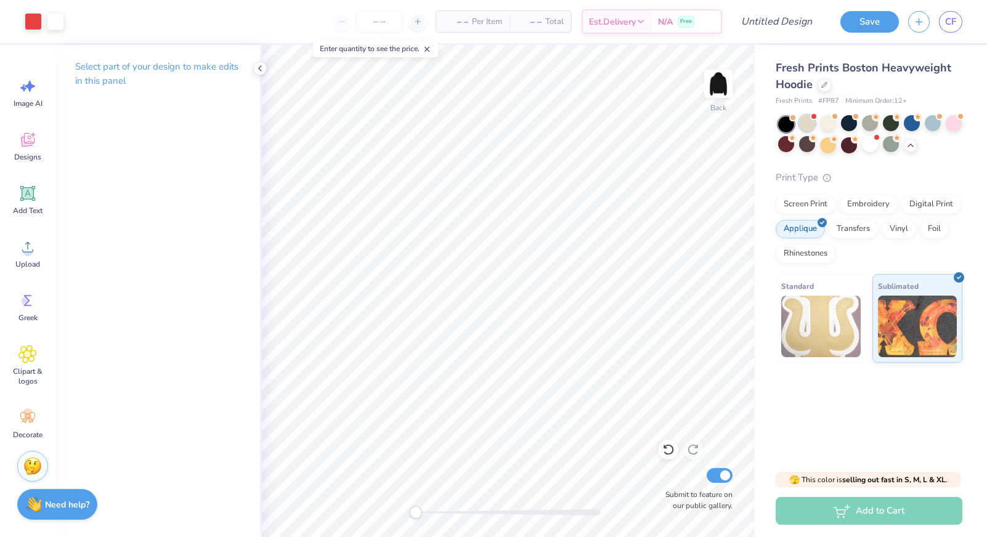
click at [810, 122] on div at bounding box center [807, 123] width 16 height 16
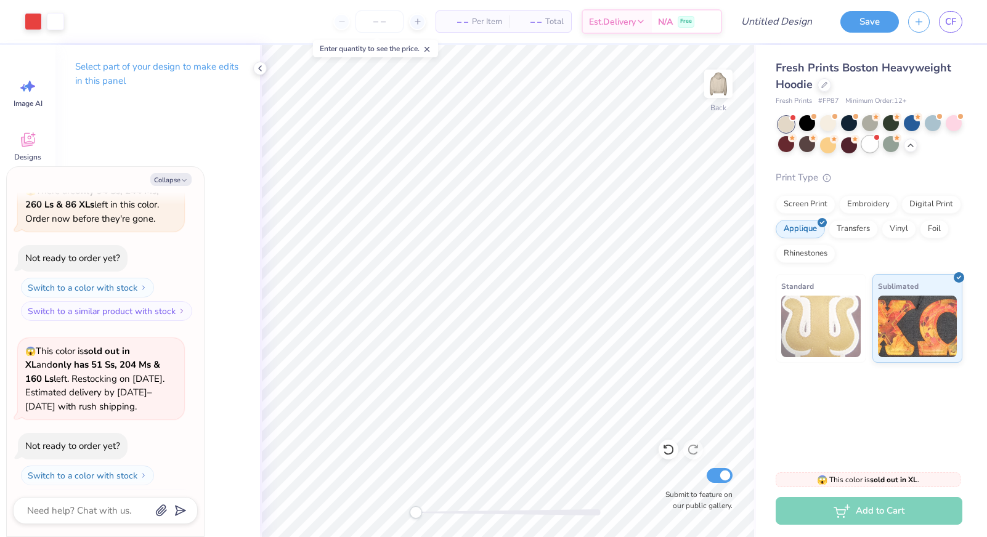
click at [873, 144] on div at bounding box center [870, 144] width 16 height 16
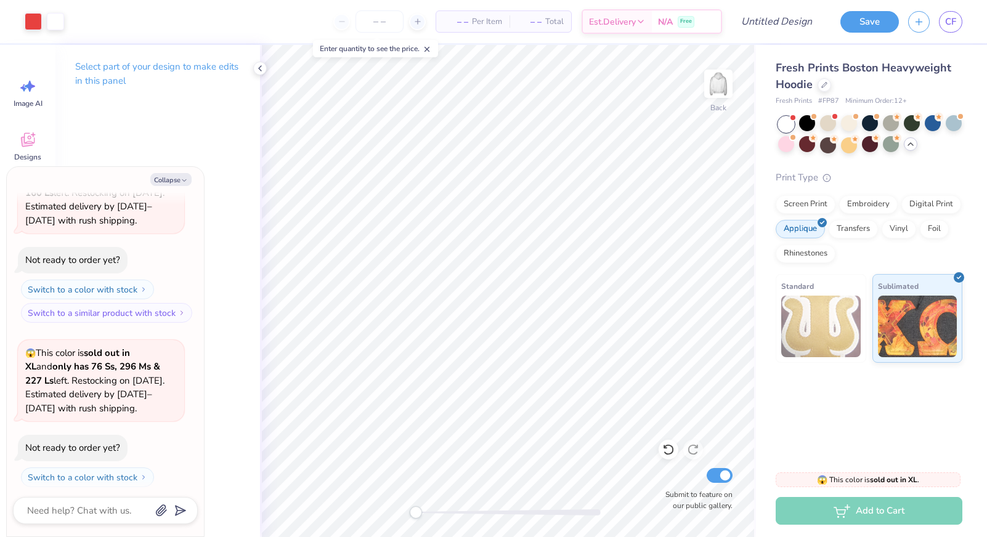
click at [909, 146] on icon at bounding box center [910, 144] width 10 height 10
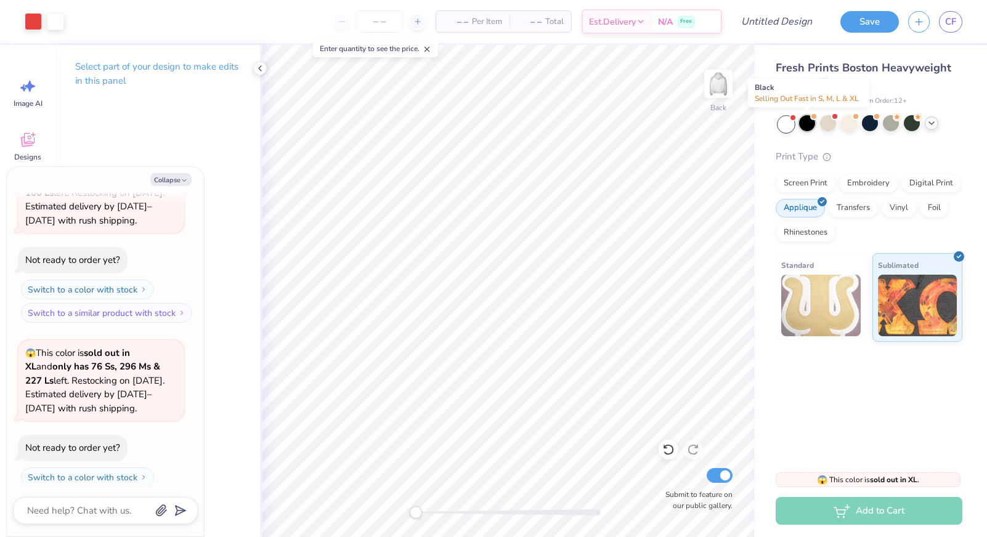
click at [810, 124] on div at bounding box center [807, 123] width 16 height 16
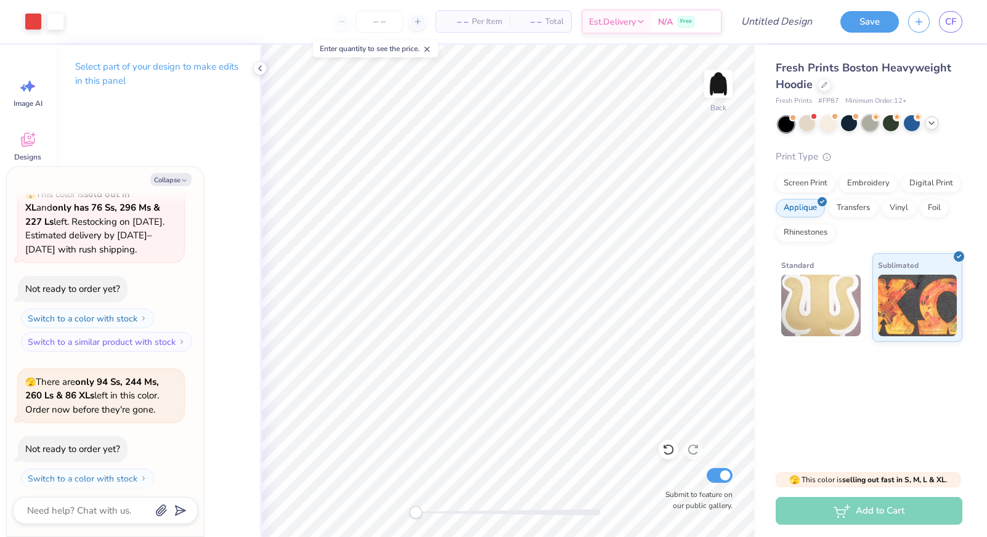
click at [865, 125] on div at bounding box center [870, 123] width 16 height 16
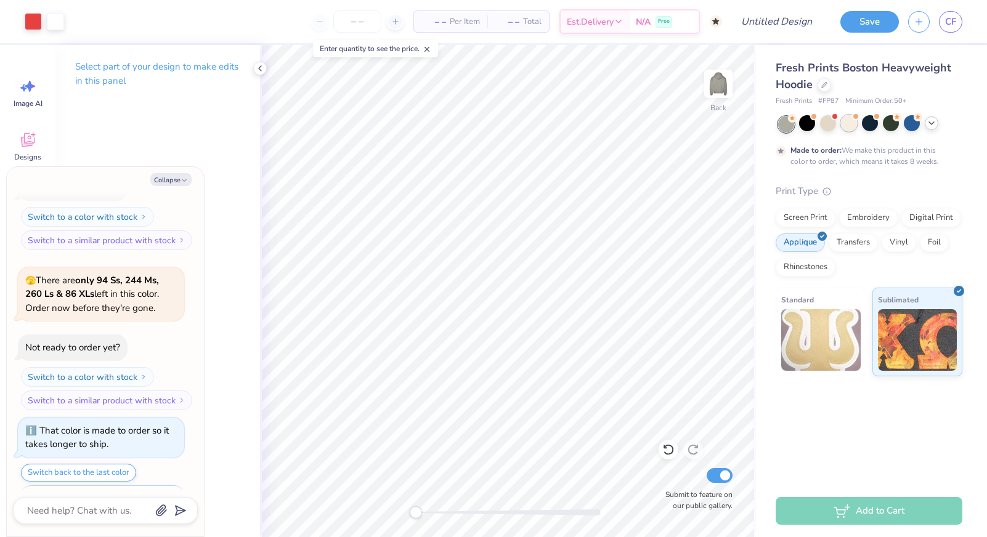
click at [846, 126] on div at bounding box center [849, 123] width 16 height 16
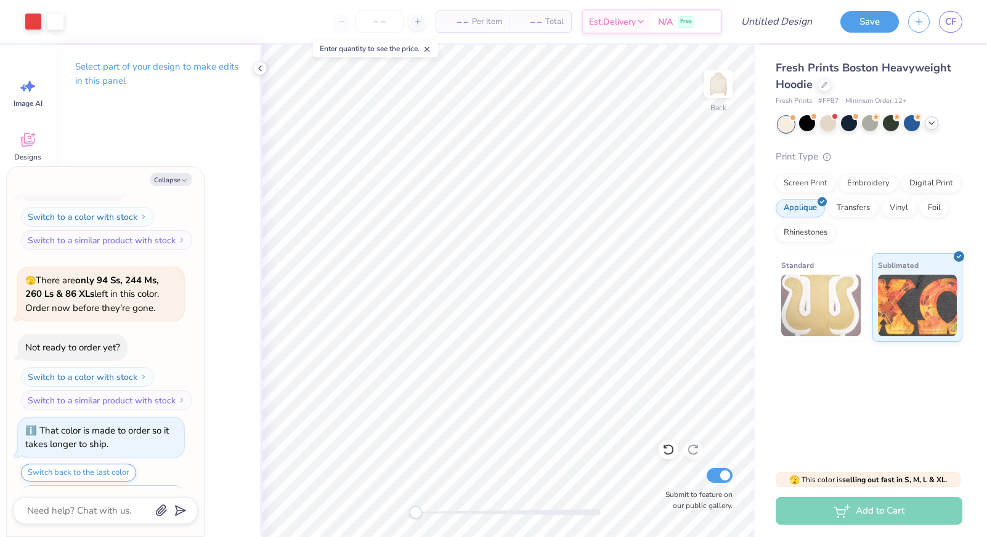
scroll to position [3363, 0]
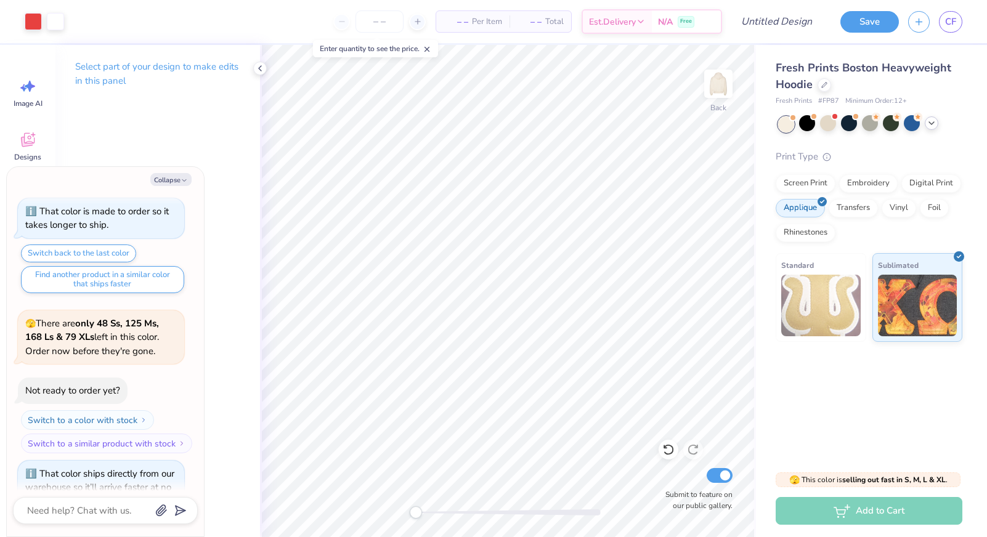
click at [877, 129] on div at bounding box center [870, 123] width 16 height 16
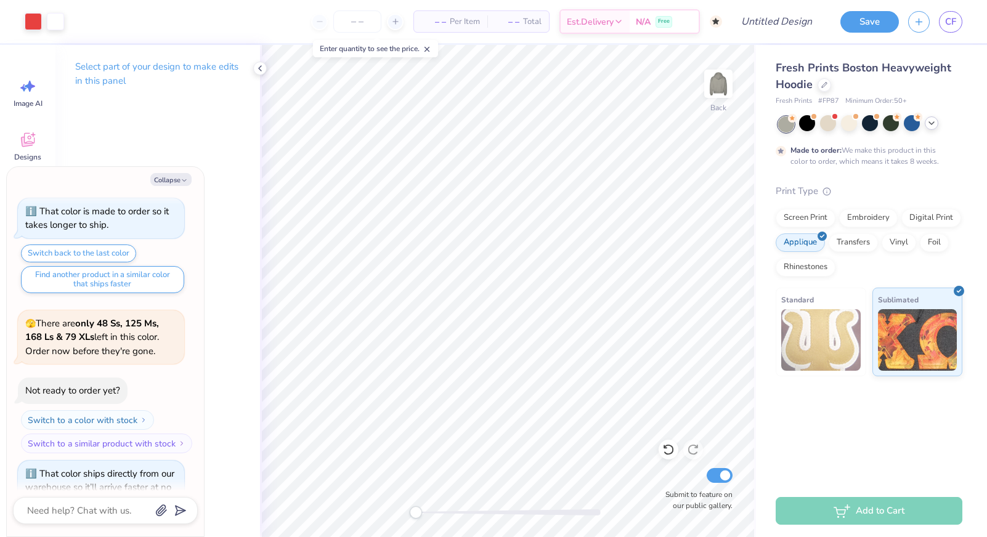
scroll to position [3465, 0]
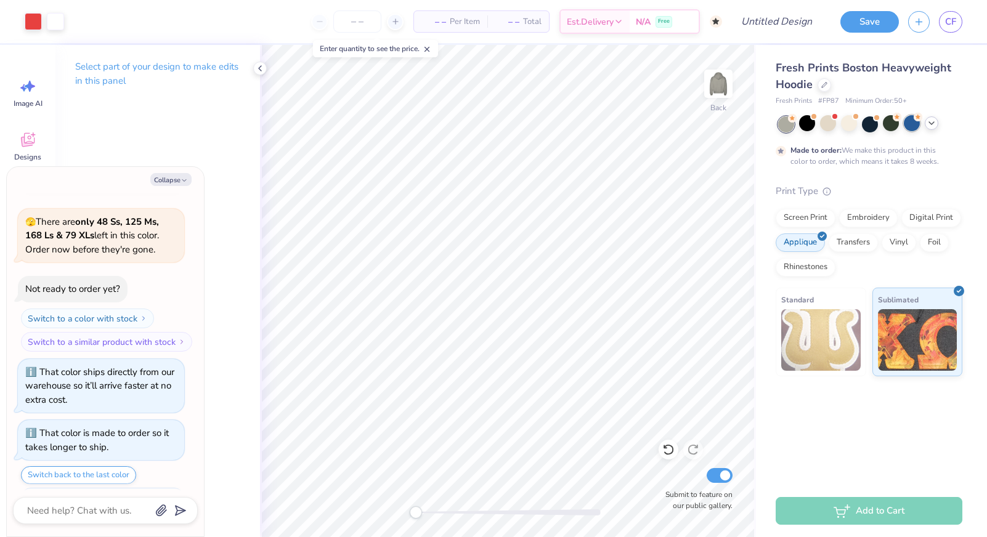
click at [915, 123] on div at bounding box center [912, 123] width 16 height 16
click at [811, 128] on div at bounding box center [807, 123] width 16 height 16
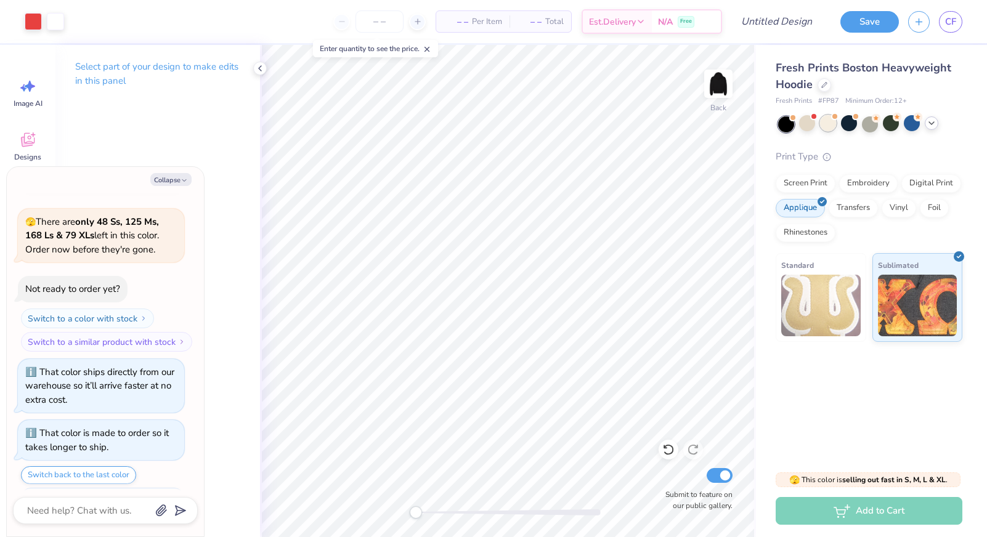
scroll to position [3684, 0]
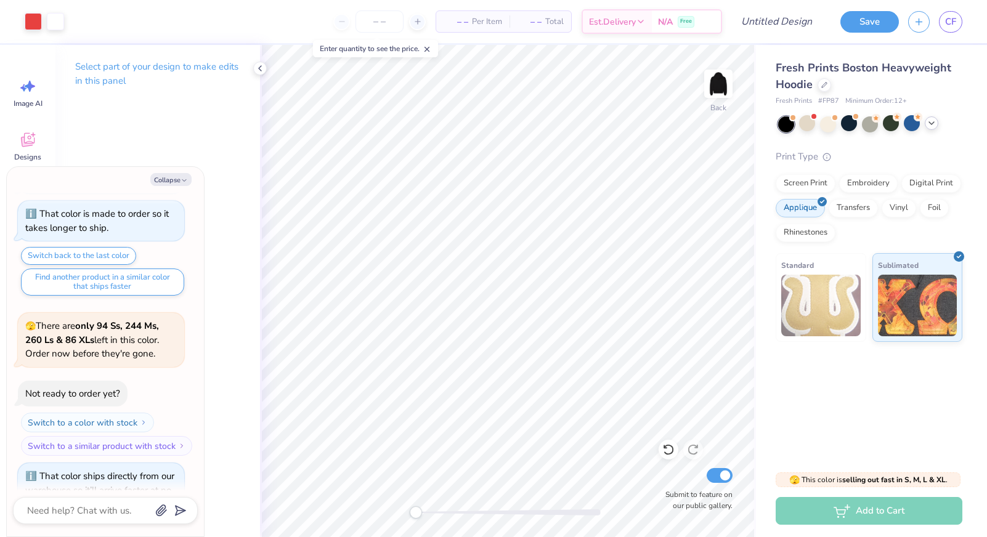
click at [934, 130] on div at bounding box center [870, 124] width 184 height 16
click at [934, 130] on div at bounding box center [932, 123] width 14 height 14
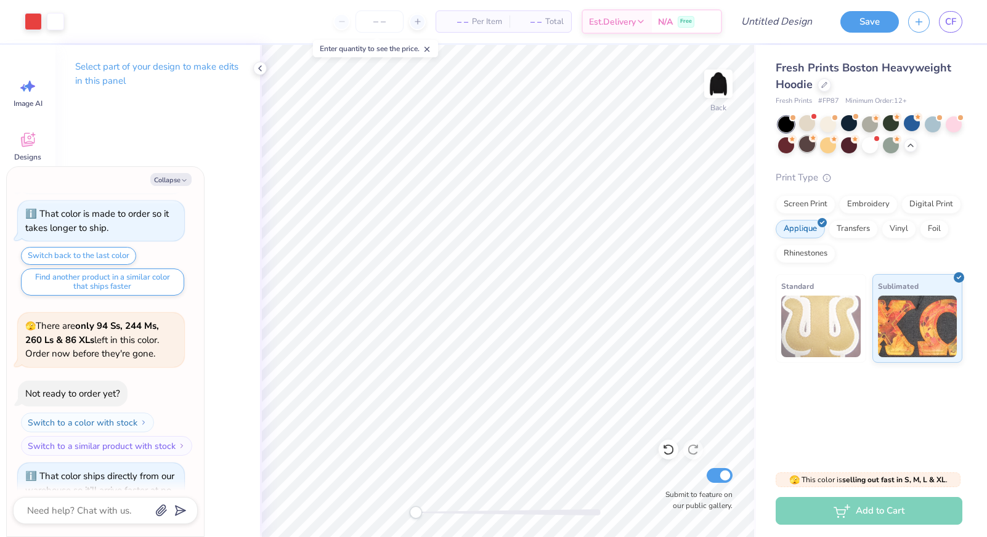
click at [811, 144] on div at bounding box center [807, 144] width 16 height 16
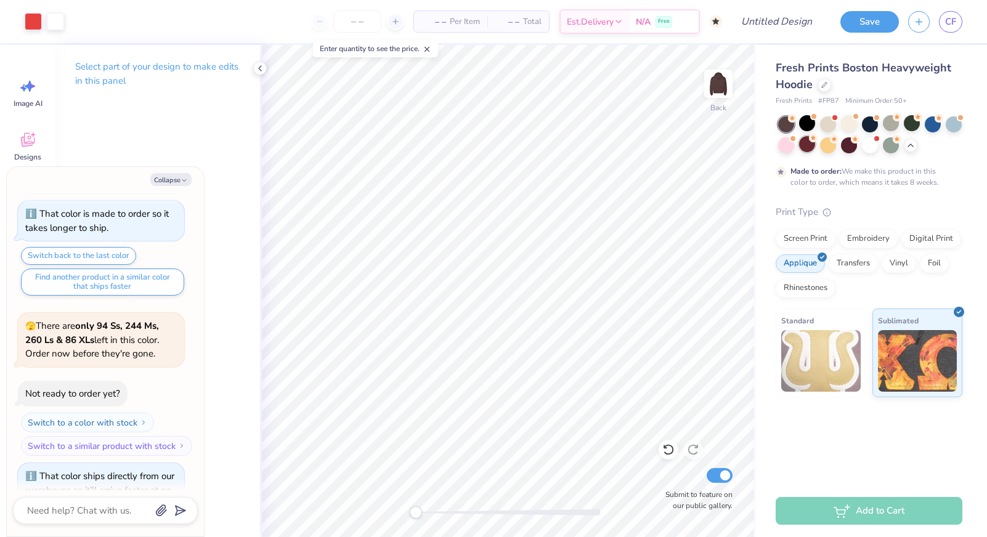
scroll to position [3786, 0]
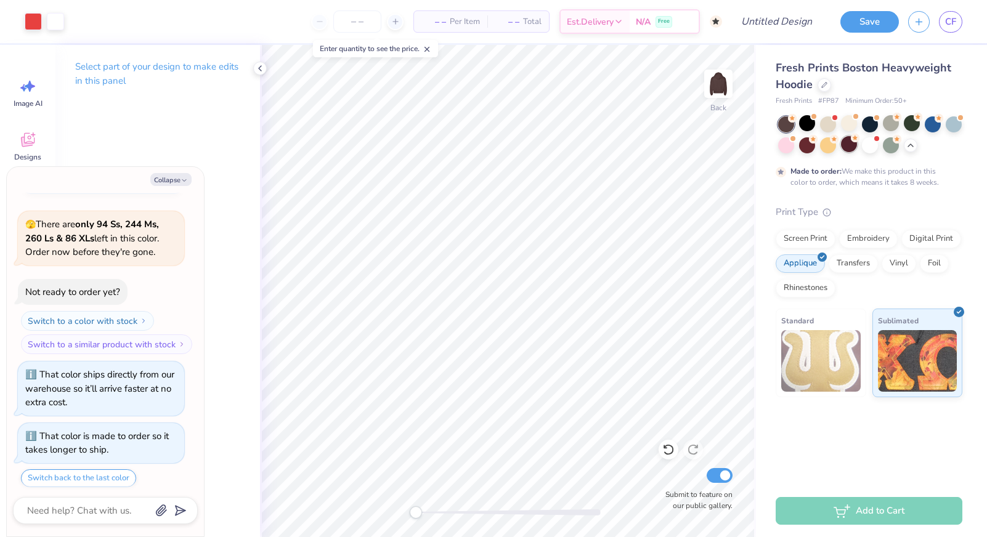
click at [854, 147] on div at bounding box center [849, 144] width 16 height 16
click at [883, 145] on div at bounding box center [891, 144] width 16 height 16
click at [867, 145] on div at bounding box center [870, 144] width 16 height 16
type textarea "x"
